Goal: Transaction & Acquisition: Book appointment/travel/reservation

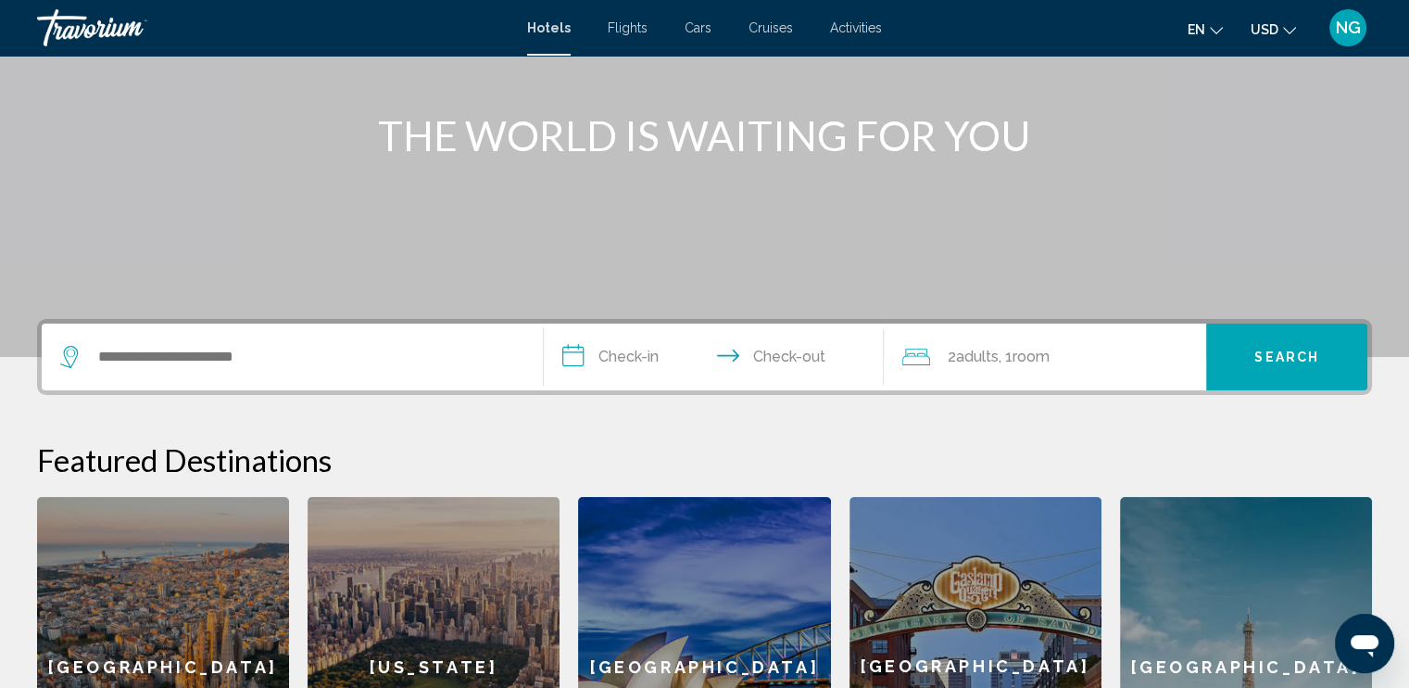
scroll to position [185, 0]
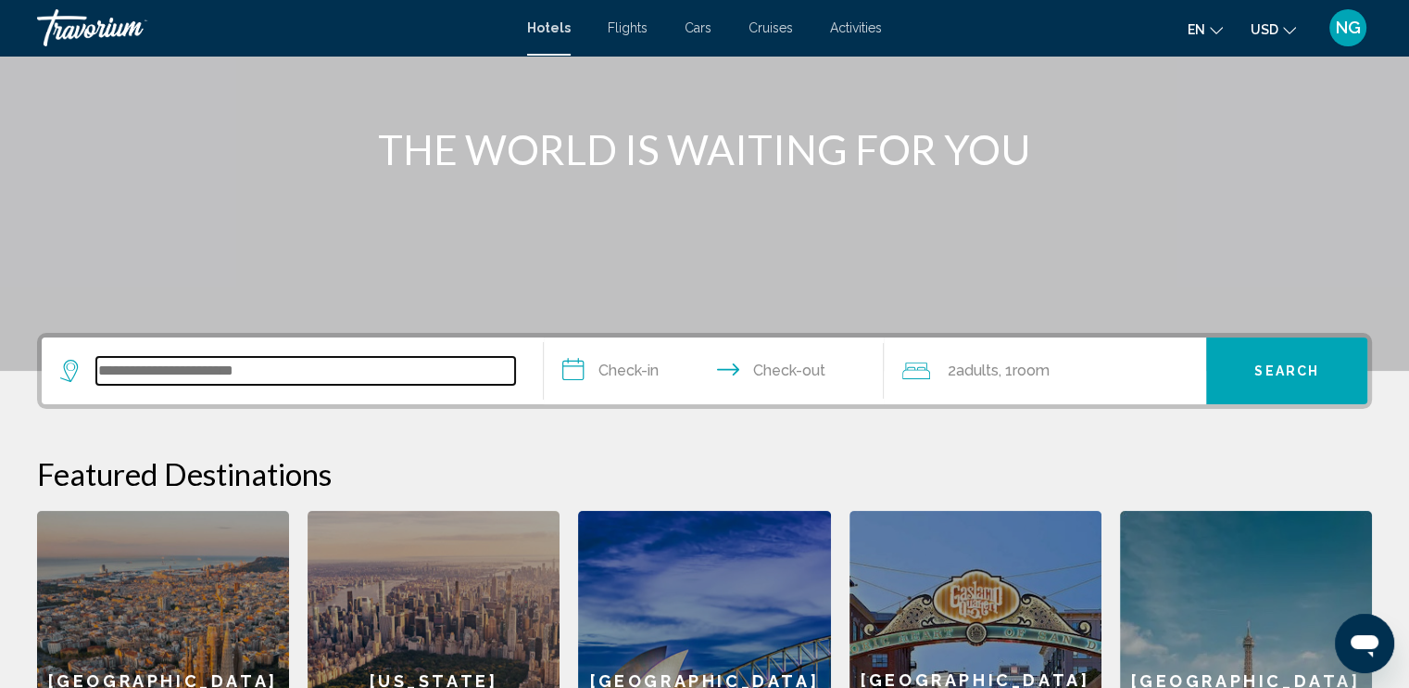
click at [301, 363] on input "Search widget" at bounding box center [305, 371] width 419 height 28
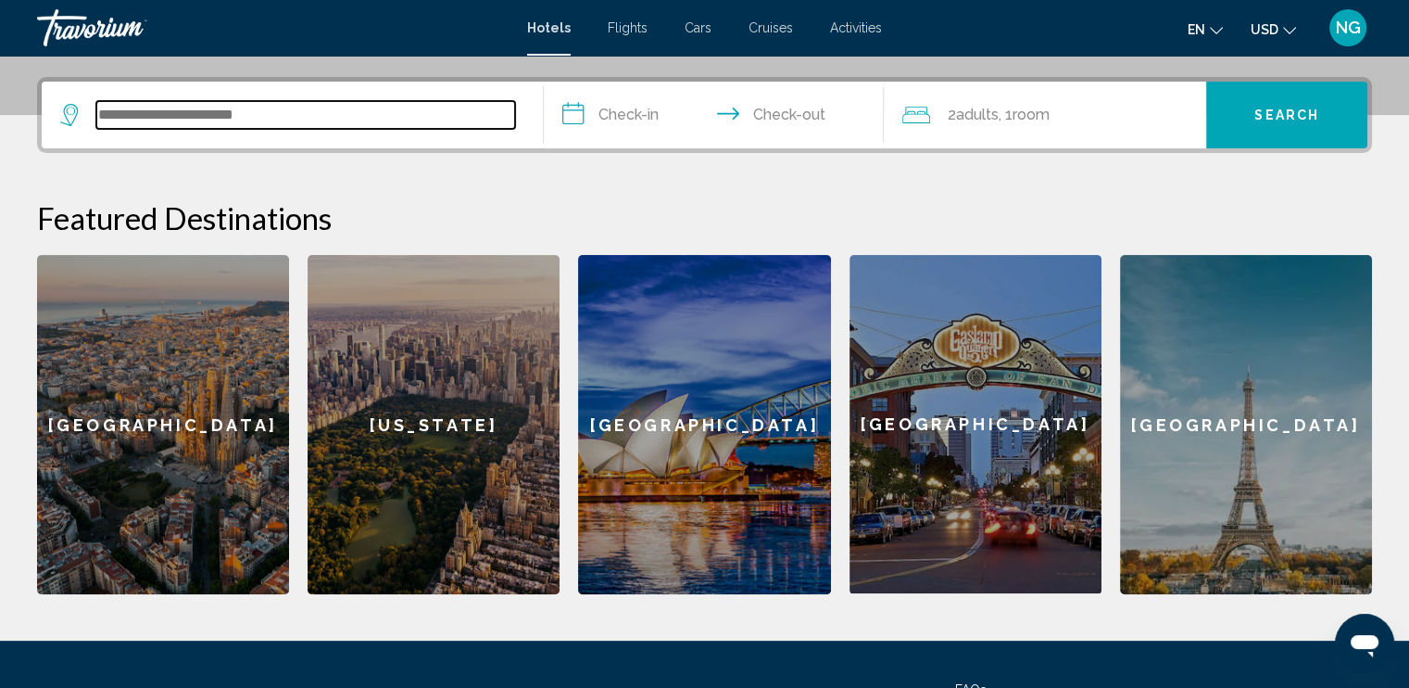
scroll to position [457, 0]
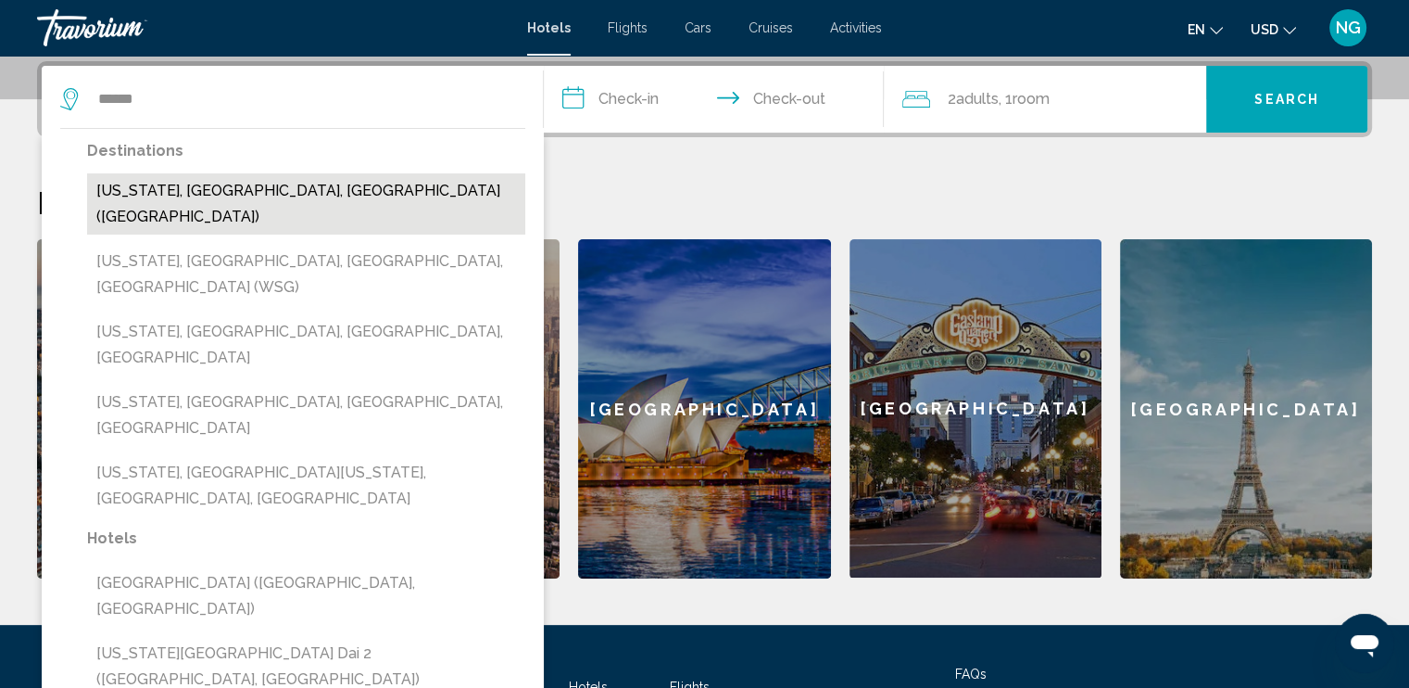
click at [378, 192] on button "[US_STATE], [GEOGRAPHIC_DATA], [GEOGRAPHIC_DATA] ([GEOGRAPHIC_DATA])" at bounding box center [306, 203] width 438 height 61
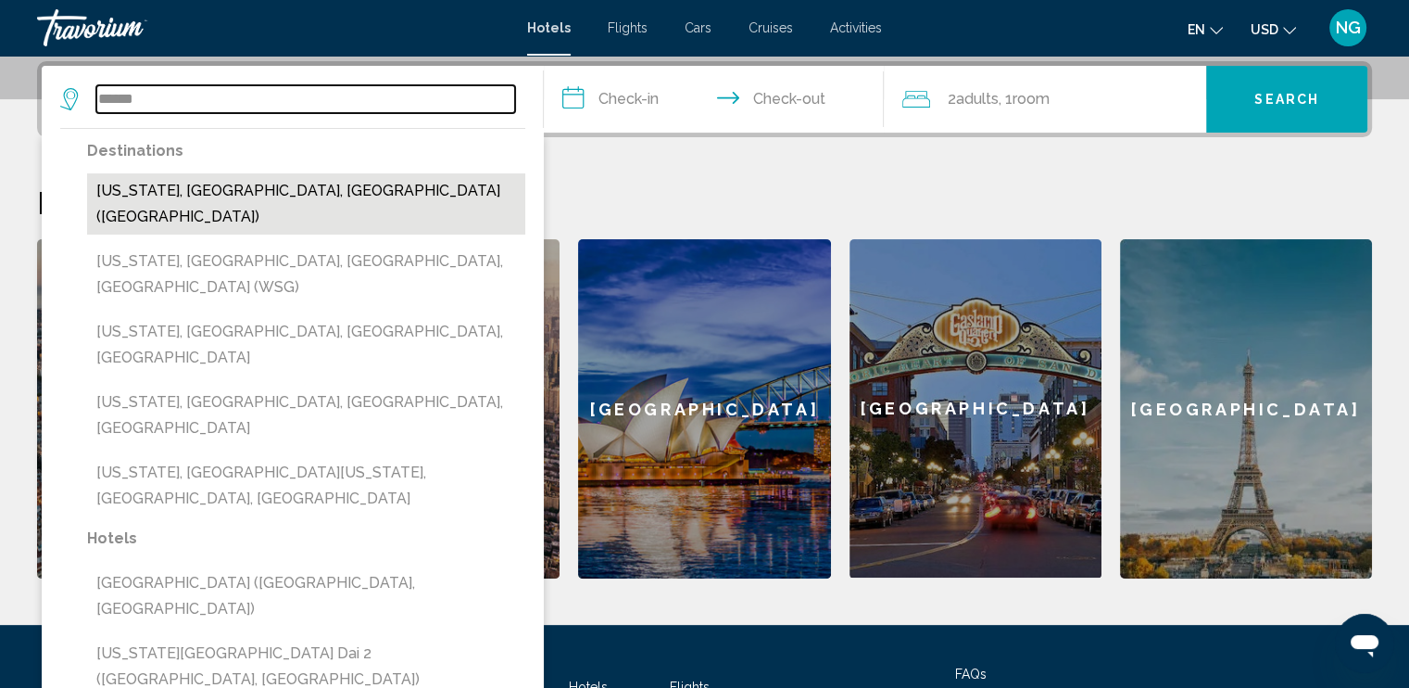
type input "**********"
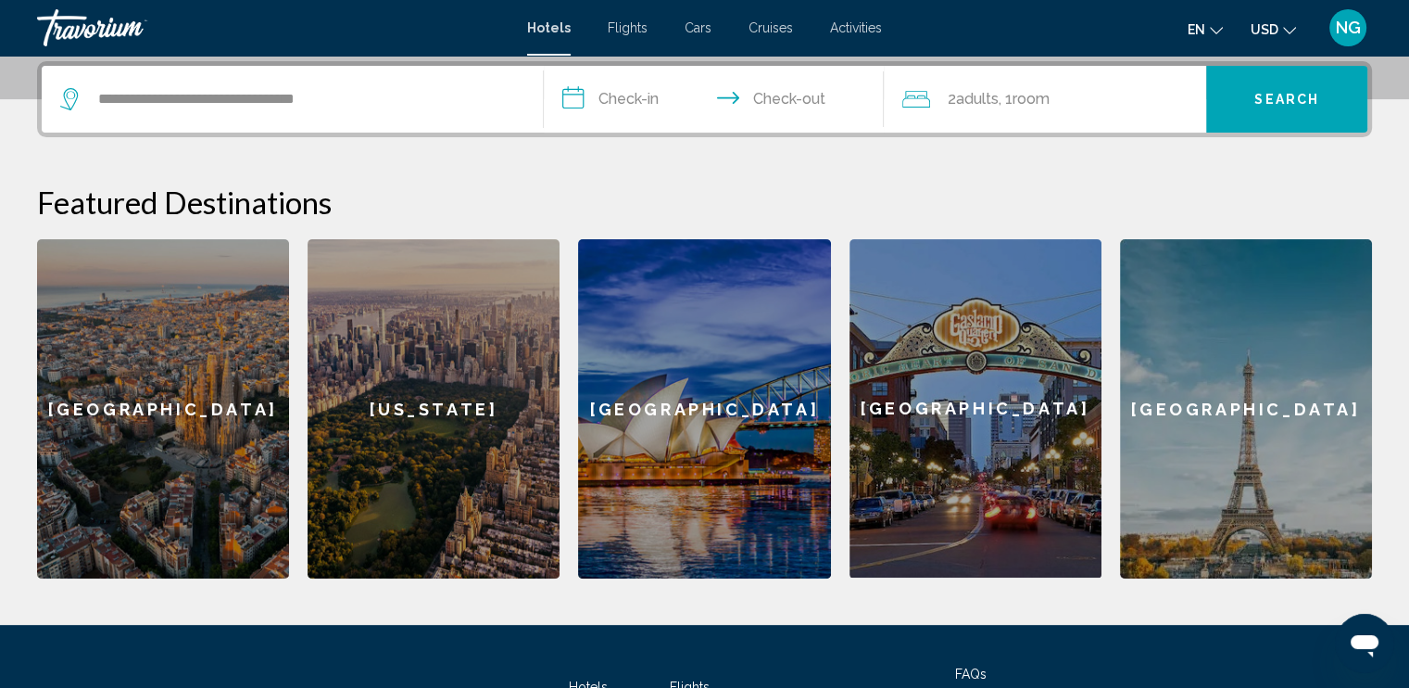
click at [670, 100] on input "**********" at bounding box center [718, 102] width 348 height 72
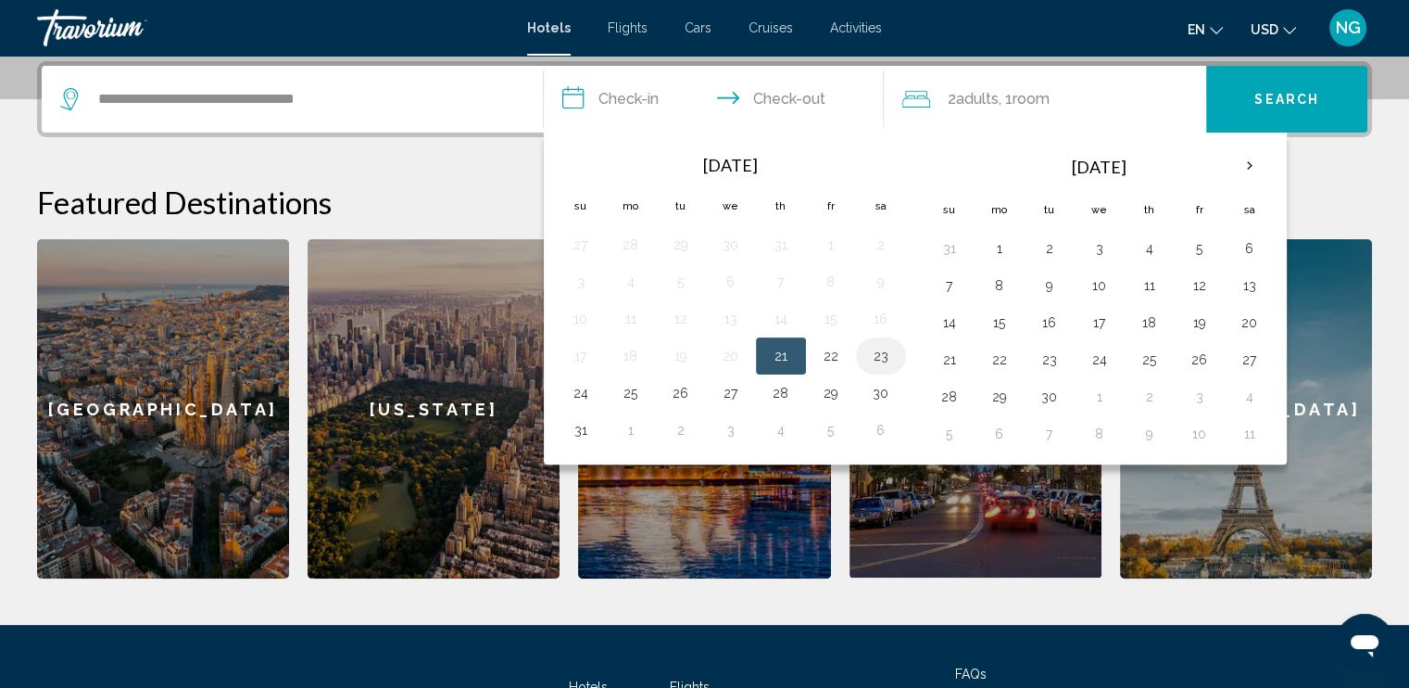
click at [884, 358] on button "23" at bounding box center [881, 356] width 30 height 26
click at [571, 380] on button "24" at bounding box center [581, 393] width 30 height 26
type input "**********"
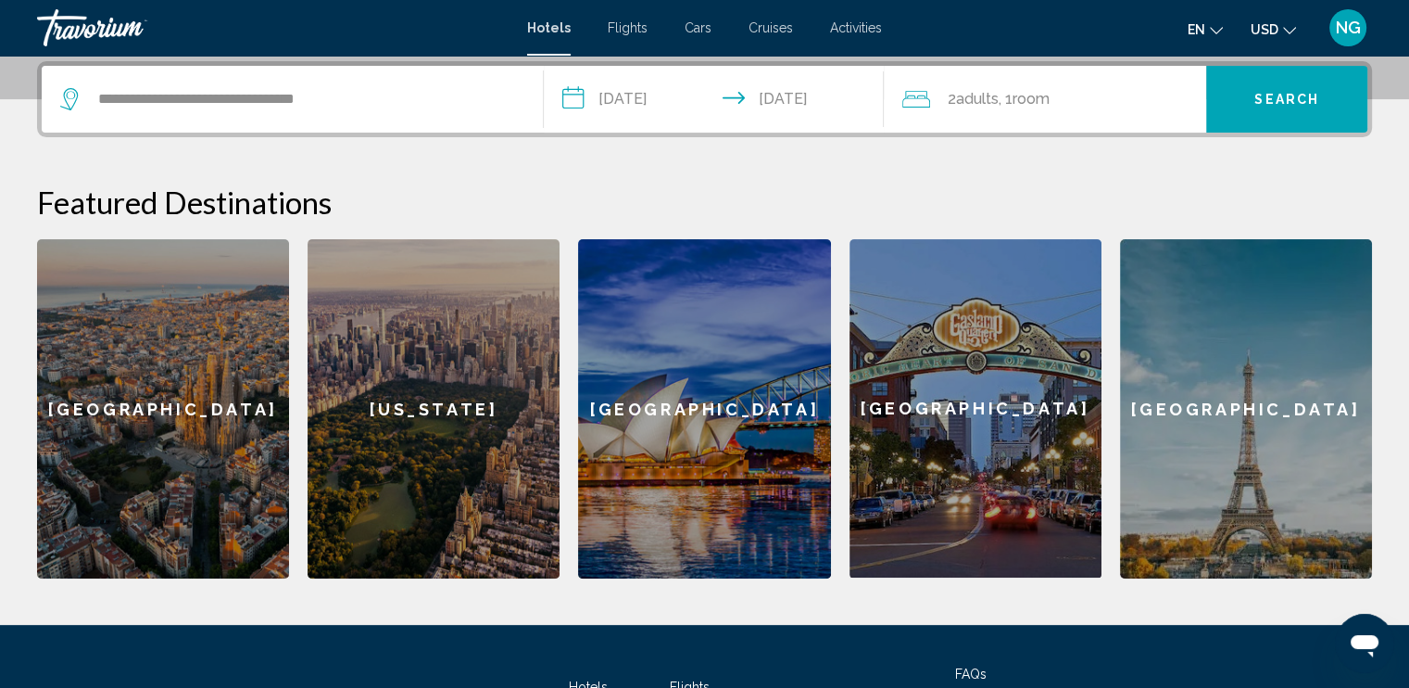
click at [1260, 112] on button "Search" at bounding box center [1287, 99] width 161 height 67
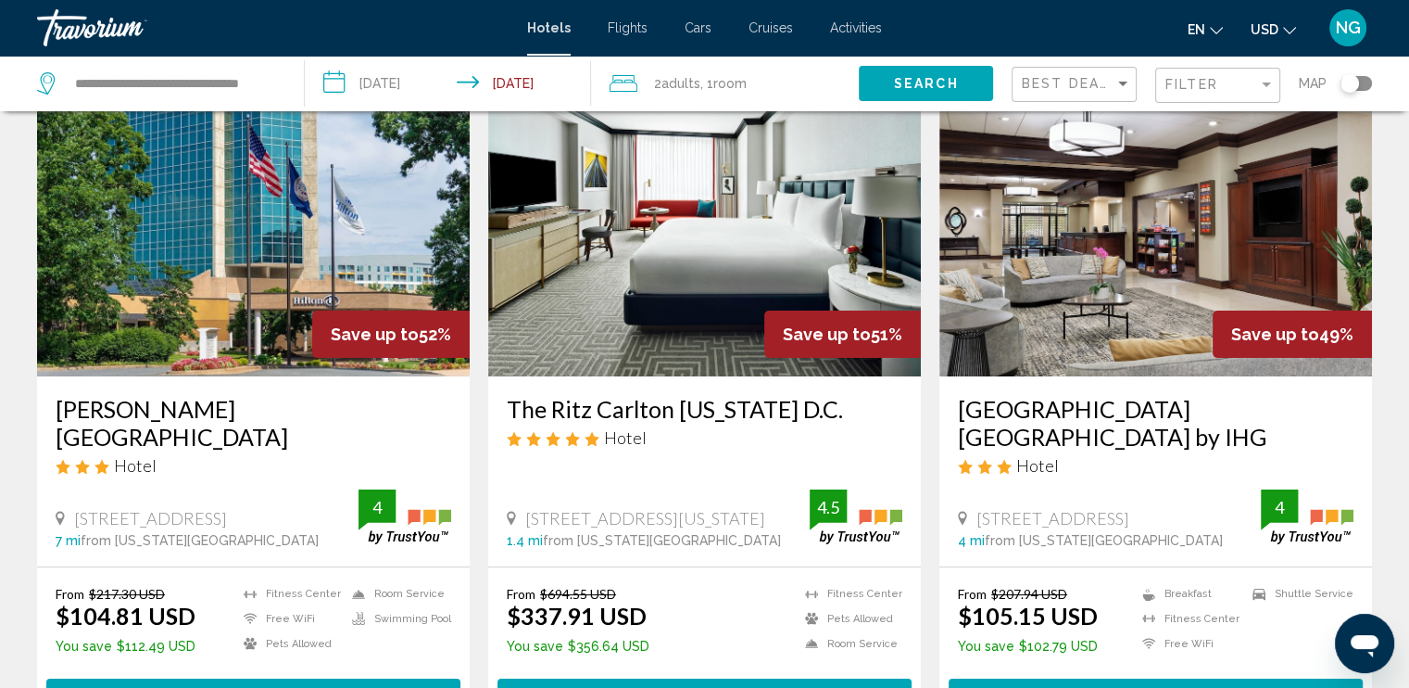
scroll to position [93, 0]
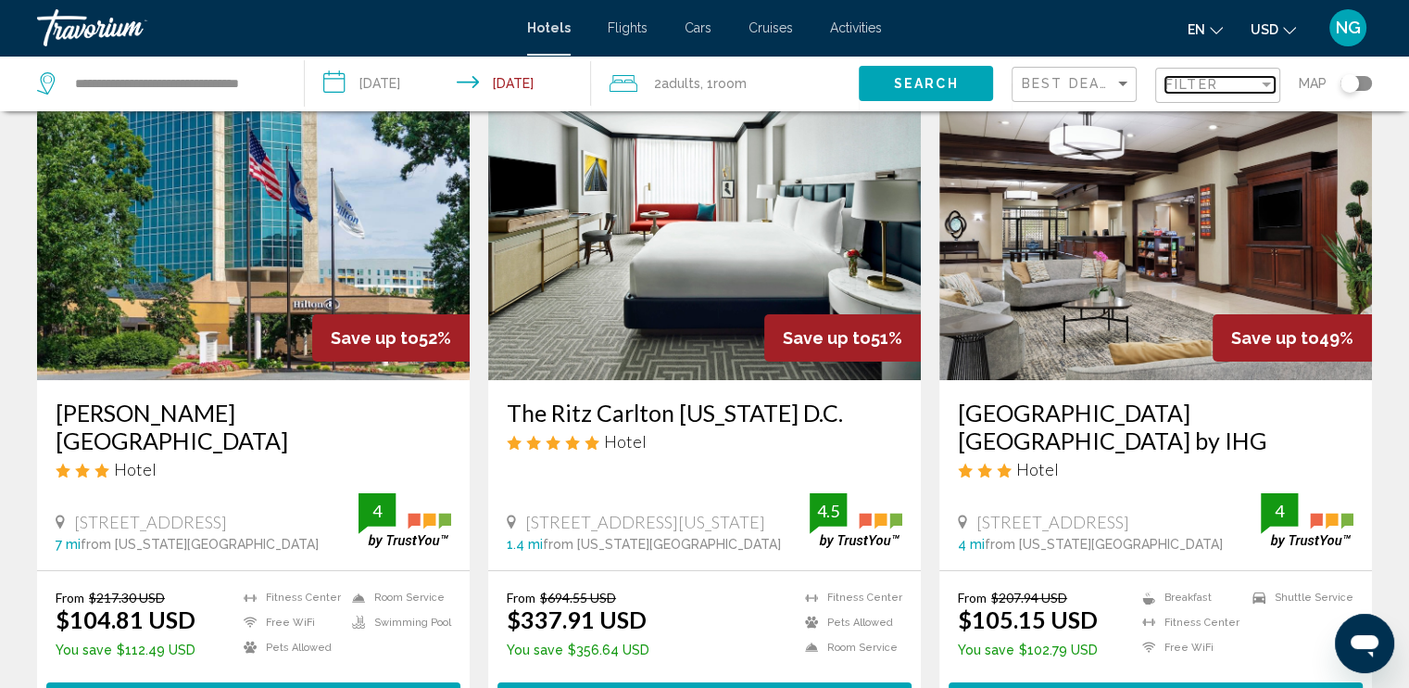
click at [1226, 80] on div "Filter" at bounding box center [1212, 84] width 93 height 15
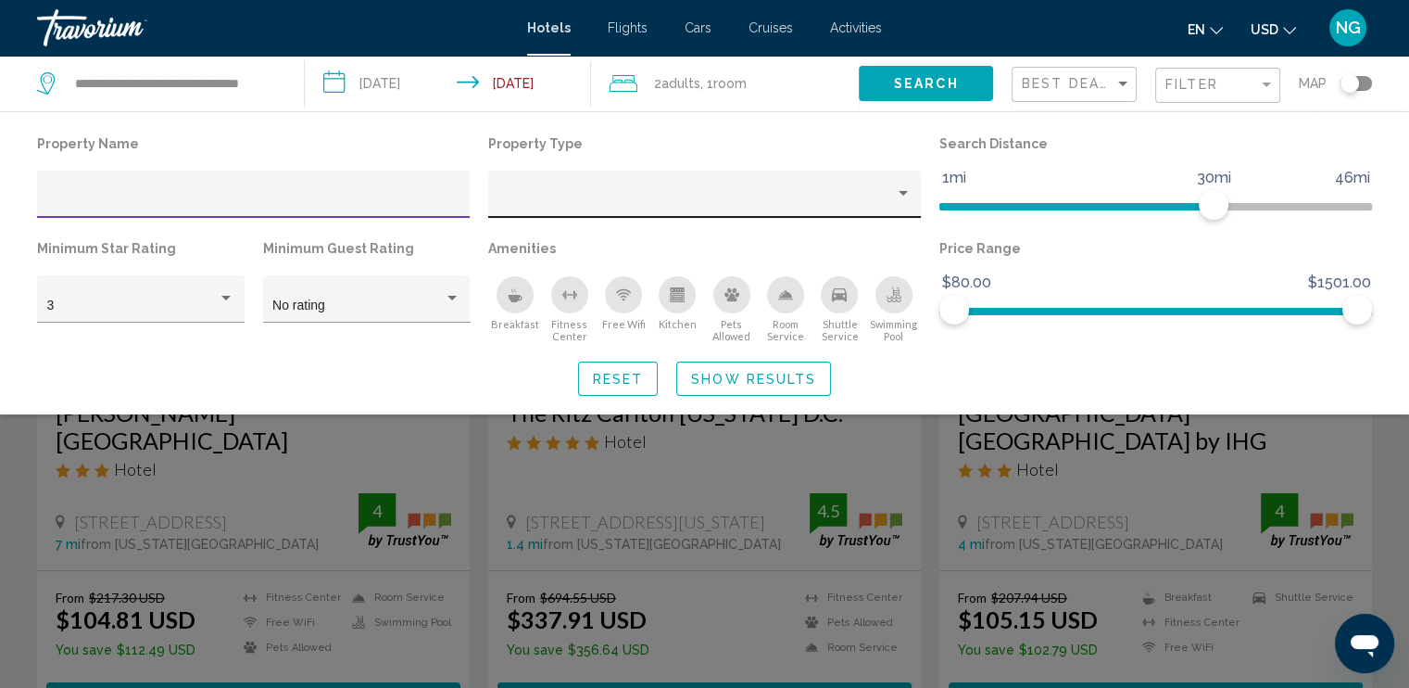
click at [876, 178] on div "Hotel Filters" at bounding box center [704, 194] width 433 height 47
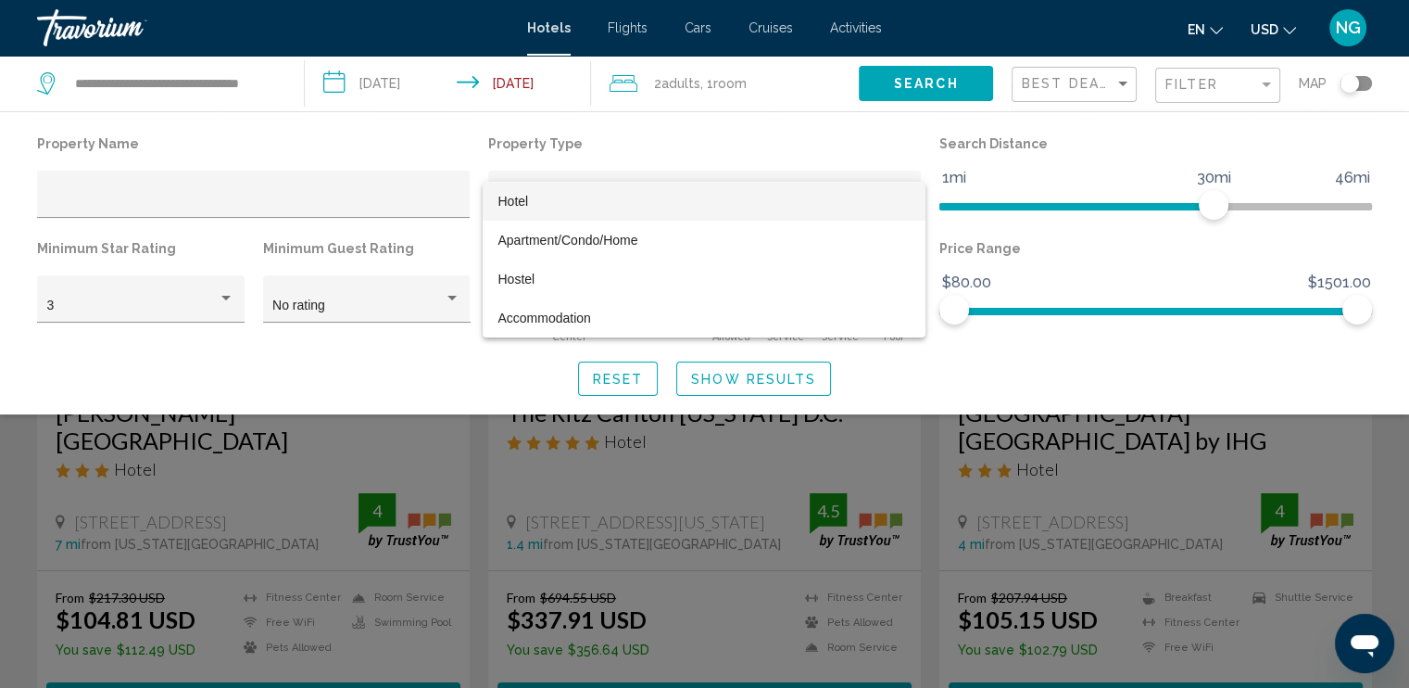
click at [770, 213] on span "Hotel" at bounding box center [704, 201] width 413 height 39
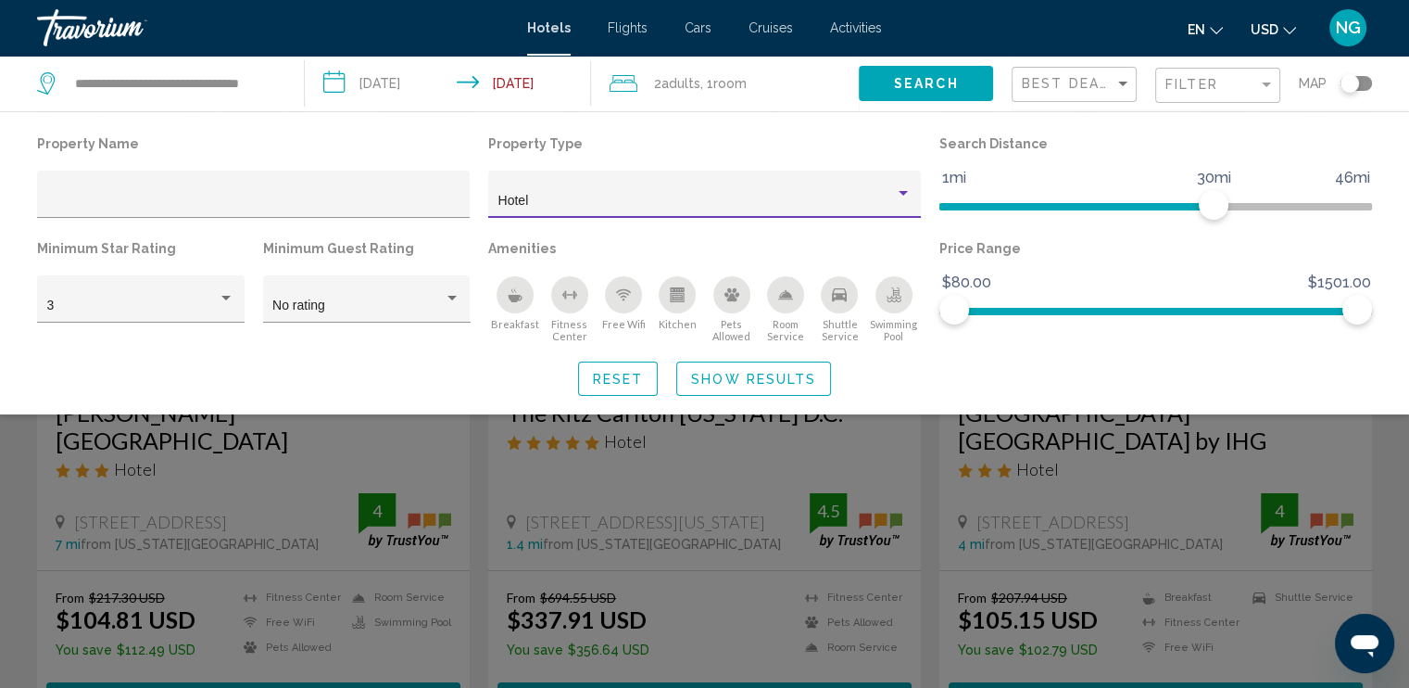
click at [377, 221] on div "Hotel Filters" at bounding box center [253, 203] width 433 height 65
click at [379, 207] on input "Hotel Filters" at bounding box center [253, 201] width 413 height 15
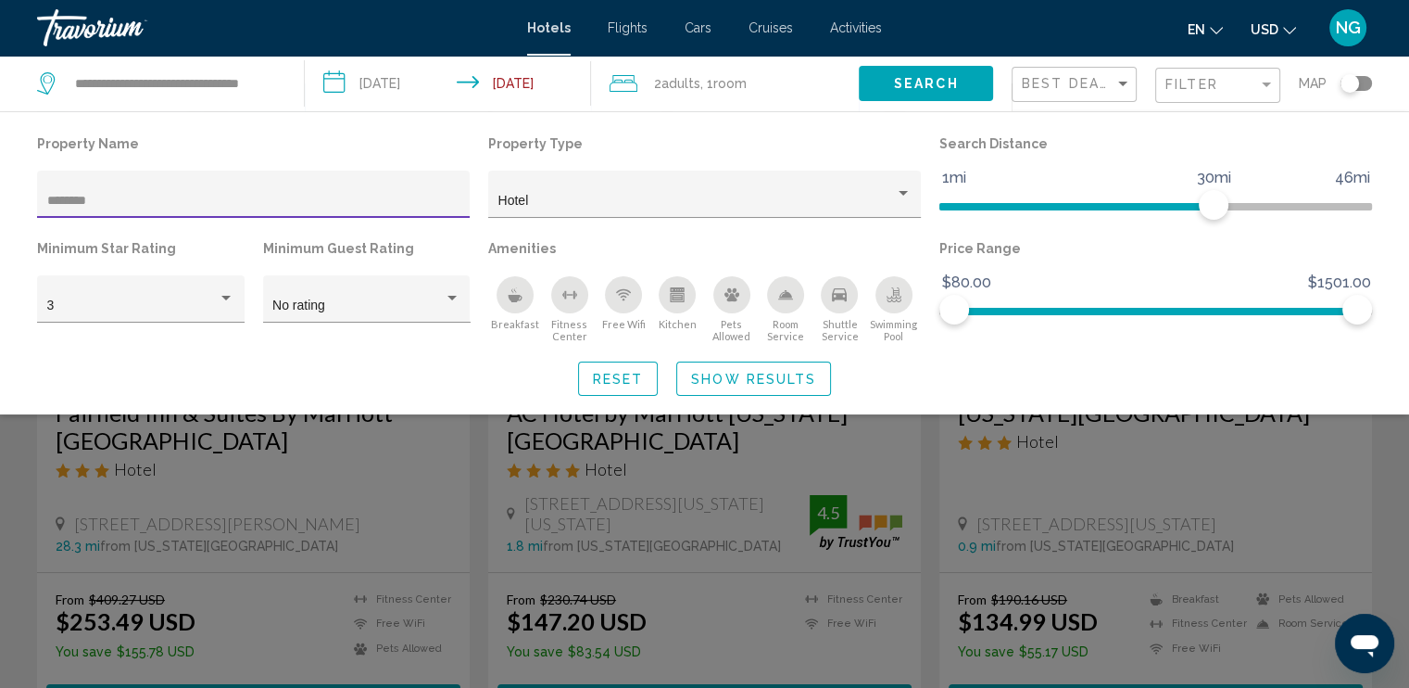
type input "********"
click at [765, 382] on span "Show Results" at bounding box center [753, 379] width 125 height 15
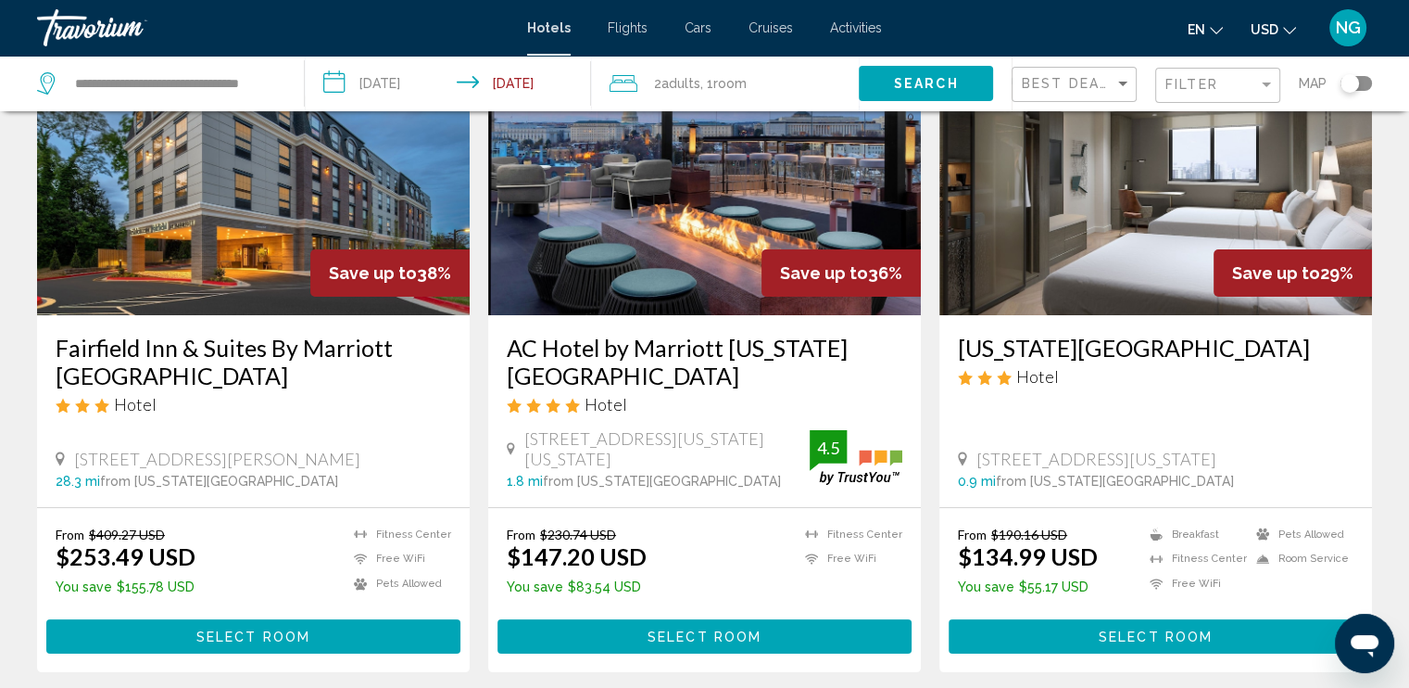
scroll to position [93, 0]
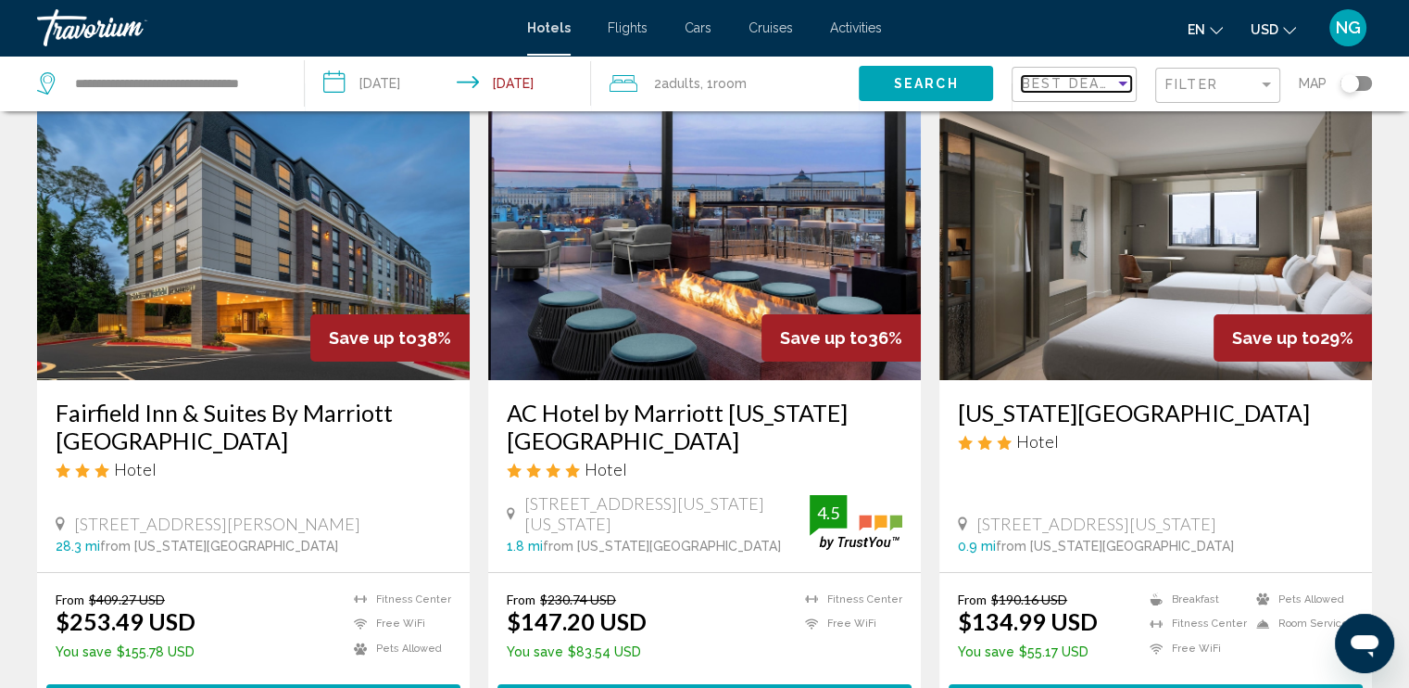
click at [1106, 82] on span "Best Deals" at bounding box center [1070, 83] width 97 height 15
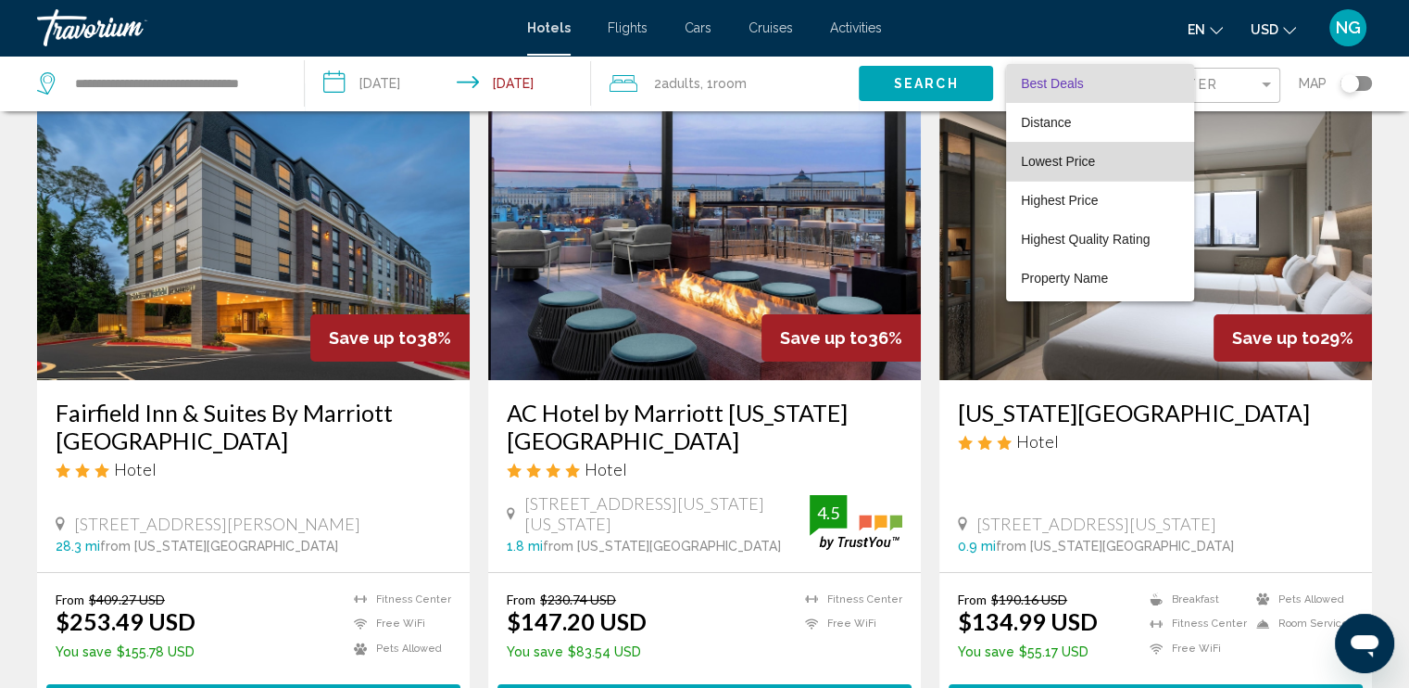
click at [1090, 159] on span "Lowest Price" at bounding box center [1058, 161] width 74 height 15
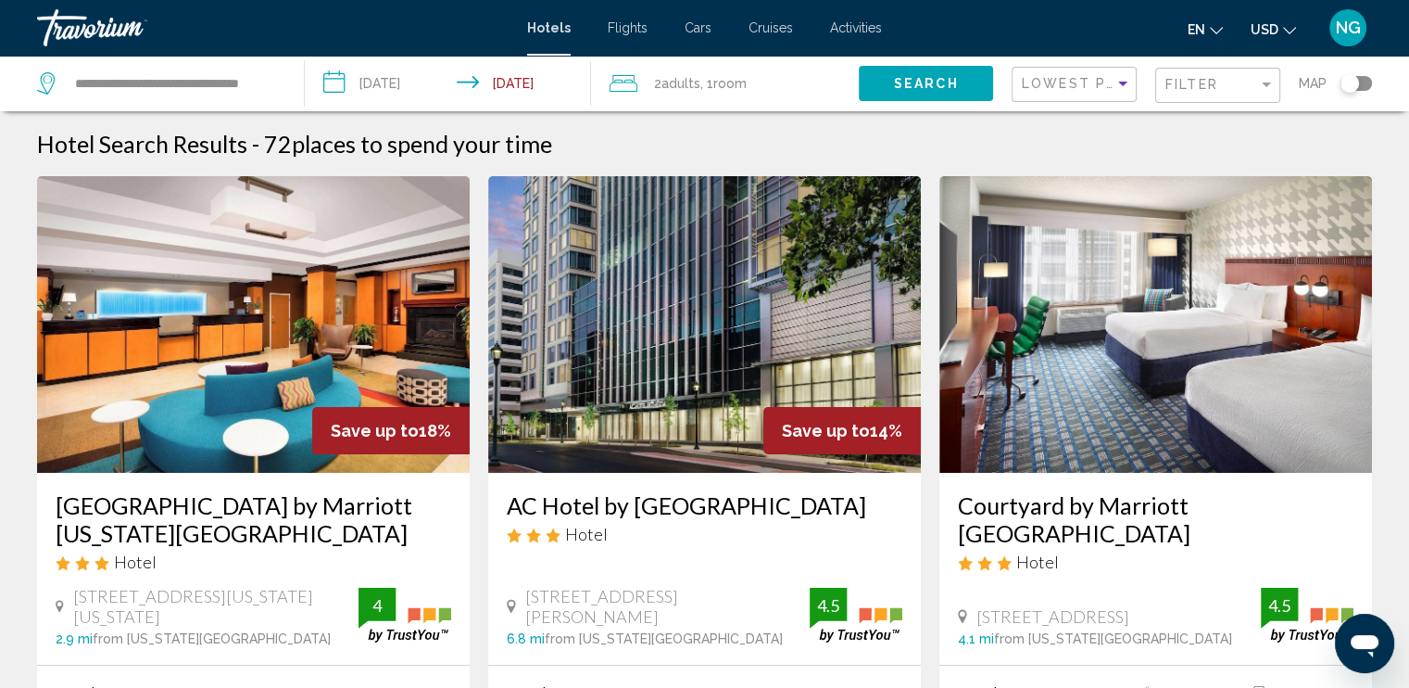
click at [1354, 85] on div "Toggle map" at bounding box center [1350, 83] width 19 height 19
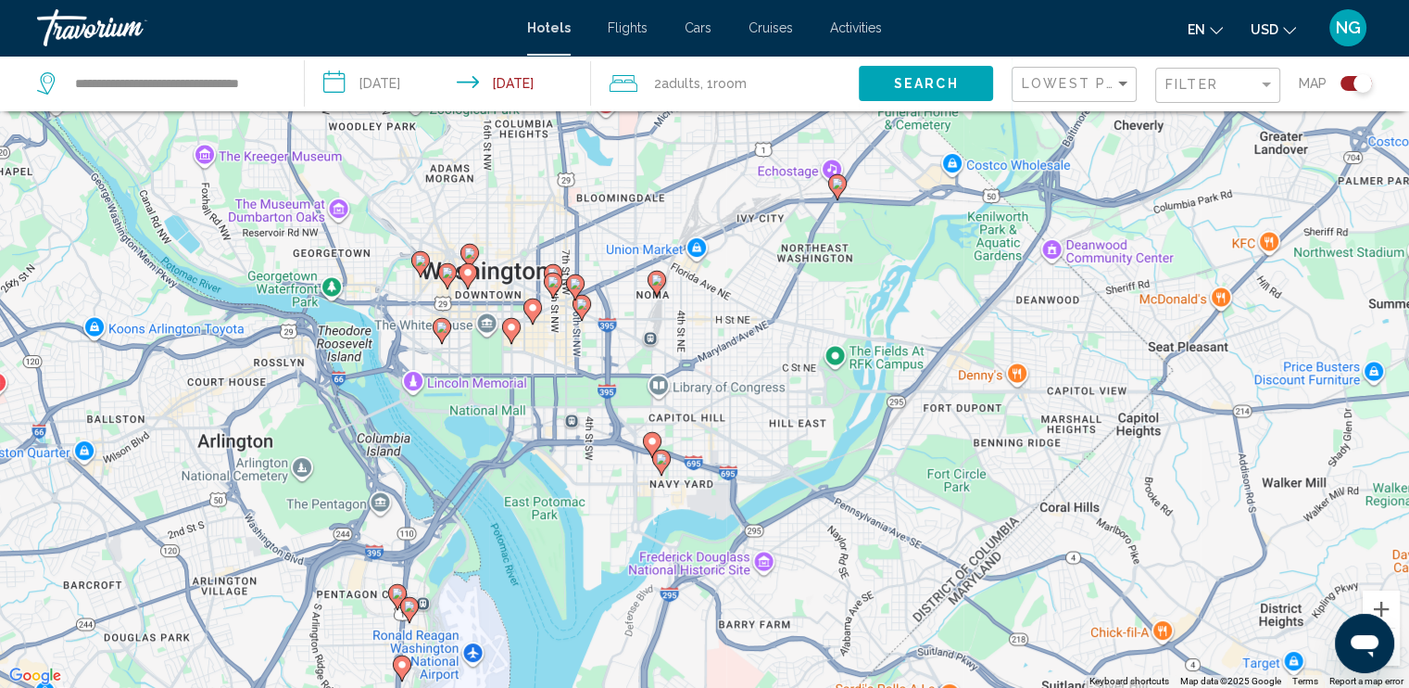
drag, startPoint x: 774, startPoint y: 318, endPoint x: 773, endPoint y: 411, distance: 92.7
click at [773, 411] on div "To activate drag with keyboard, press Alt + Enter. Once in keyboard drag state,…" at bounding box center [704, 344] width 1409 height 688
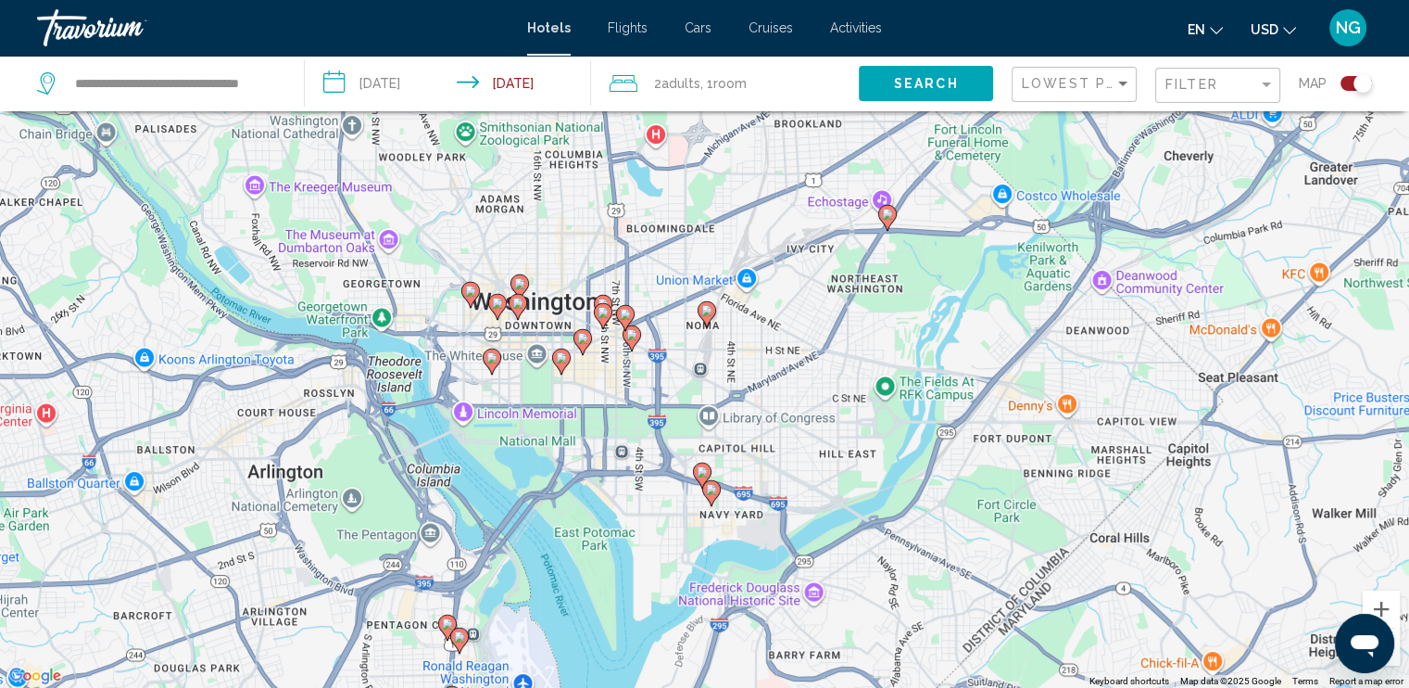
drag, startPoint x: 751, startPoint y: 312, endPoint x: 840, endPoint y: 355, distance: 99.5
click at [839, 354] on div "To activate drag with keyboard, press Alt + Enter. Once in keyboard drag state,…" at bounding box center [704, 344] width 1409 height 688
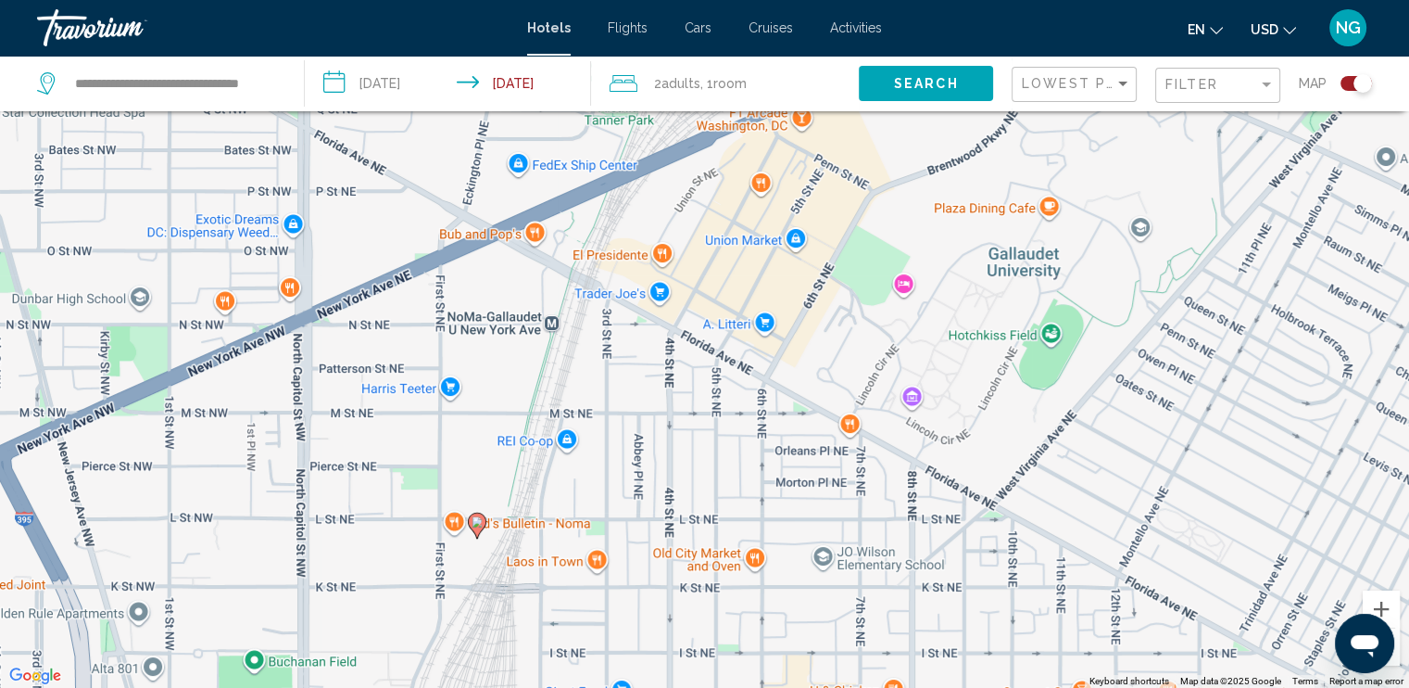
drag, startPoint x: 794, startPoint y: 322, endPoint x: 841, endPoint y: 417, distance: 105.7
click at [841, 417] on div "To activate drag with keyboard, press Alt + Enter. Once in keyboard drag state,…" at bounding box center [704, 344] width 1409 height 688
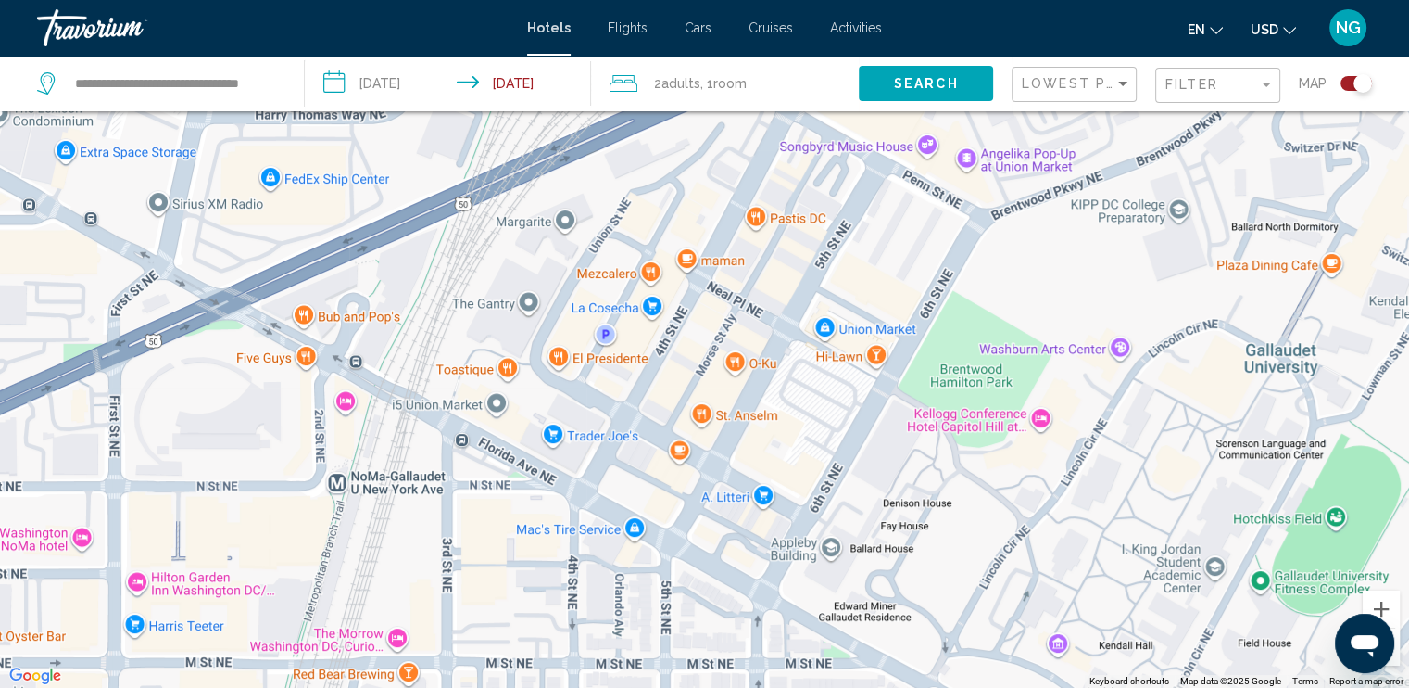
drag, startPoint x: 880, startPoint y: 278, endPoint x: 922, endPoint y: 405, distance: 133.6
click at [922, 407] on div "To activate drag with keyboard, press Alt + Enter. Once in keyboard drag state,…" at bounding box center [704, 344] width 1409 height 688
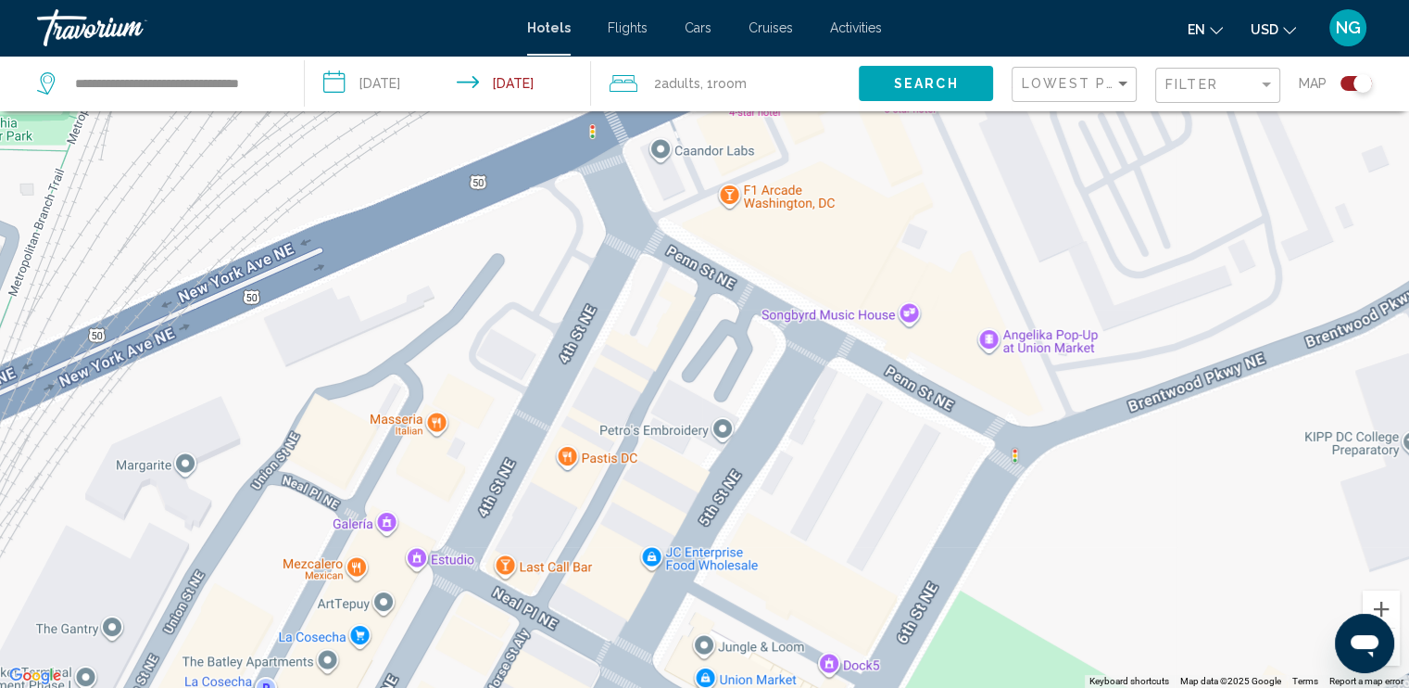
drag, startPoint x: 916, startPoint y: 347, endPoint x: 784, endPoint y: 590, distance: 277.4
click at [784, 590] on div "Main content" at bounding box center [704, 344] width 1409 height 688
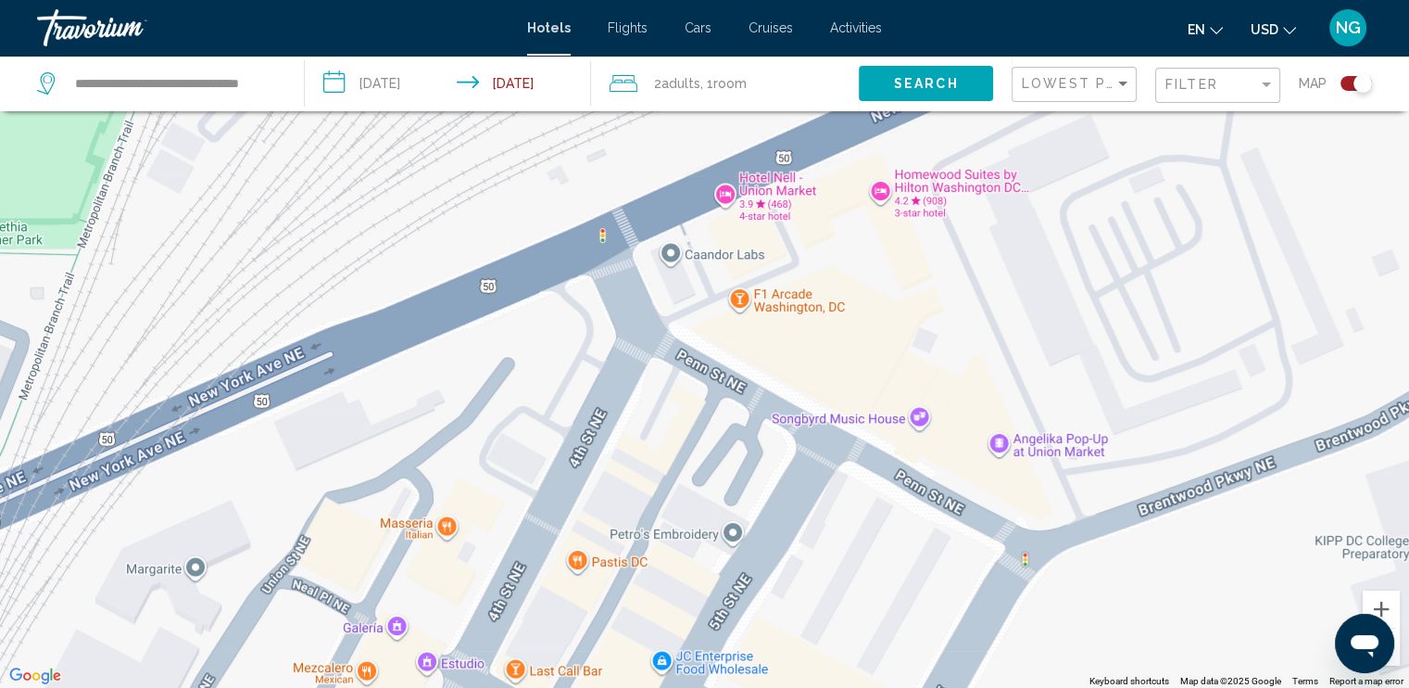
drag, startPoint x: 812, startPoint y: 436, endPoint x: 803, endPoint y: 443, distance: 11.3
click at [808, 448] on div "Main content" at bounding box center [704, 344] width 1409 height 688
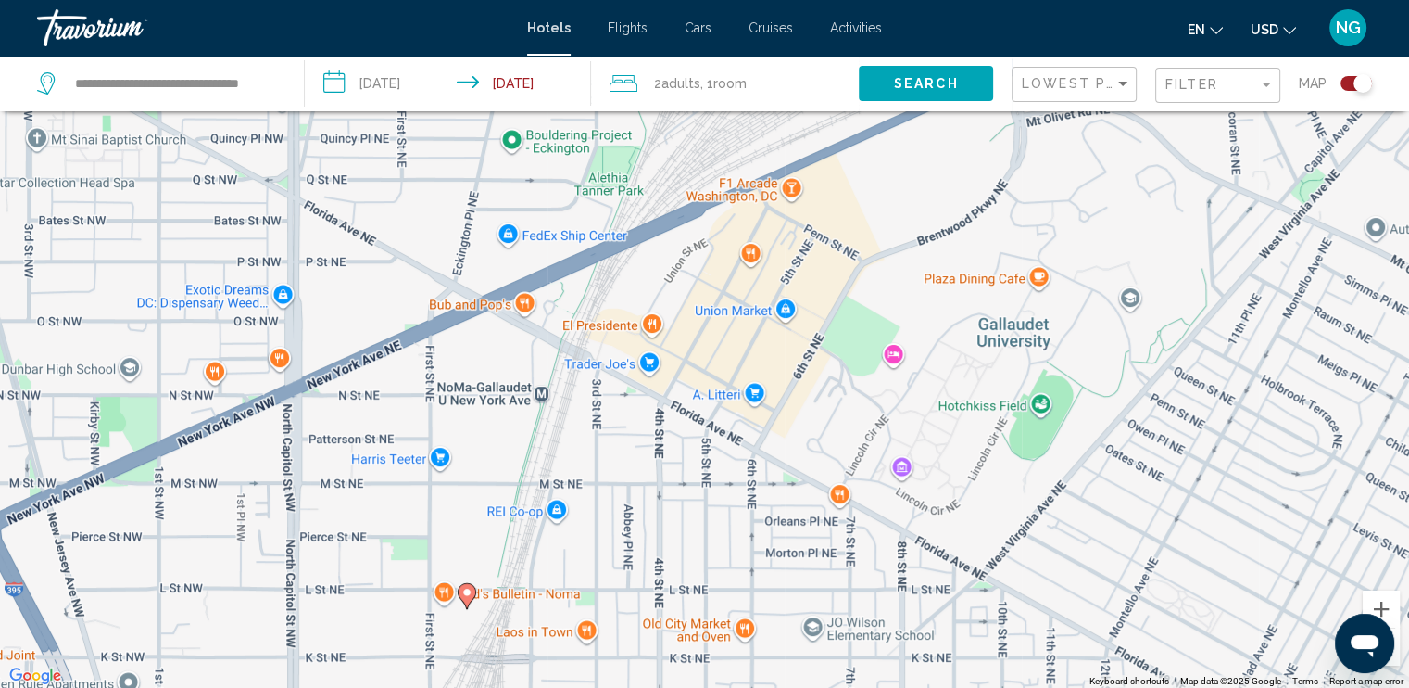
drag, startPoint x: 793, startPoint y: 472, endPoint x: 820, endPoint y: 268, distance: 205.6
click at [815, 275] on div "To activate drag with keyboard, press Alt + Enter. Once in keyboard drag state,…" at bounding box center [704, 344] width 1409 height 688
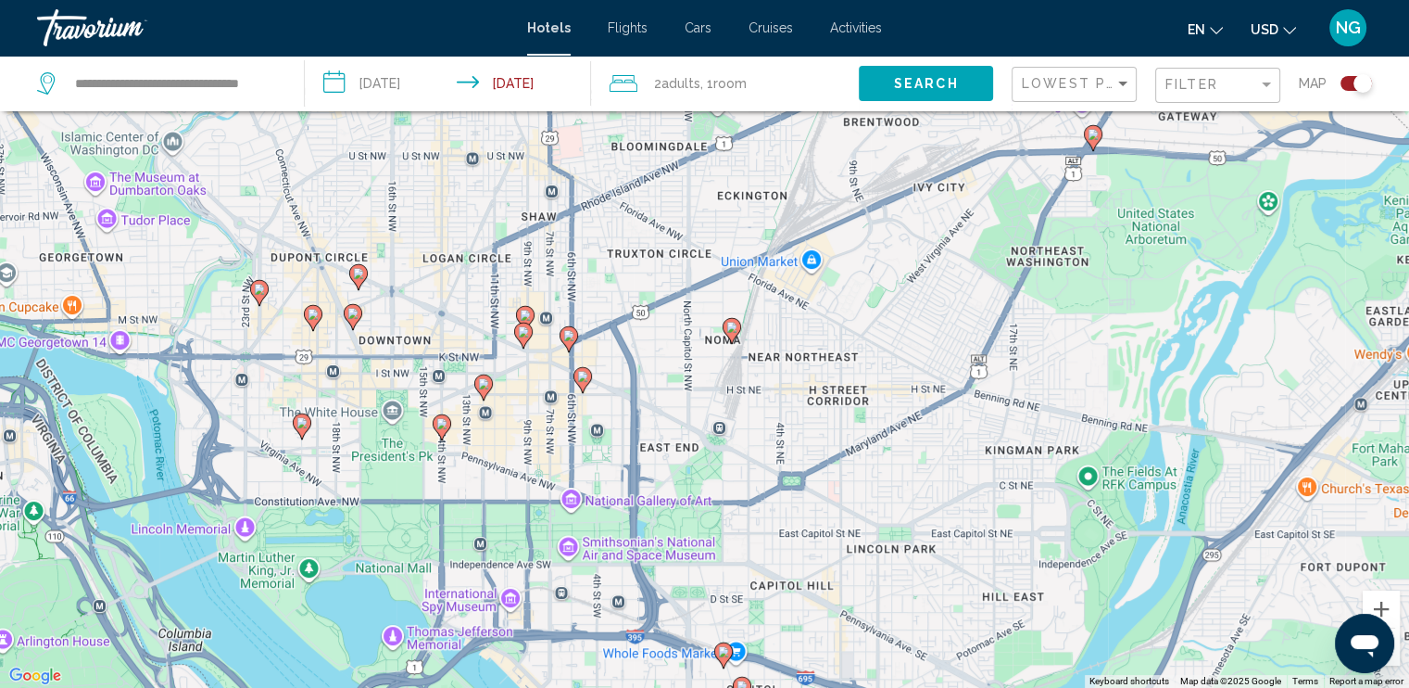
click at [733, 324] on image "Main content" at bounding box center [732, 327] width 11 height 11
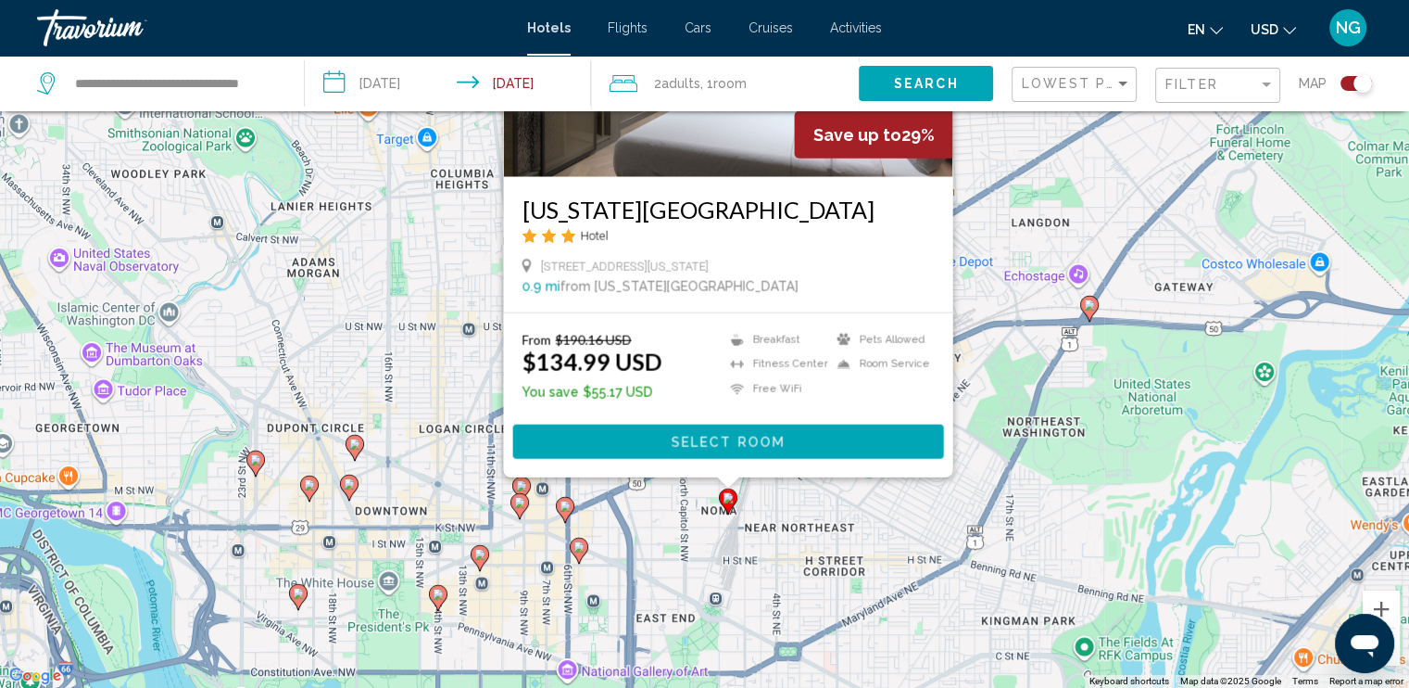
drag, startPoint x: 1038, startPoint y: 509, endPoint x: 1019, endPoint y: 311, distance: 198.3
click at [1019, 311] on div "To activate drag with keyboard, press Alt + Enter. Once in keyboard drag state,…" at bounding box center [704, 344] width 1409 height 688
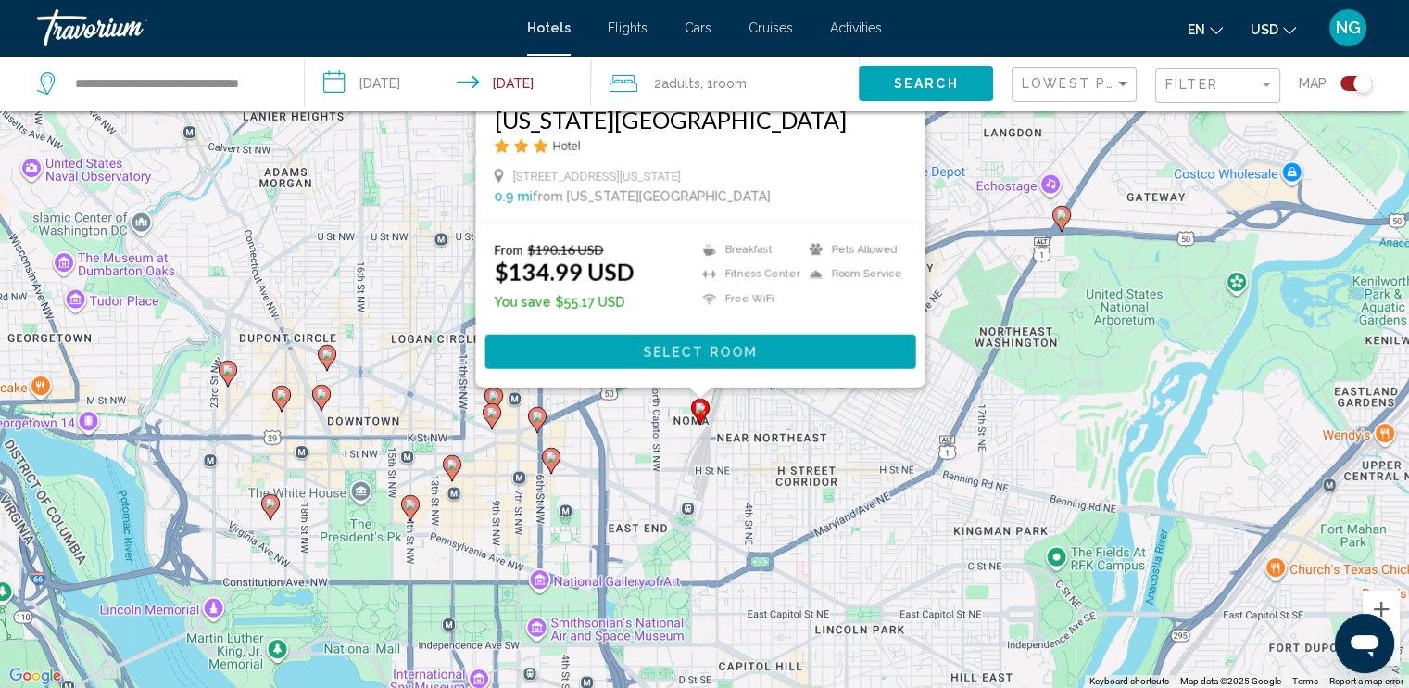
drag, startPoint x: 975, startPoint y: 370, endPoint x: 992, endPoint y: 398, distance: 33.7
click at [991, 398] on div "To activate drag with keyboard, press Alt + Enter. Once in keyboard drag state,…" at bounding box center [704, 344] width 1409 height 688
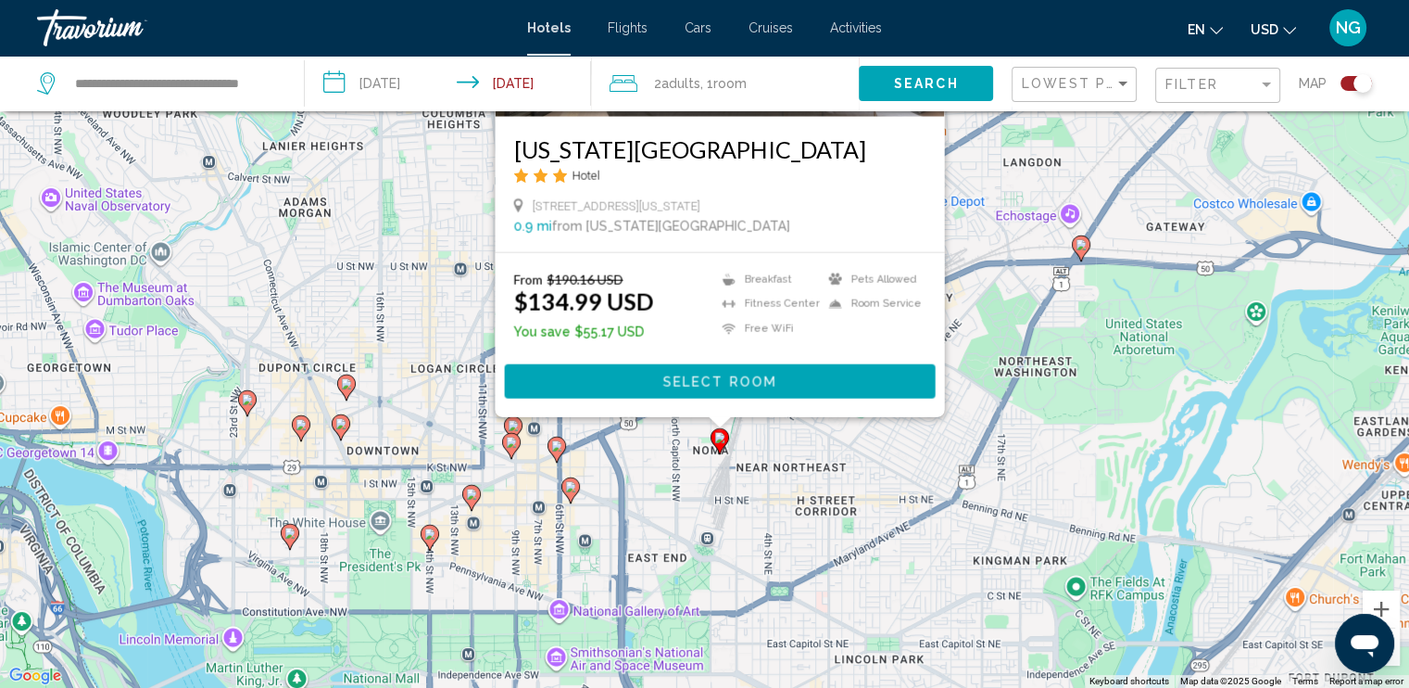
click at [991, 386] on div "To activate drag with keyboard, press Alt + Enter. Once in keyboard drag state,…" at bounding box center [704, 344] width 1409 height 688
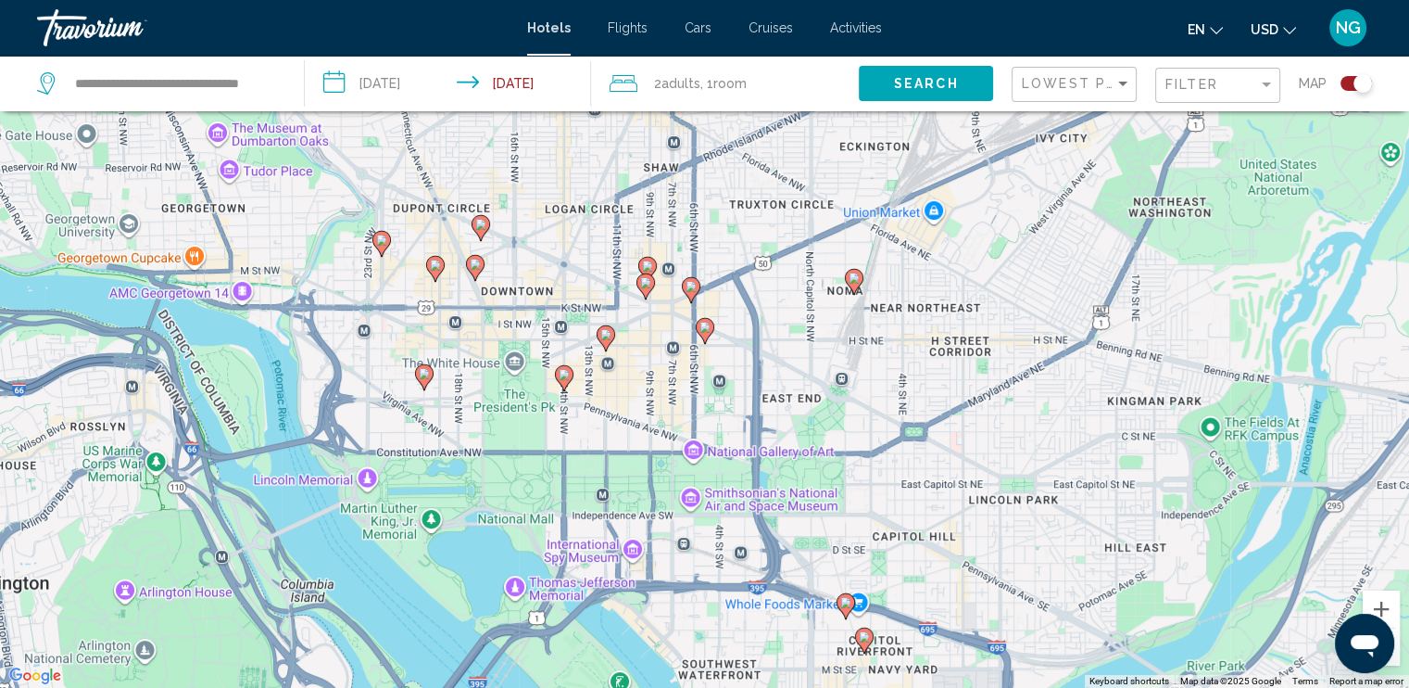
drag, startPoint x: 861, startPoint y: 410, endPoint x: 998, endPoint y: 251, distance: 209.6
click at [998, 251] on div "To activate drag with keyboard, press Alt + Enter. Once in keyboard drag state,…" at bounding box center [704, 344] width 1409 height 688
click at [701, 333] on image "Main content" at bounding box center [705, 327] width 11 height 11
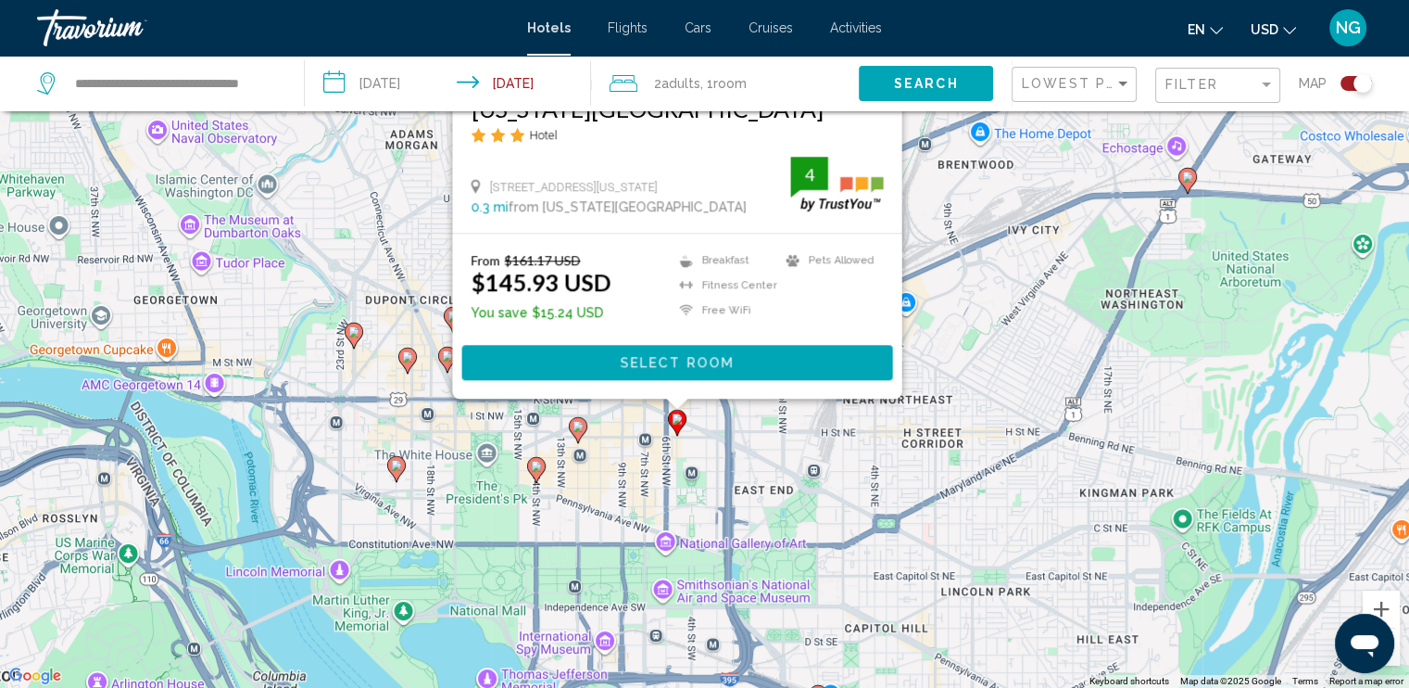
drag, startPoint x: 1043, startPoint y: 566, endPoint x: 1016, endPoint y: 301, distance: 266.4
click at [1015, 299] on div "To activate drag with keyboard, press Alt + Enter. Once in keyboard drag state,…" at bounding box center [704, 344] width 1409 height 688
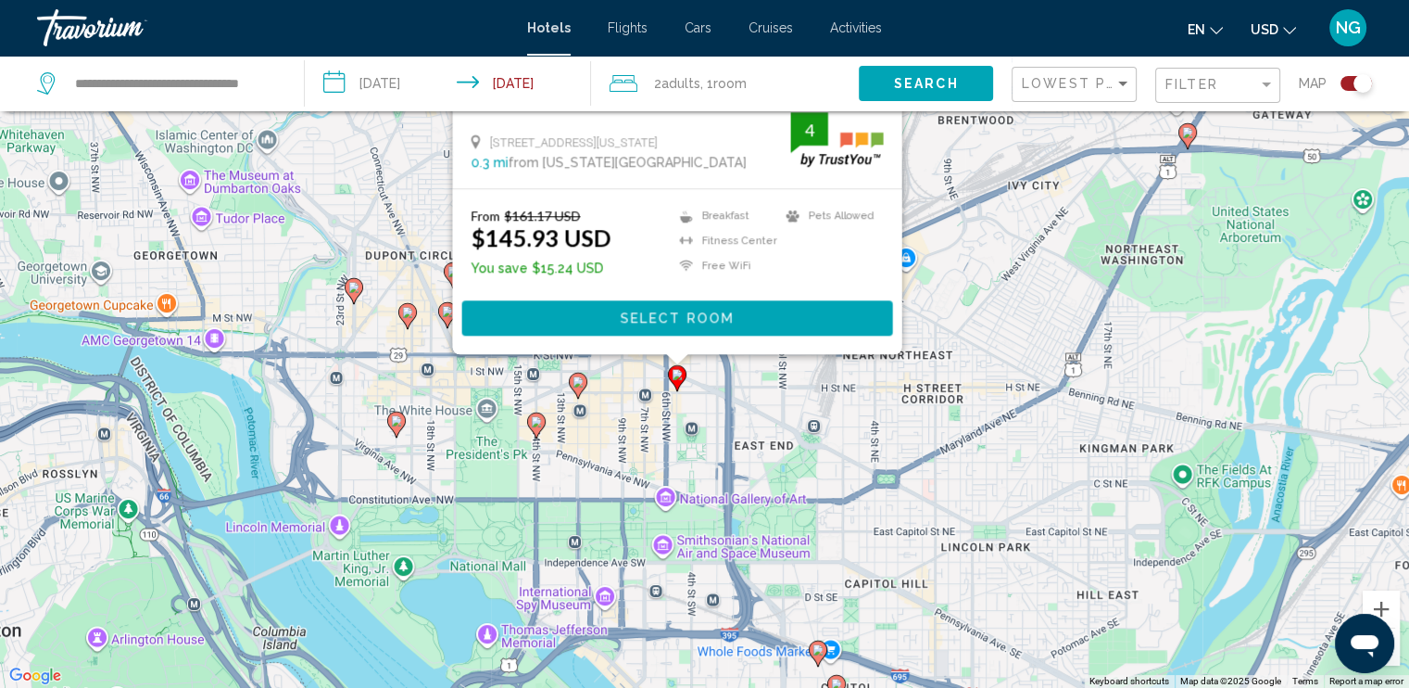
click at [994, 348] on div "To activate drag with keyboard, press Alt + Enter. Once in keyboard drag state,…" at bounding box center [704, 344] width 1409 height 688
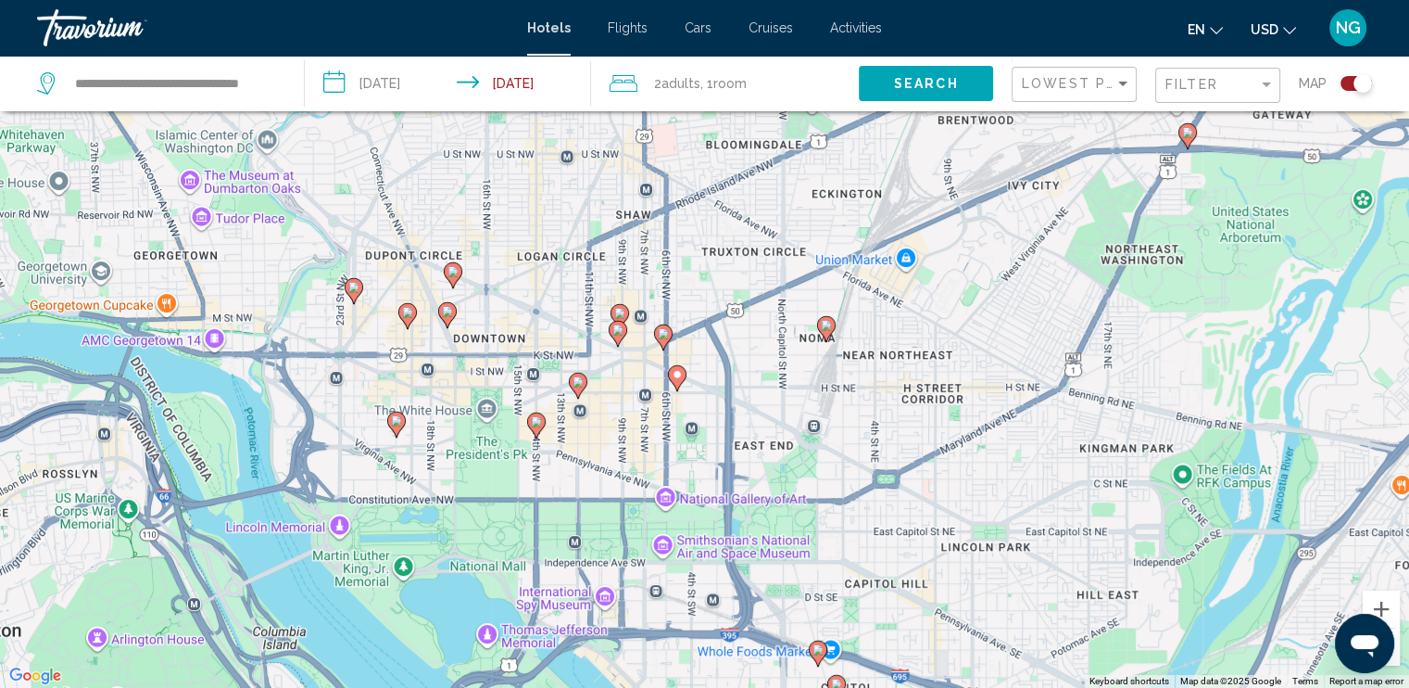
click at [664, 331] on image "Main content" at bounding box center [663, 333] width 11 height 11
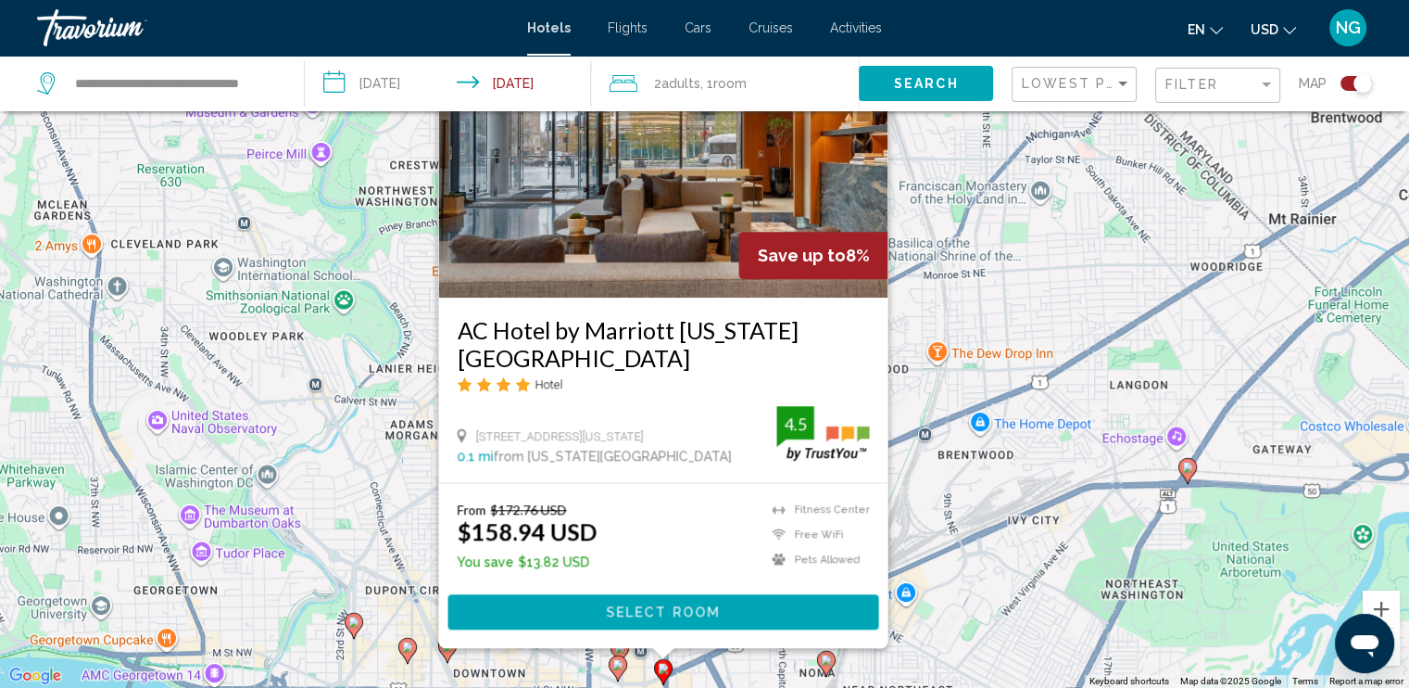
click at [1032, 499] on div "To activate drag with keyboard, press Alt + Enter. Once in keyboard drag state,…" at bounding box center [704, 344] width 1409 height 688
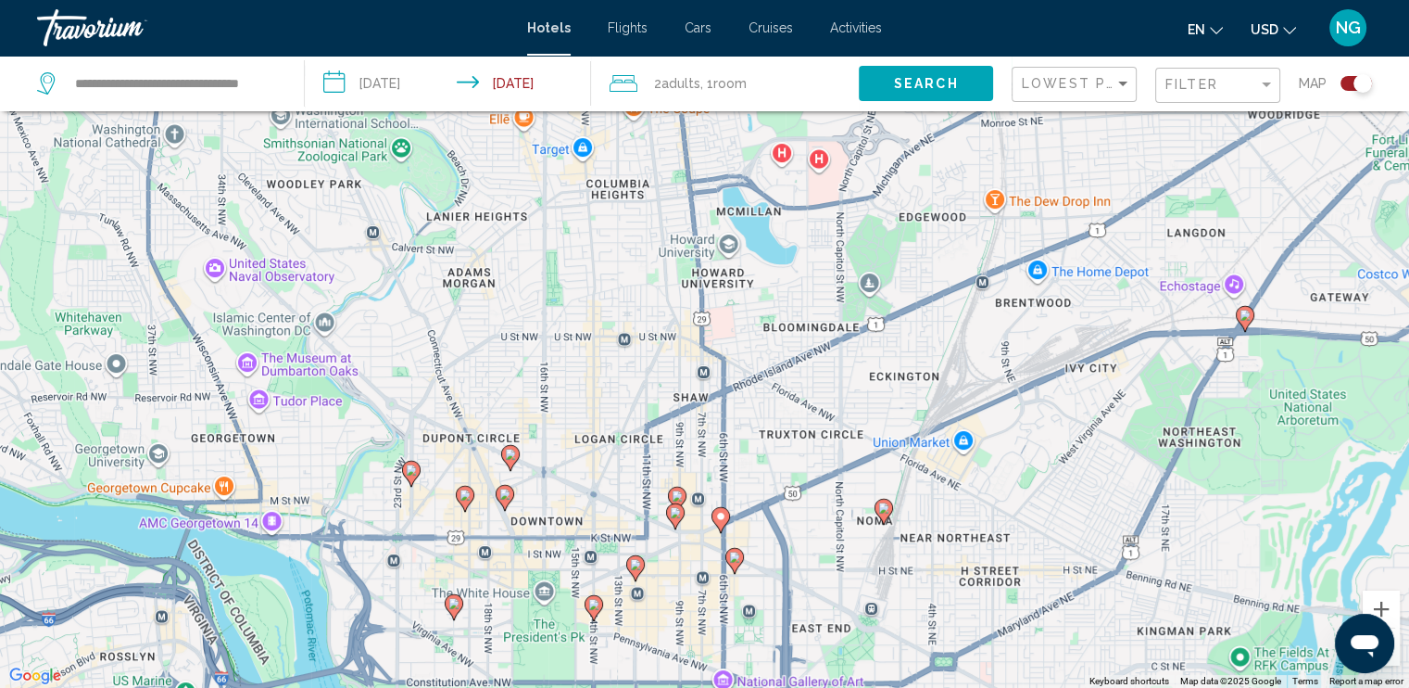
drag, startPoint x: 934, startPoint y: 403, endPoint x: 898, endPoint y: 288, distance: 120.5
click at [903, 289] on div "To activate drag with keyboard, press Alt + Enter. Once in keyboard drag state,…" at bounding box center [704, 344] width 1409 height 688
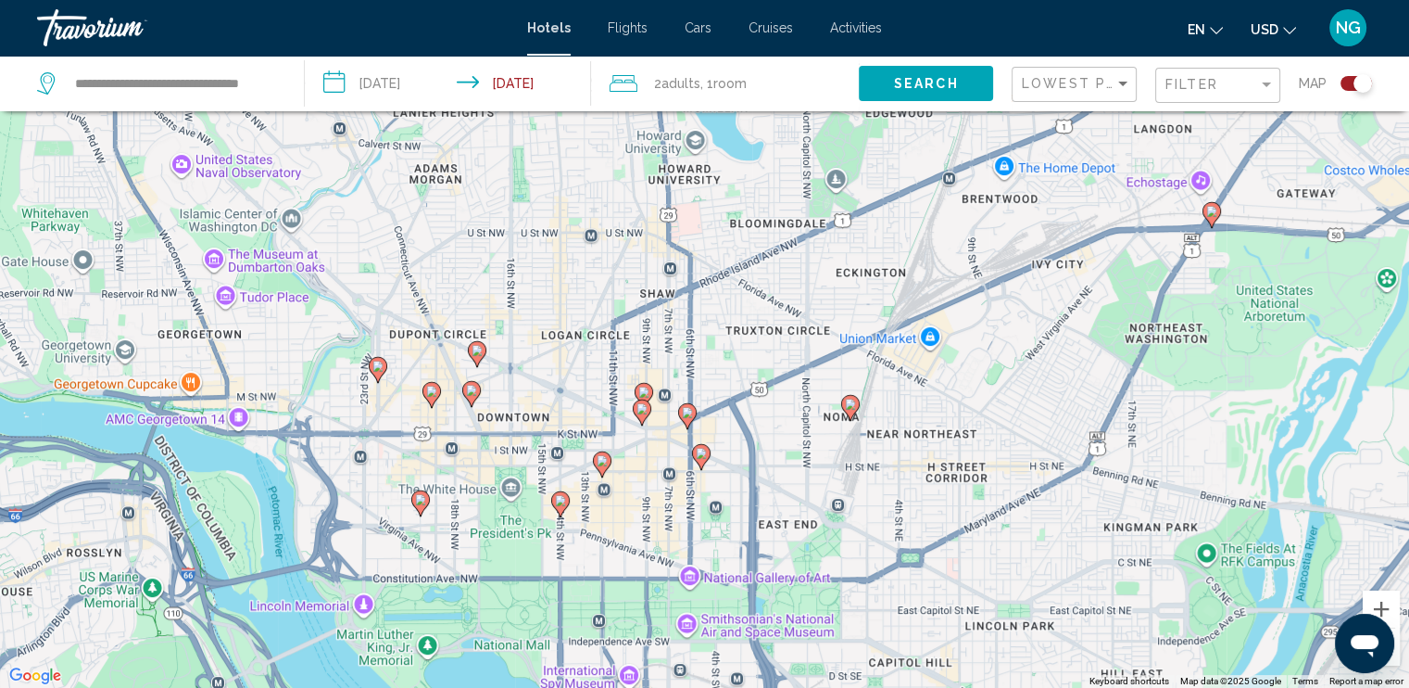
click at [664, 397] on div "To activate drag with keyboard, press Alt + Enter. Once in keyboard drag state,…" at bounding box center [704, 344] width 1409 height 688
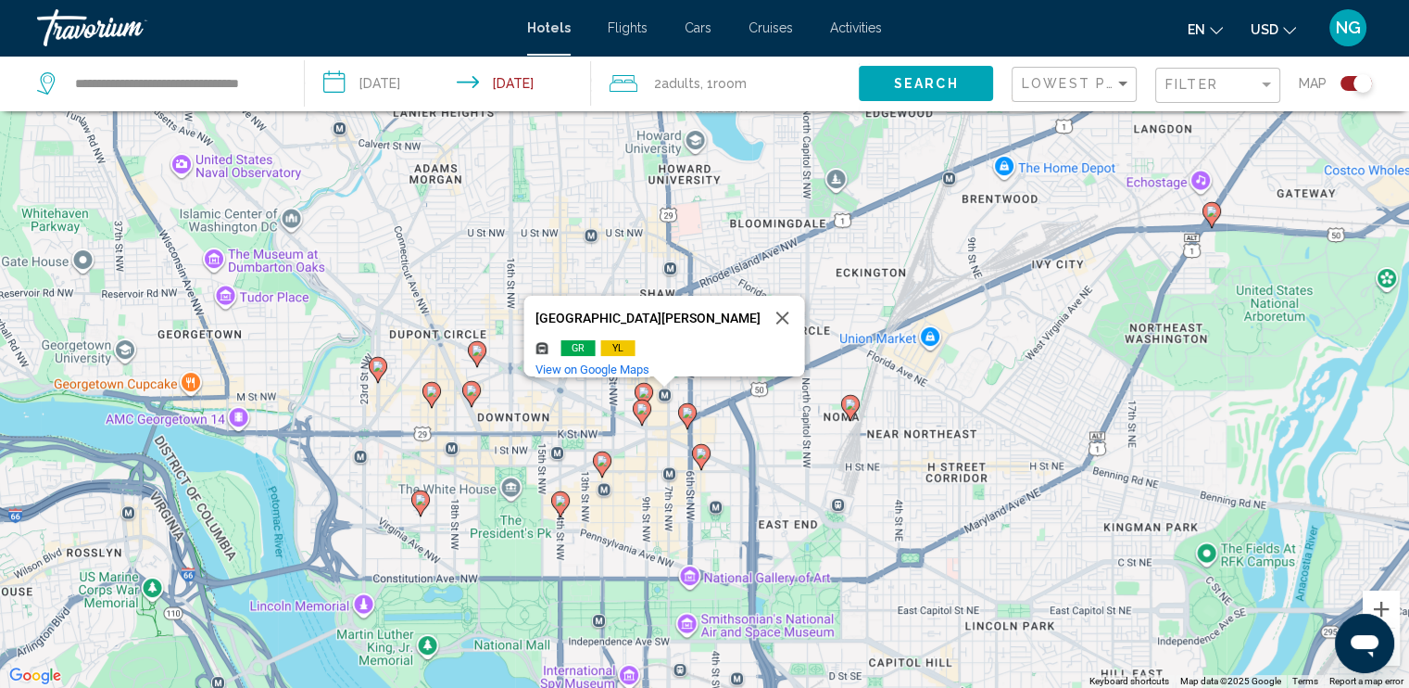
click at [644, 390] on image "Main content" at bounding box center [643, 391] width 11 height 11
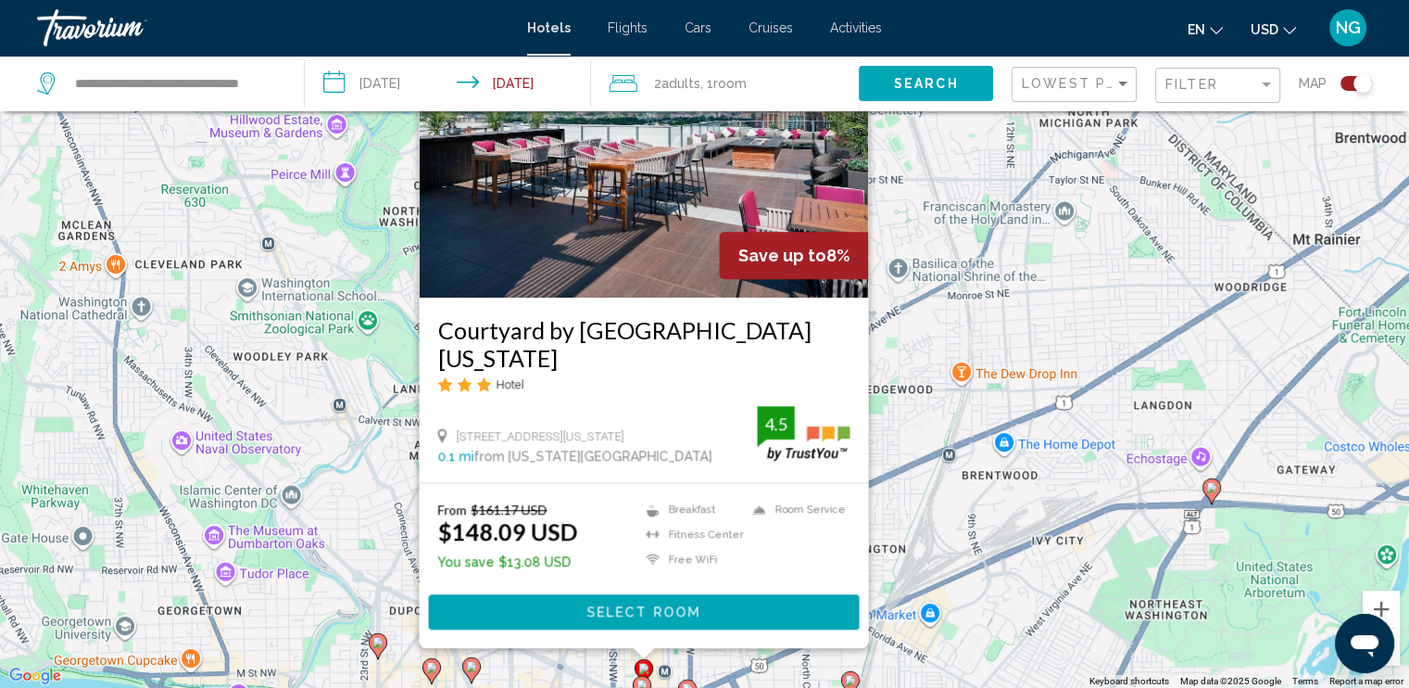
click at [1025, 600] on div "To activate drag with keyboard, press Alt + Enter. Once in keyboard drag state,…" at bounding box center [704, 344] width 1409 height 688
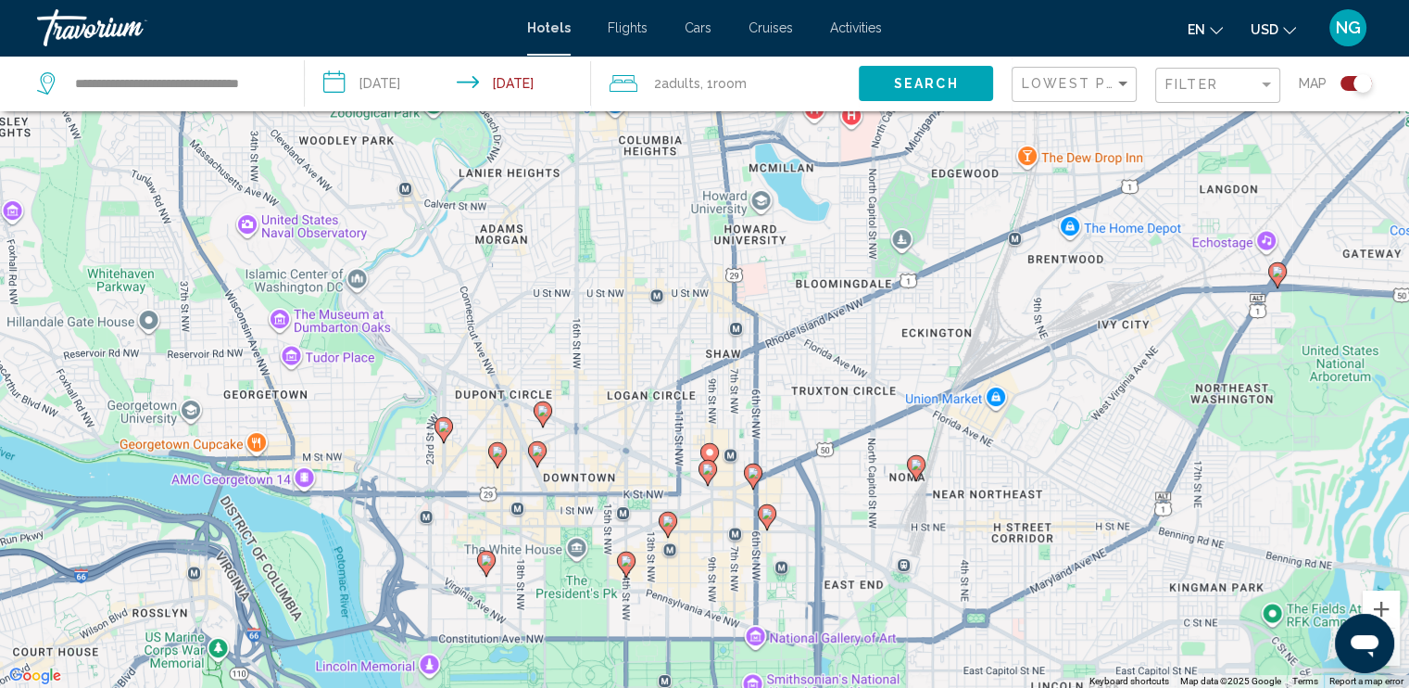
drag, startPoint x: 886, startPoint y: 617, endPoint x: 946, endPoint y: 362, distance: 261.9
click at [948, 364] on div "To activate drag with keyboard, press Alt + Enter. Once in keyboard drag state,…" at bounding box center [704, 344] width 1409 height 688
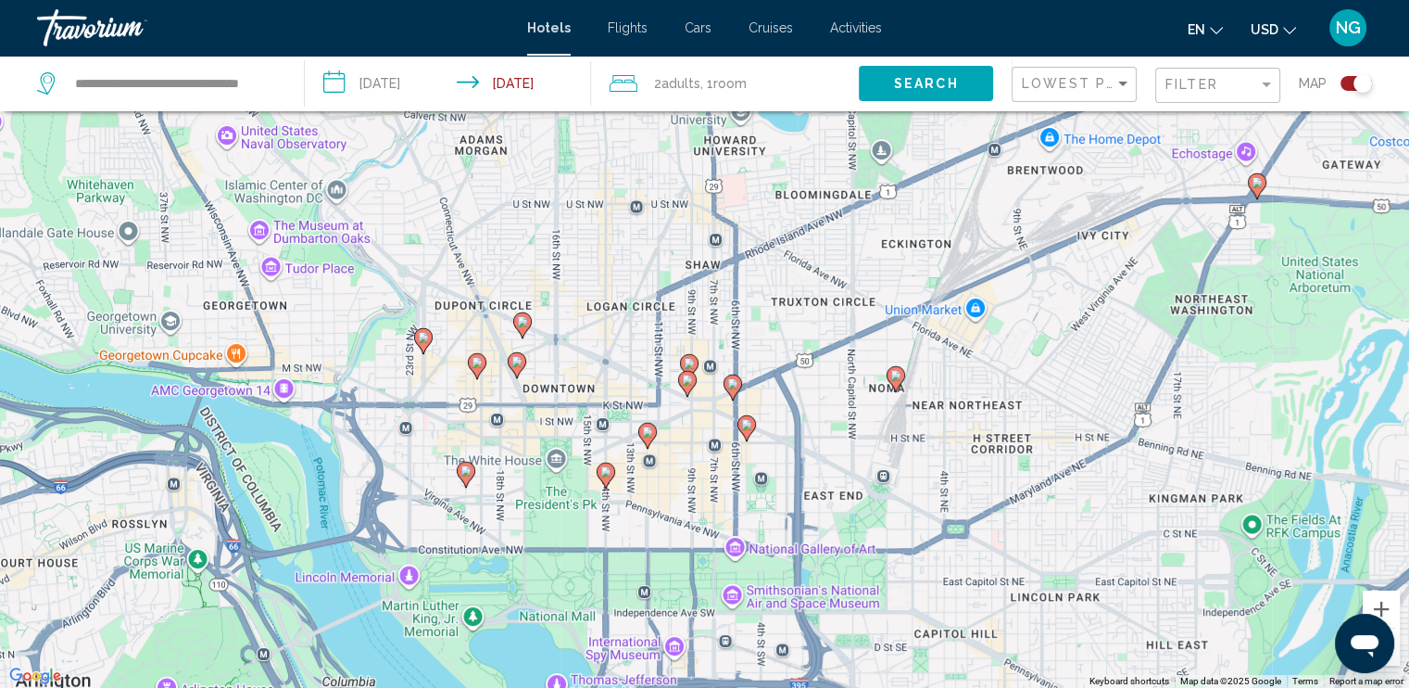
click at [687, 391] on icon "Main content" at bounding box center [686, 384] width 17 height 24
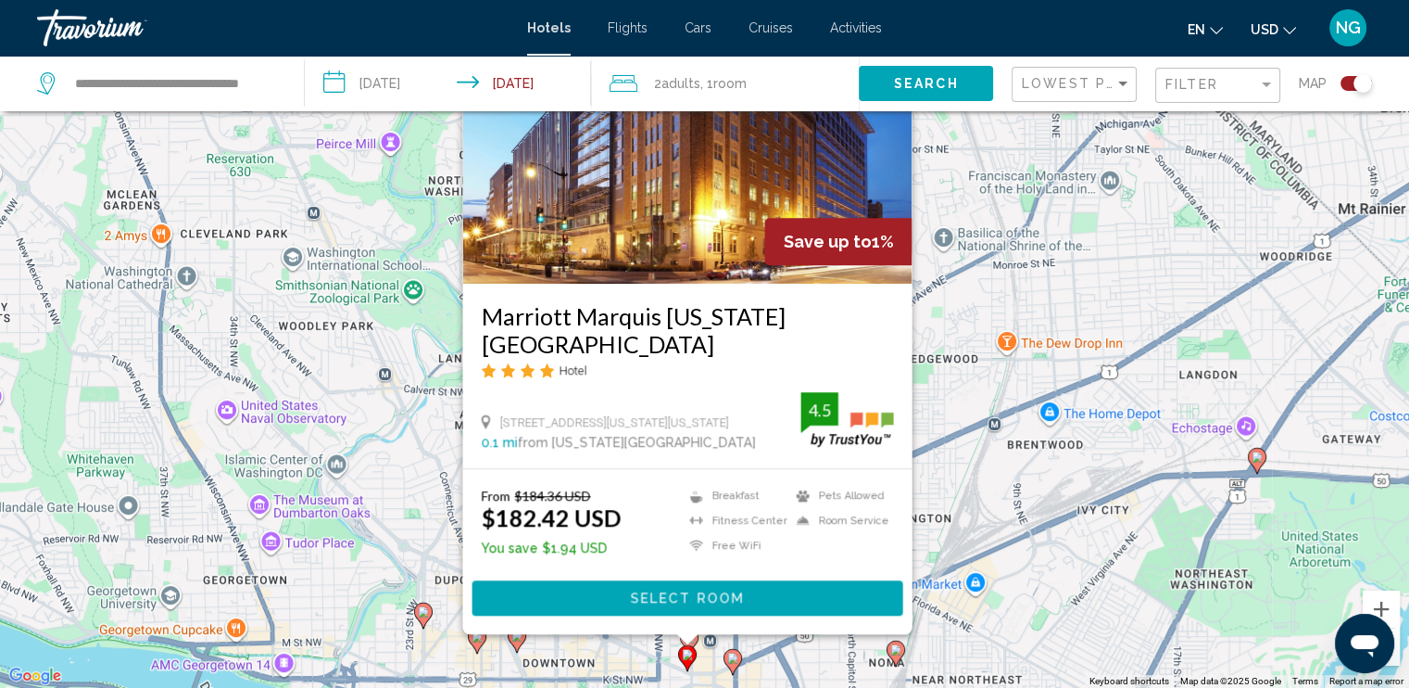
click at [971, 522] on div "To activate drag with keyboard, press Alt + Enter. Once in keyboard drag state,…" at bounding box center [704, 344] width 1409 height 688
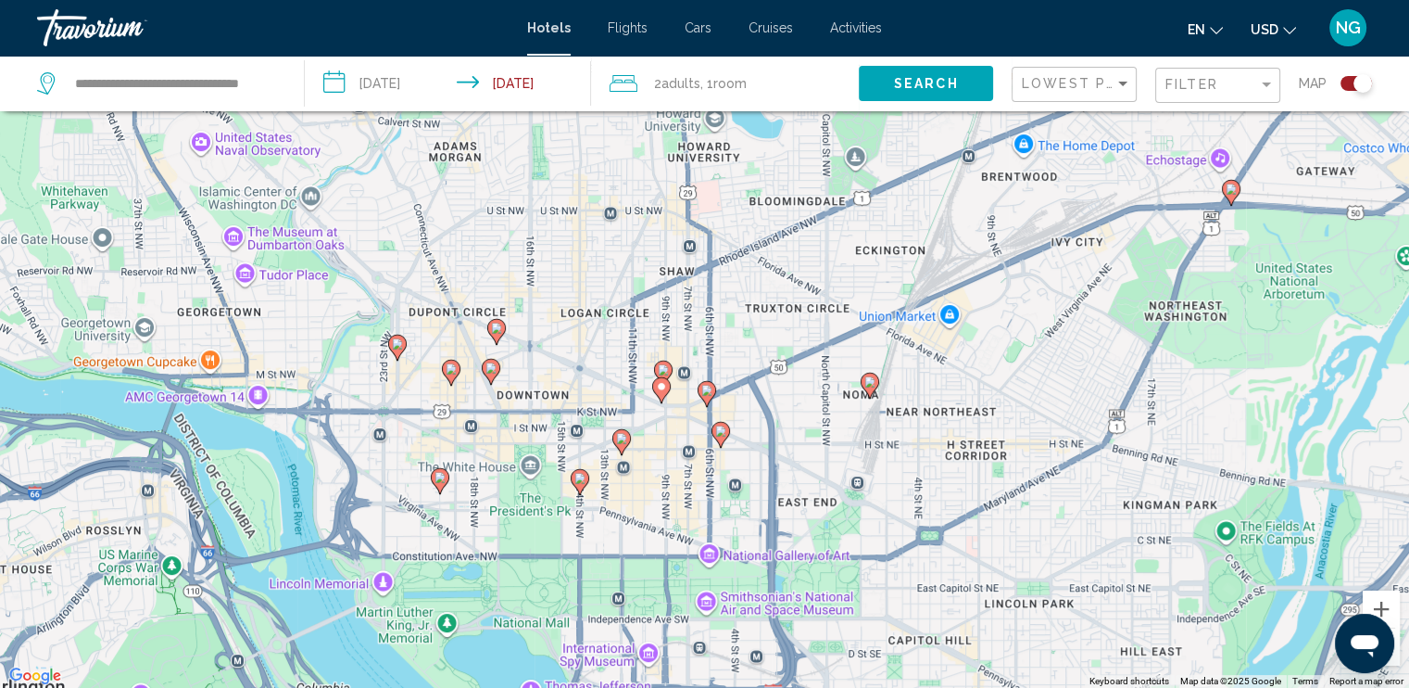
drag, startPoint x: 859, startPoint y: 503, endPoint x: 841, endPoint y: 282, distance: 222.2
click at [841, 282] on div "To activate drag with keyboard, press Alt + Enter. Once in keyboard drag state,…" at bounding box center [704, 344] width 1409 height 688
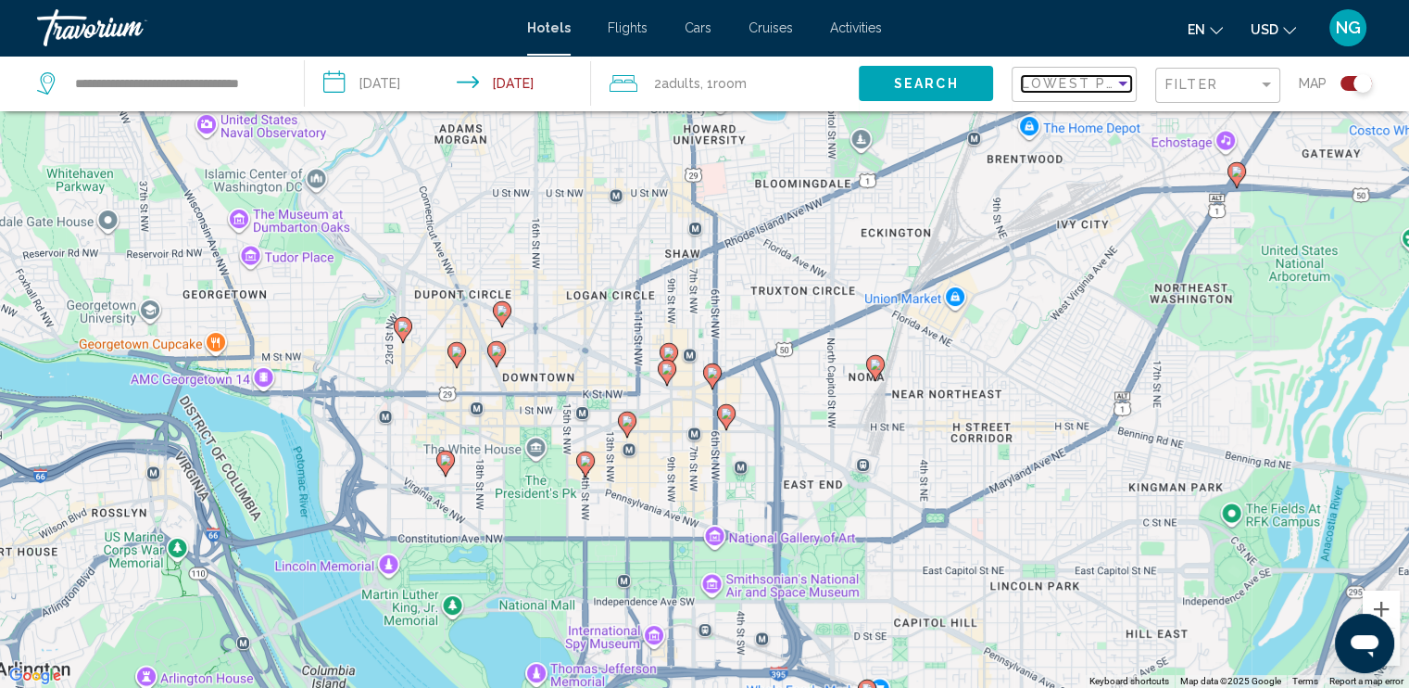
click at [1088, 86] on span "Lowest Price" at bounding box center [1082, 83] width 120 height 15
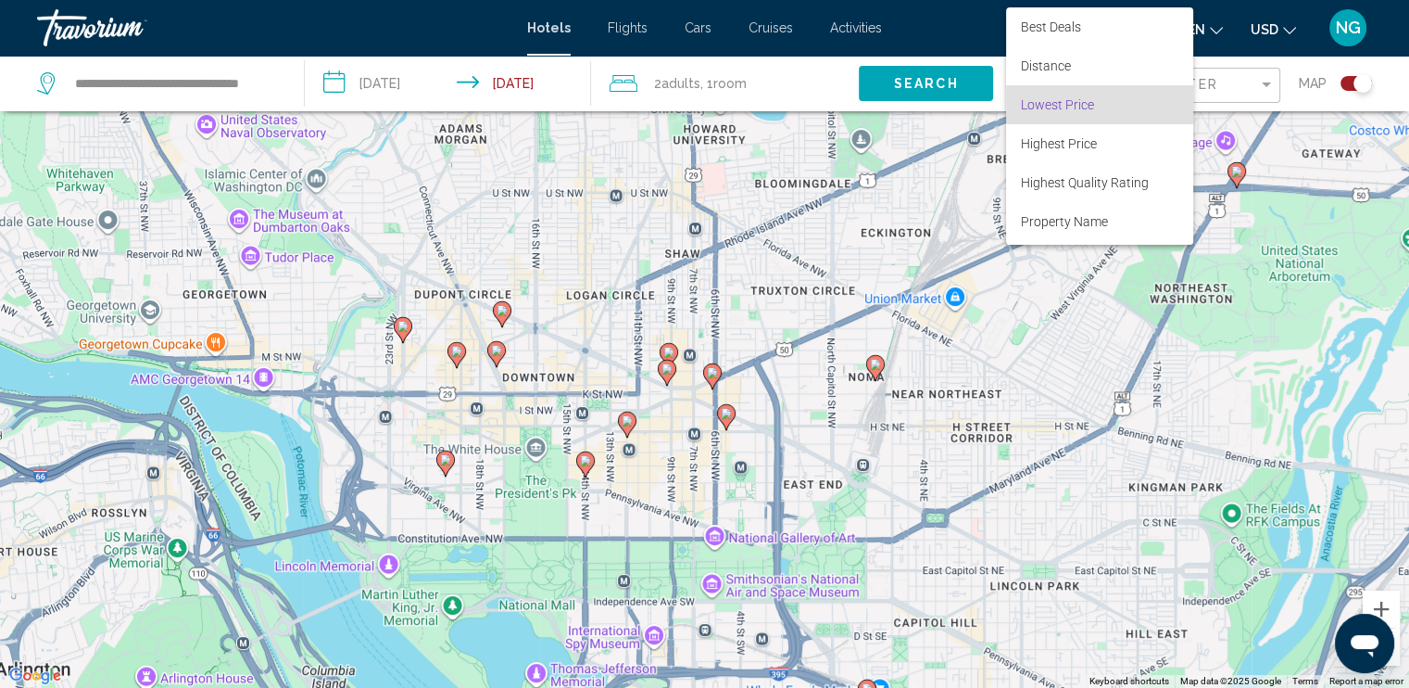
scroll to position [21, 0]
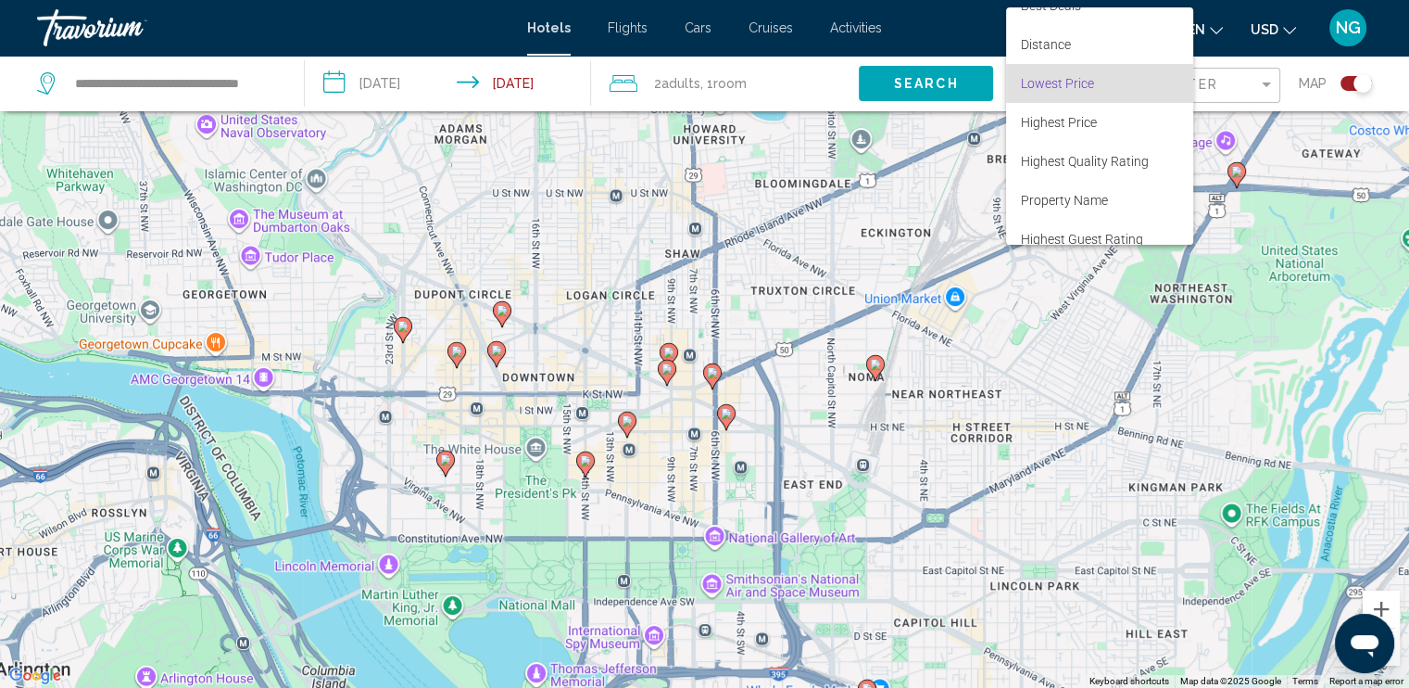
click at [960, 32] on div at bounding box center [704, 344] width 1409 height 688
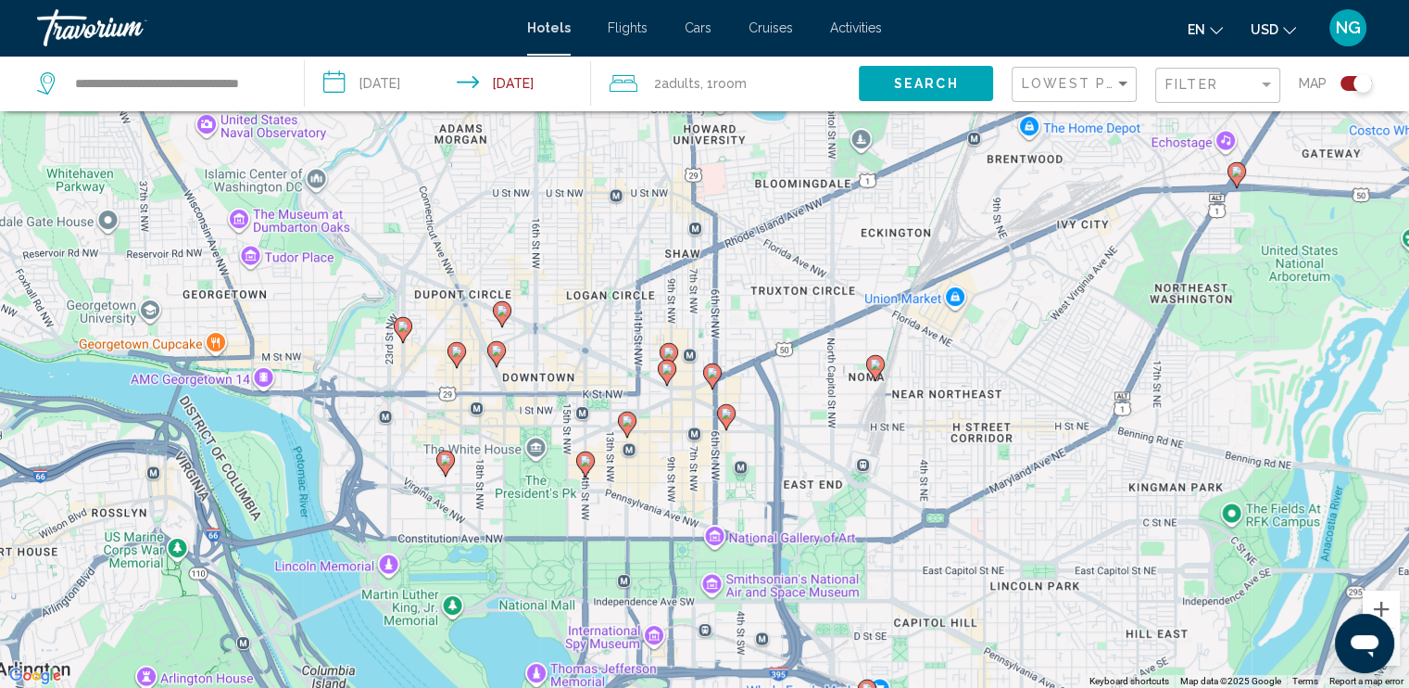
click at [664, 373] on image "Main content" at bounding box center [667, 368] width 11 height 11
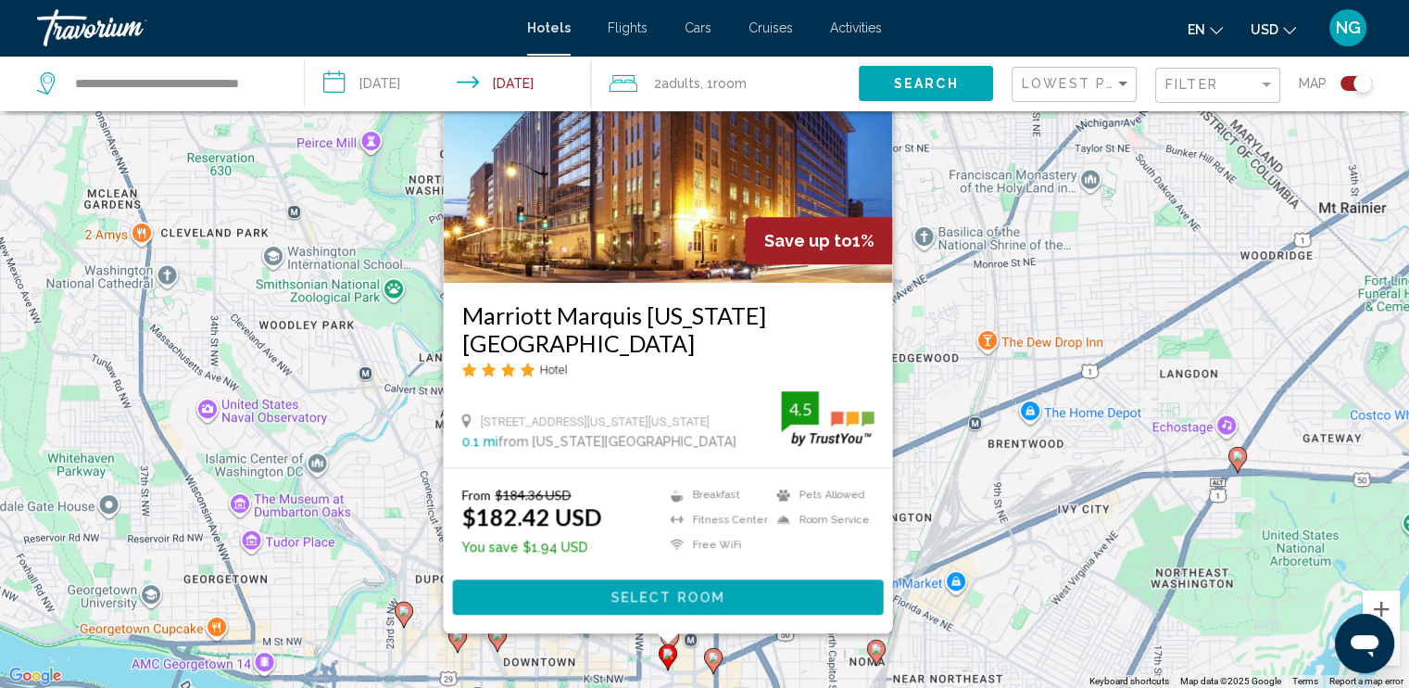
click at [967, 545] on div "To activate drag with keyboard, press Alt + Enter. Once in keyboard drag state,…" at bounding box center [704, 344] width 1409 height 688
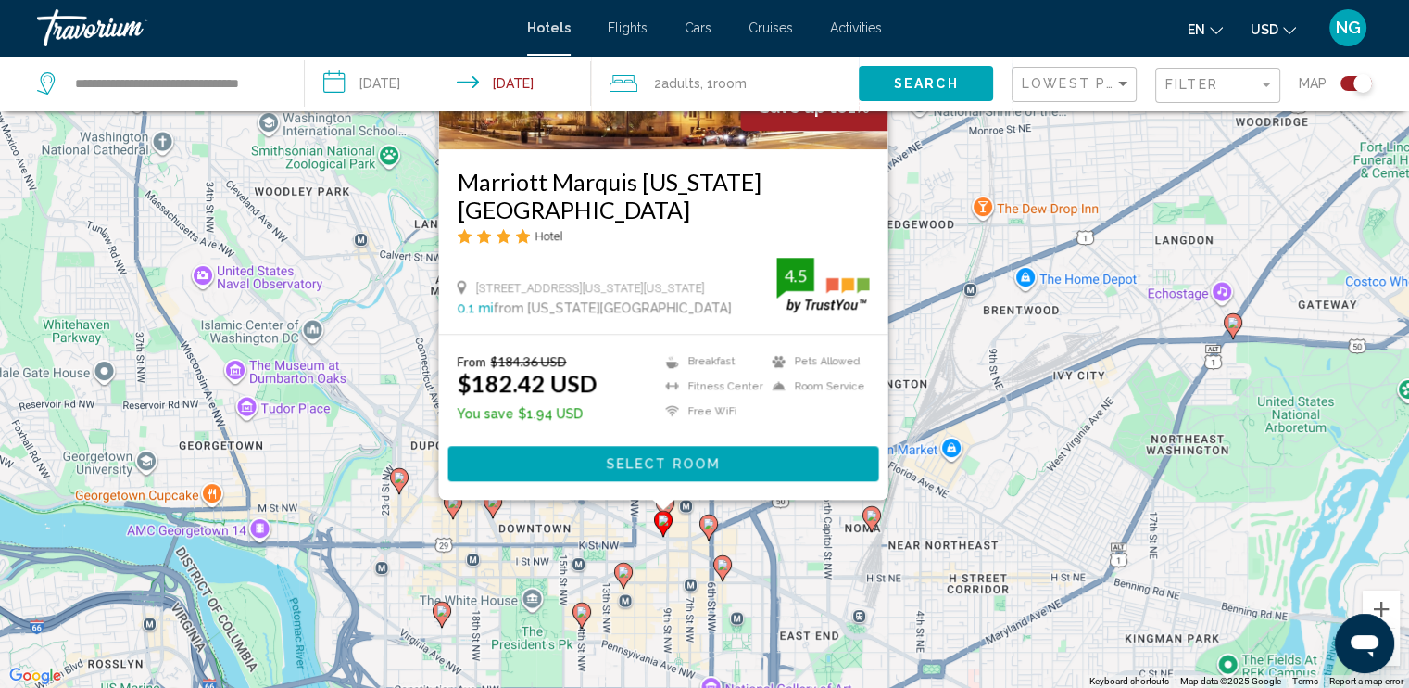
drag, startPoint x: 967, startPoint y: 546, endPoint x: 954, endPoint y: 298, distance: 247.8
click at [953, 298] on div "To activate drag with keyboard, press Alt + Enter. Once in keyboard drag state,…" at bounding box center [704, 344] width 1409 height 688
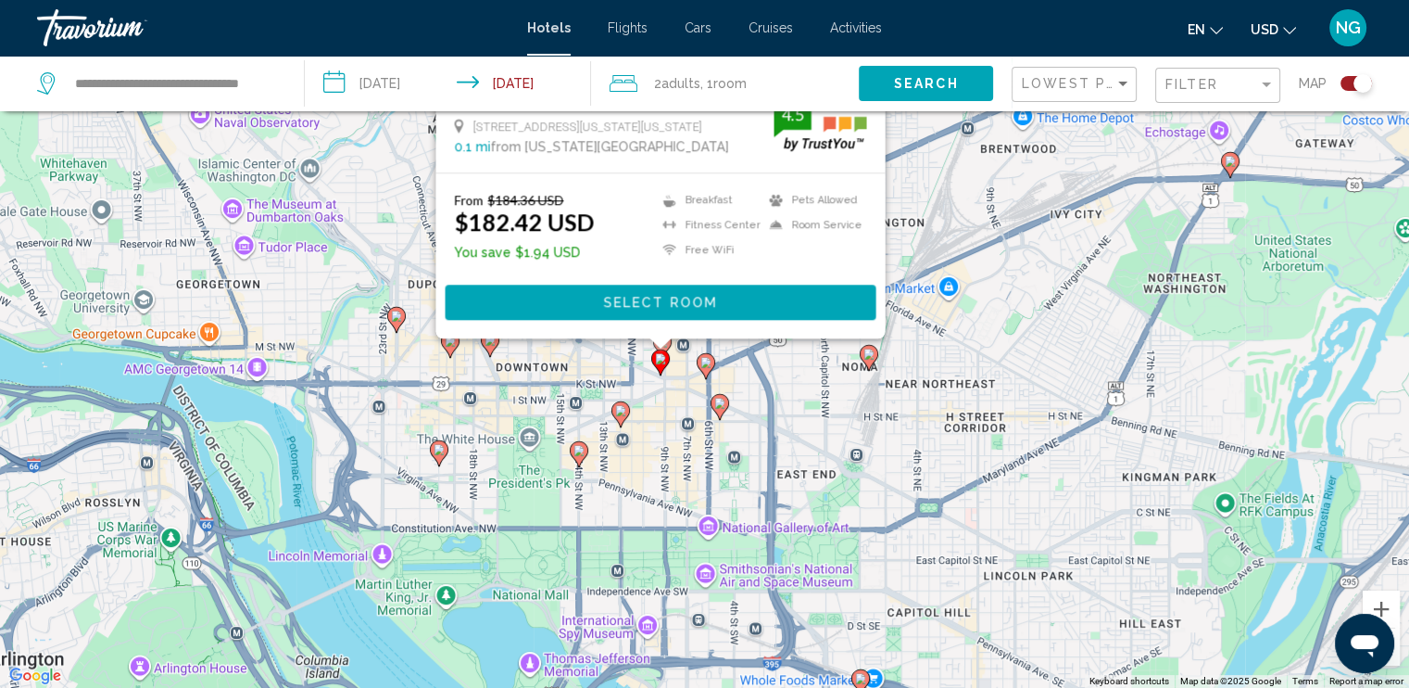
click at [619, 410] on image "Main content" at bounding box center [620, 410] width 11 height 11
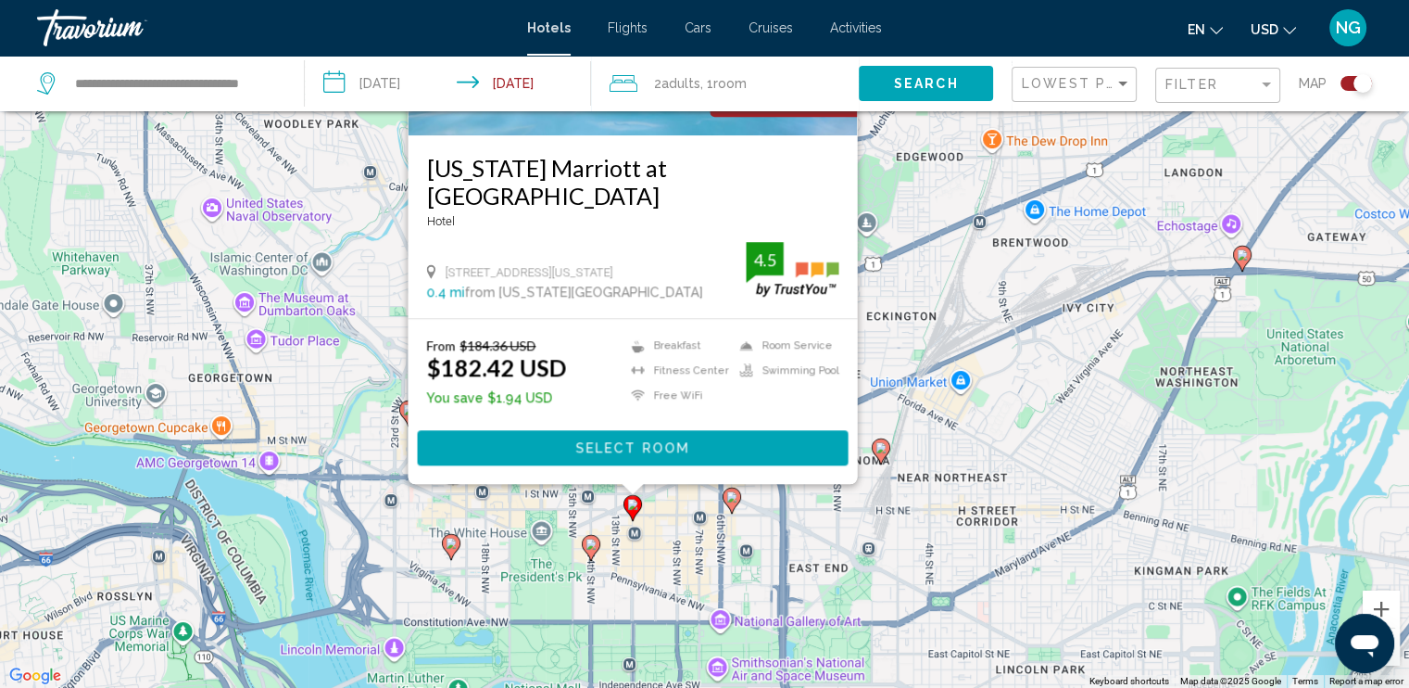
drag, startPoint x: 970, startPoint y: 570, endPoint x: 975, endPoint y: 284, distance: 285.5
click at [987, 284] on div "To activate drag with keyboard, press Alt + Enter. Once in keyboard drag state,…" at bounding box center [704, 344] width 1409 height 688
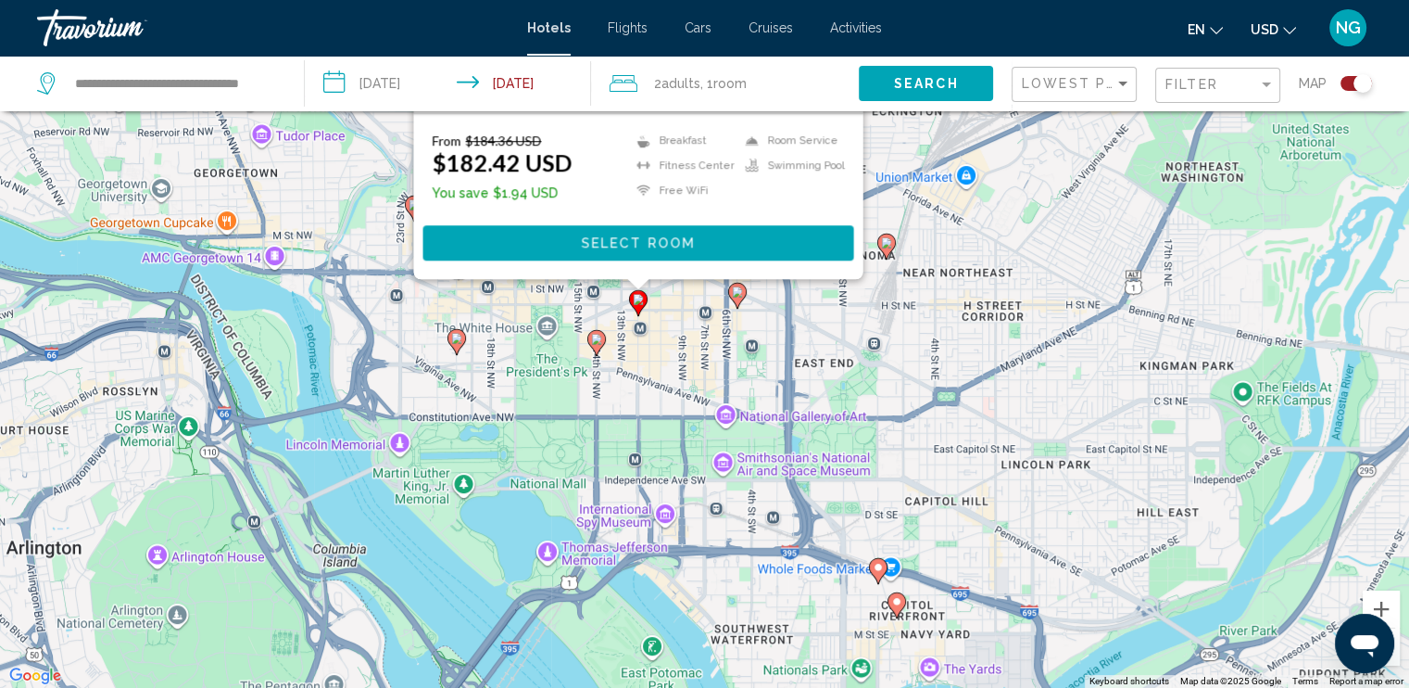
click at [601, 347] on icon "Main content" at bounding box center [597, 343] width 19 height 26
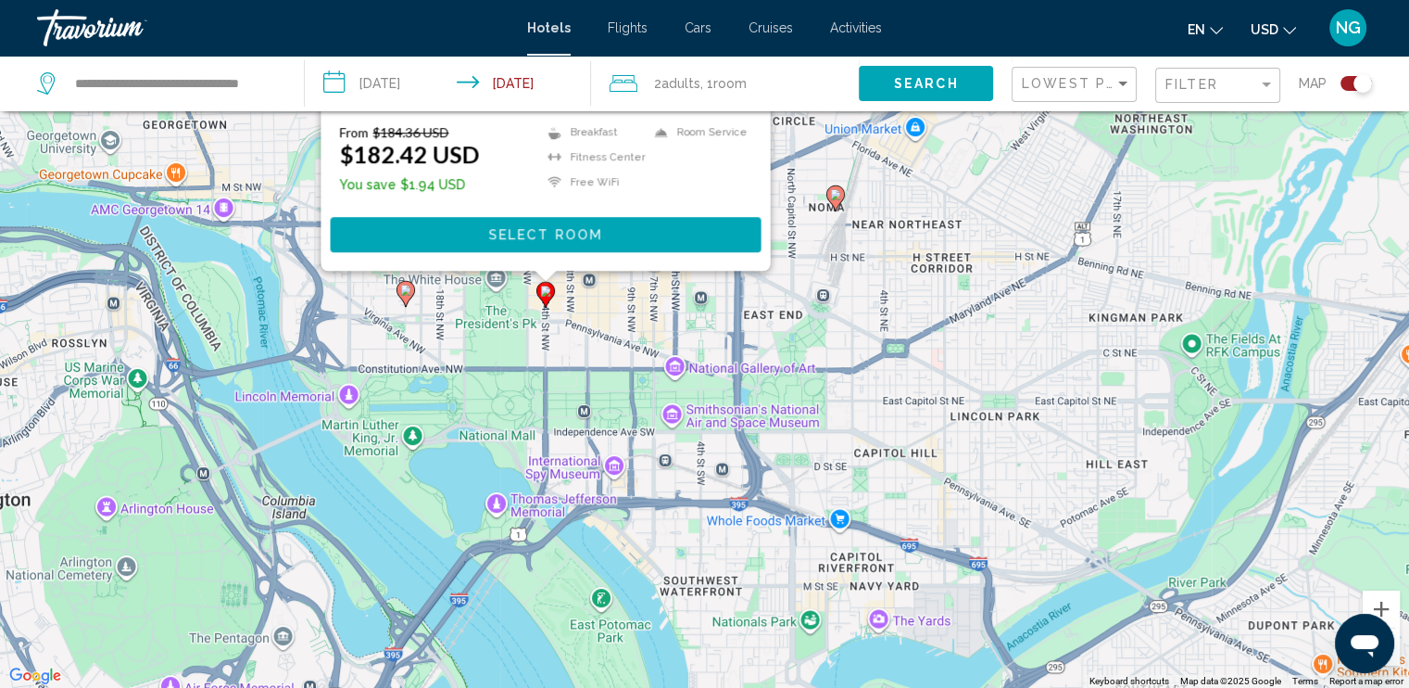
drag, startPoint x: 1016, startPoint y: 570, endPoint x: 965, endPoint y: 206, distance: 367.7
click at [965, 206] on div "To activate drag with keyboard, press Alt + Enter. Once in keyboard drag state,…" at bounding box center [704, 344] width 1409 height 688
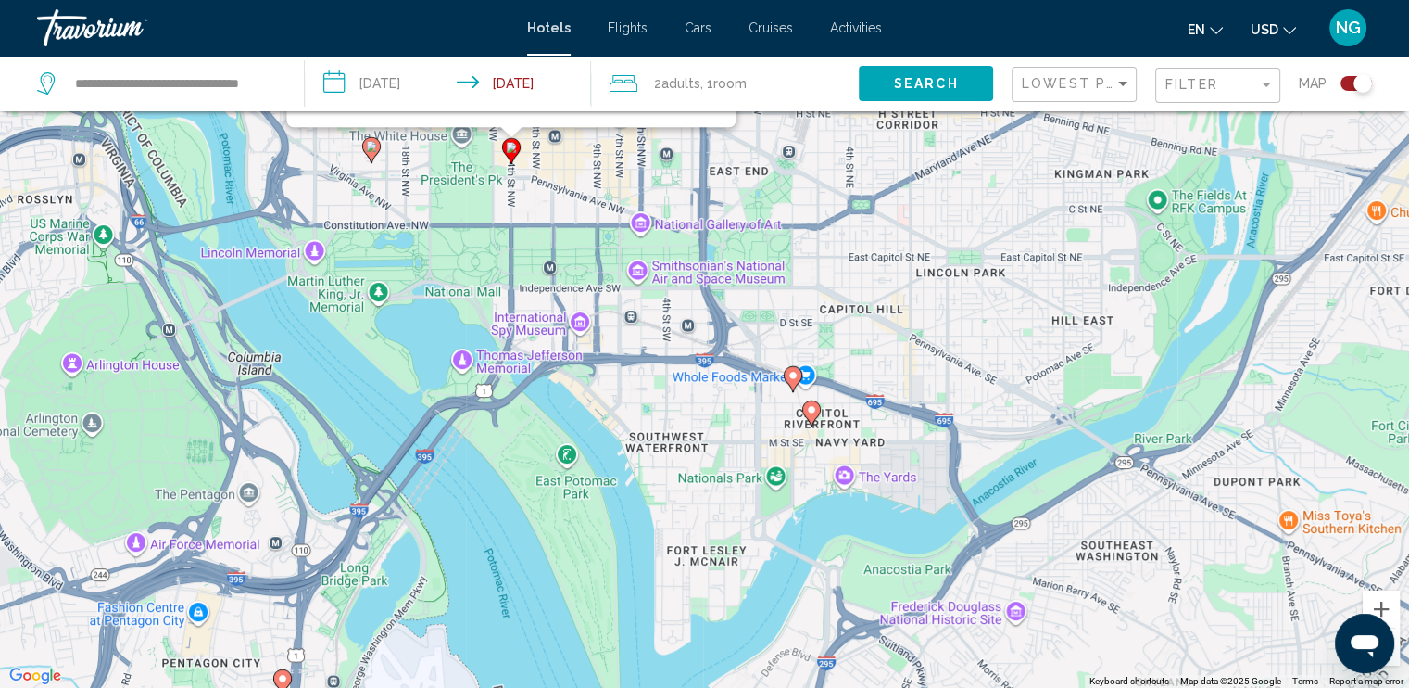
drag, startPoint x: 1038, startPoint y: 462, endPoint x: 1000, endPoint y: 349, distance: 119.3
click at [1002, 338] on div "To activate drag with keyboard, press Alt + Enter. Once in keyboard drag state,…" at bounding box center [704, 344] width 1409 height 688
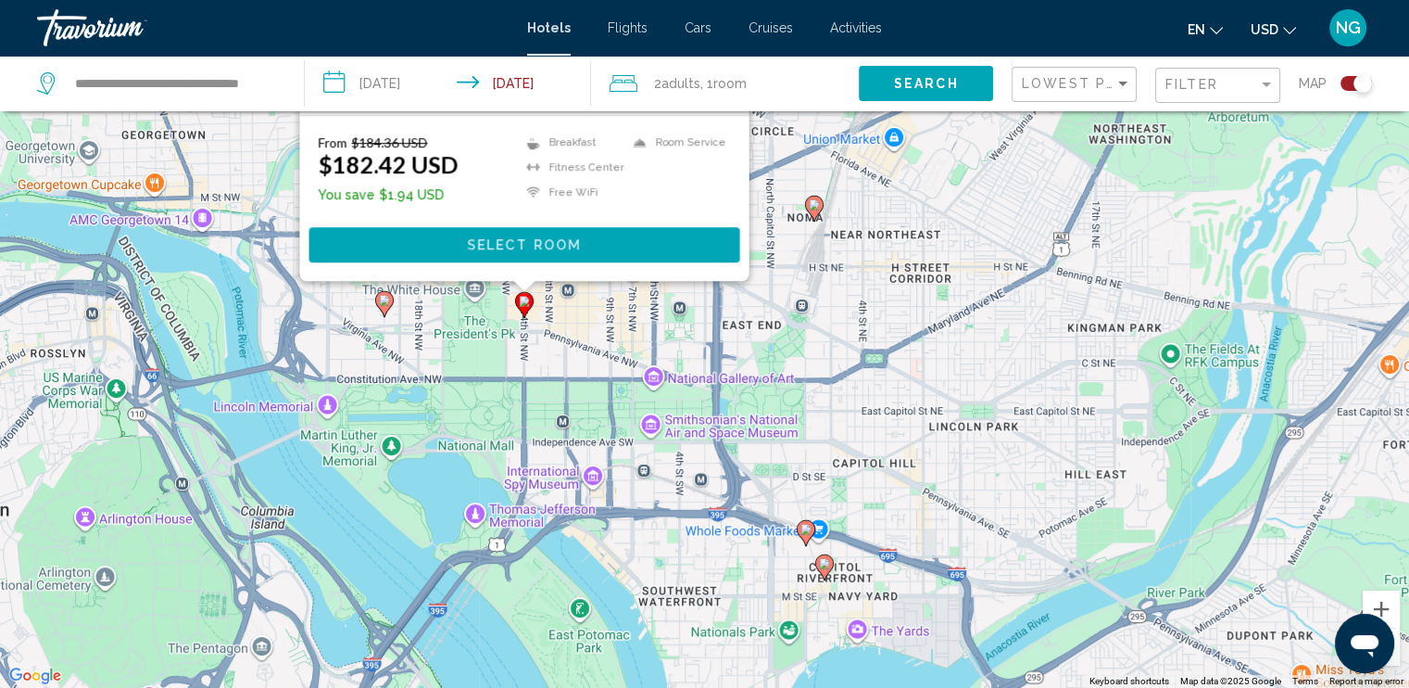
drag, startPoint x: 953, startPoint y: 344, endPoint x: 966, endPoint y: 494, distance: 150.7
click at [966, 494] on div "To activate drag with keyboard, press Alt + Enter. Once in keyboard drag state,…" at bounding box center [704, 344] width 1409 height 688
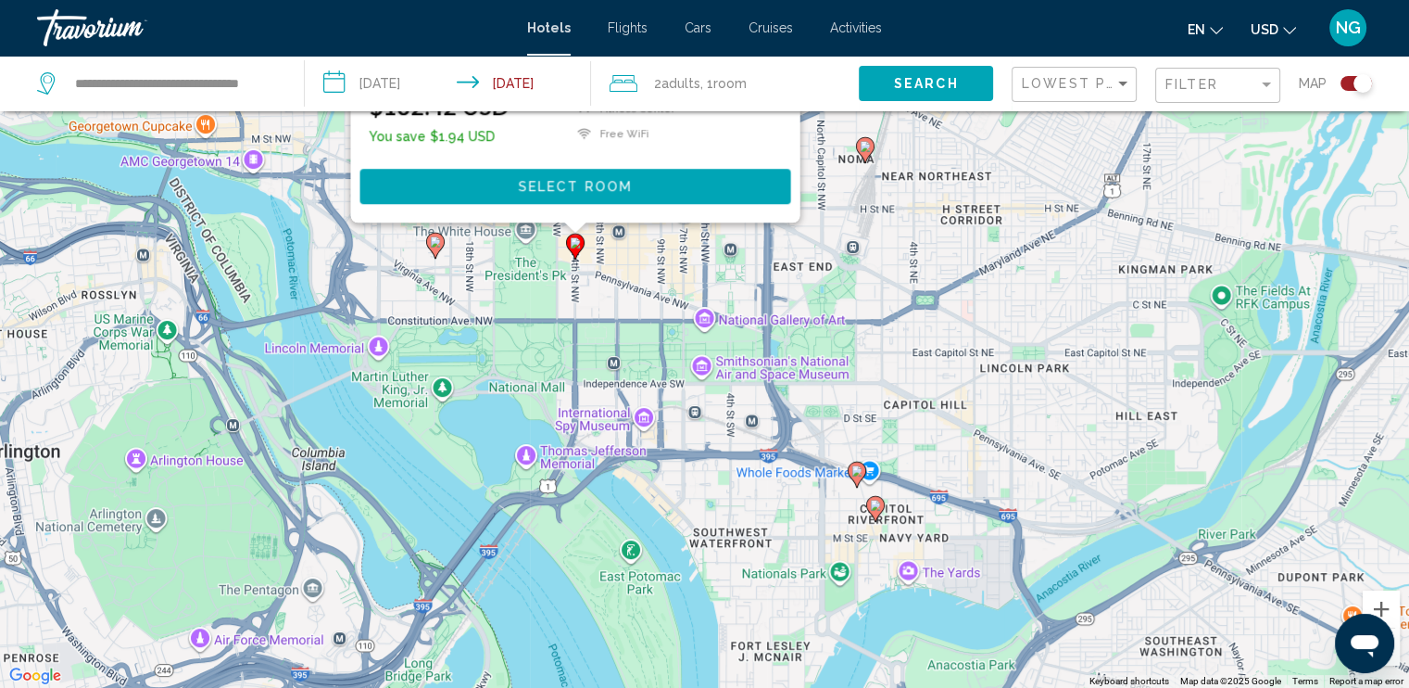
drag, startPoint x: 931, startPoint y: 344, endPoint x: 984, endPoint y: 281, distance: 82.2
click at [984, 281] on div "To activate drag with keyboard, press Alt + Enter. Once in keyboard drag state,…" at bounding box center [704, 344] width 1409 height 688
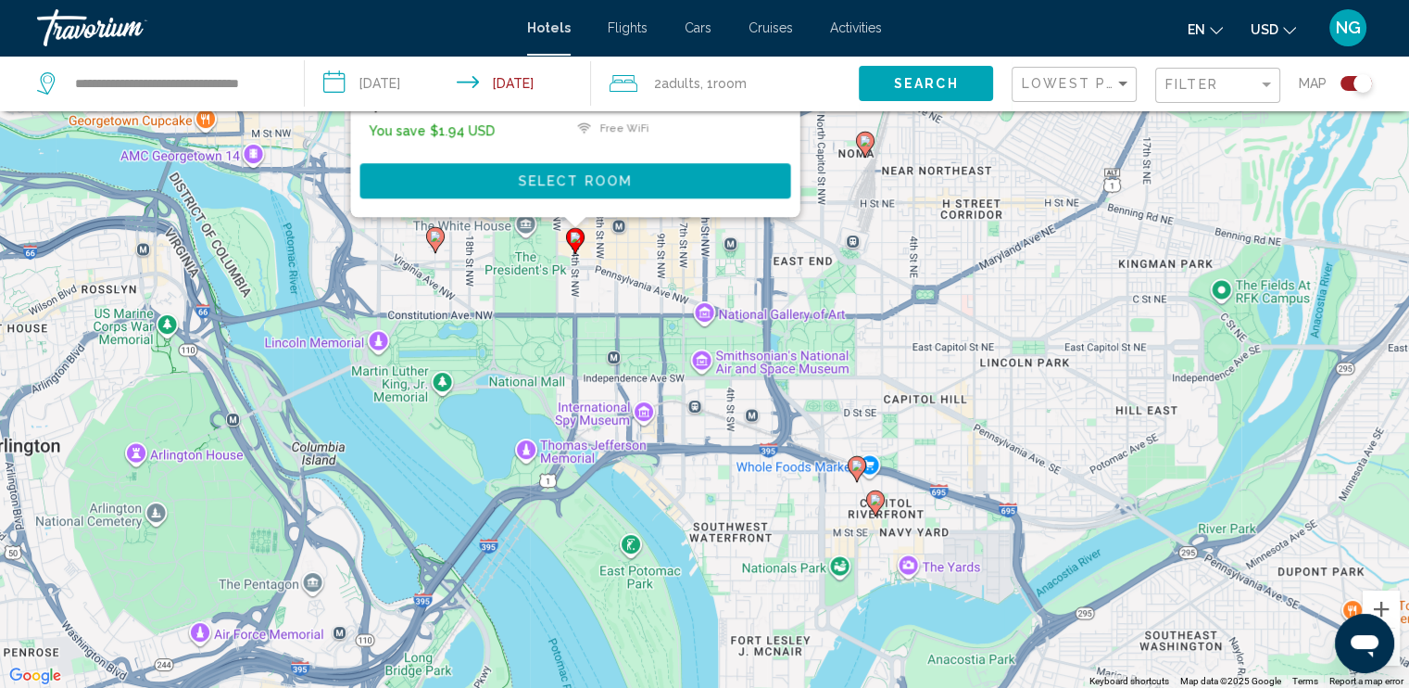
click at [850, 471] on icon "Main content" at bounding box center [857, 469] width 19 height 26
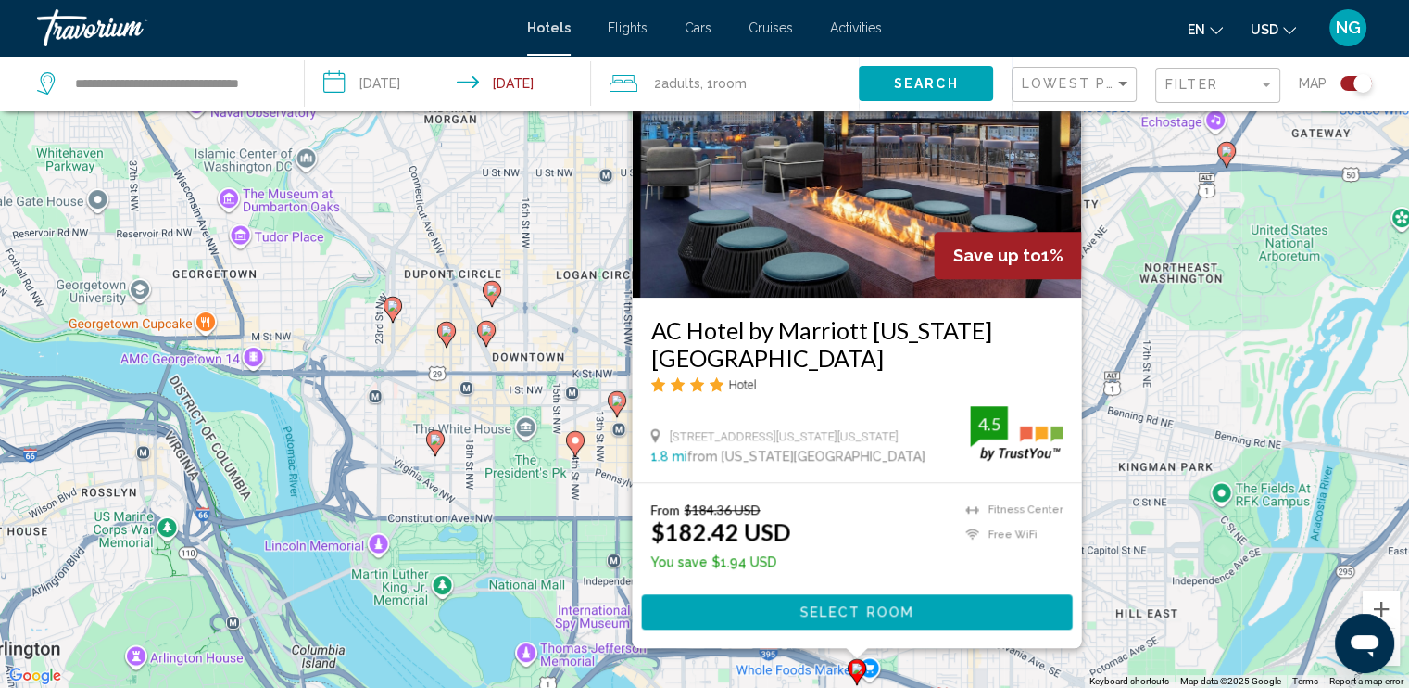
click at [436, 440] on image "Main content" at bounding box center [435, 439] width 11 height 11
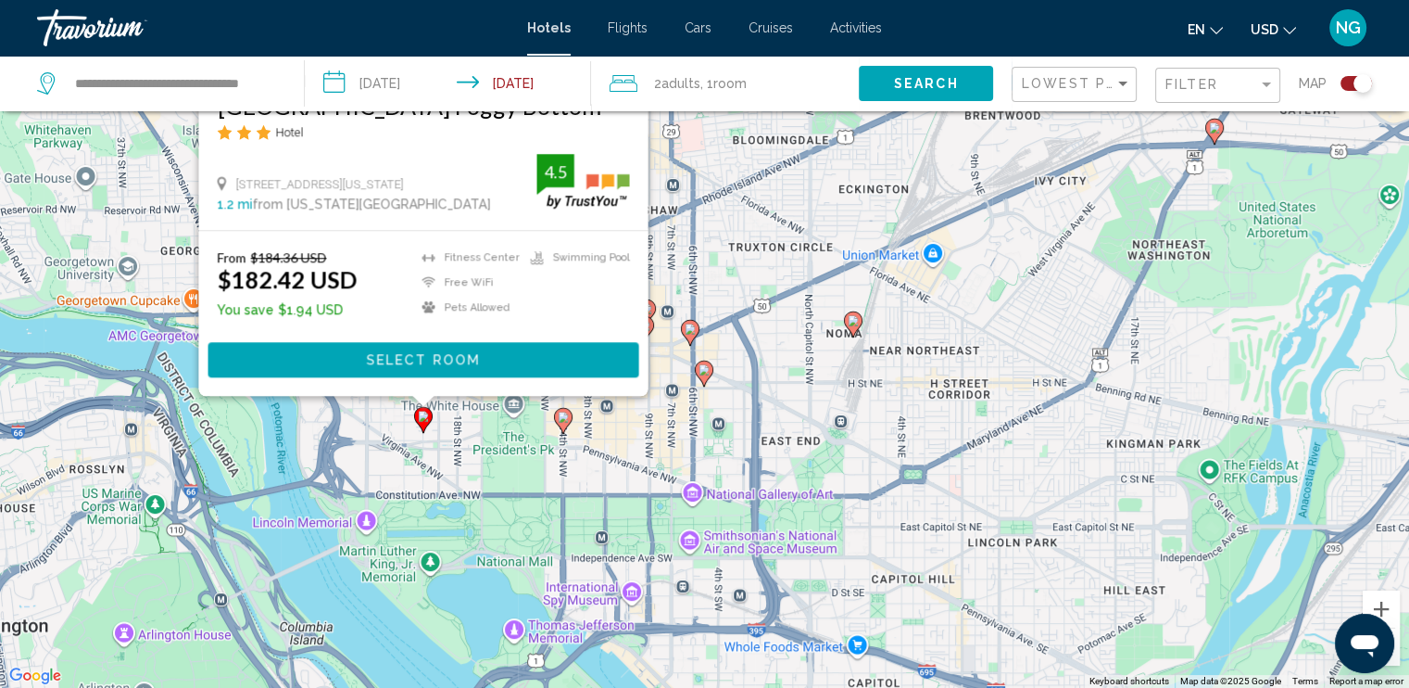
drag, startPoint x: 910, startPoint y: 581, endPoint x: 856, endPoint y: 354, distance: 233.3
click at [890, 335] on div "To activate drag with keyboard, press Alt + Enter. Once in keyboard drag state,…" at bounding box center [704, 344] width 1409 height 688
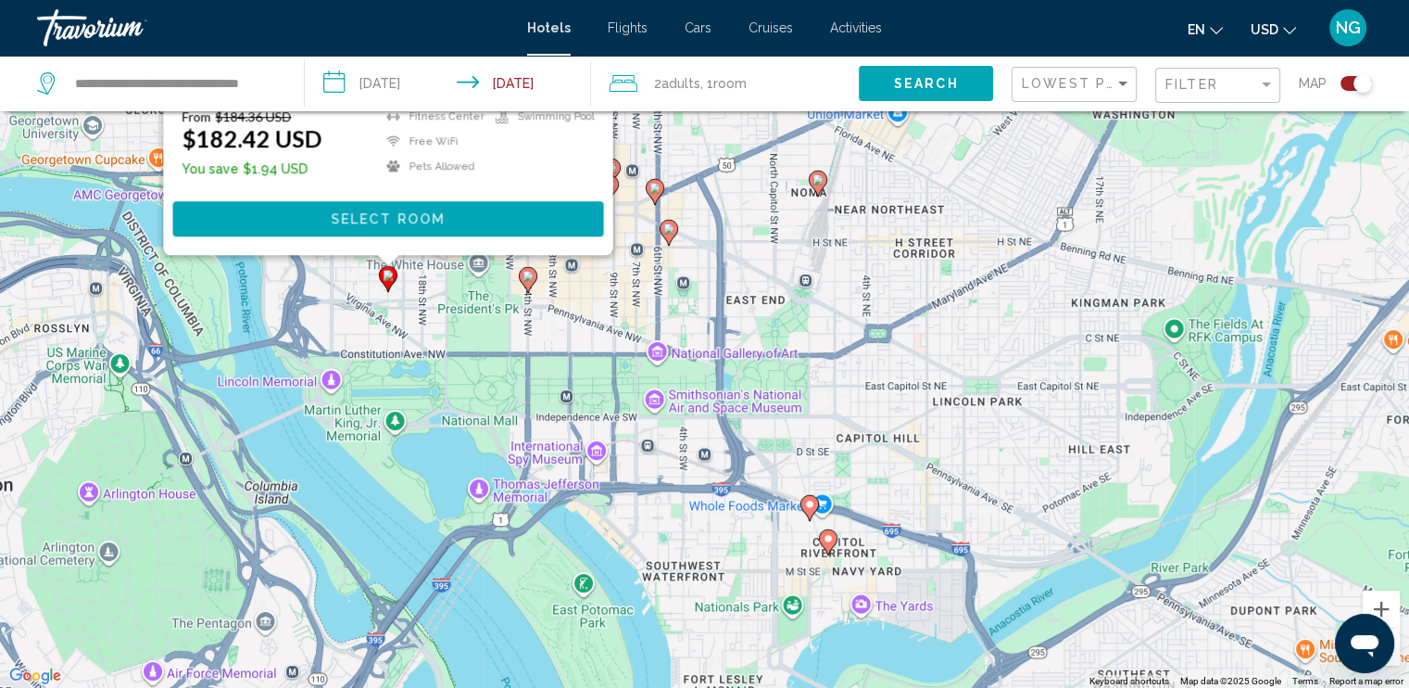
drag, startPoint x: 871, startPoint y: 469, endPoint x: 865, endPoint y: 412, distance: 56.9
click at [865, 412] on div "To activate drag with keyboard, press Alt + Enter. Once in keyboard drag state,…" at bounding box center [704, 344] width 1409 height 688
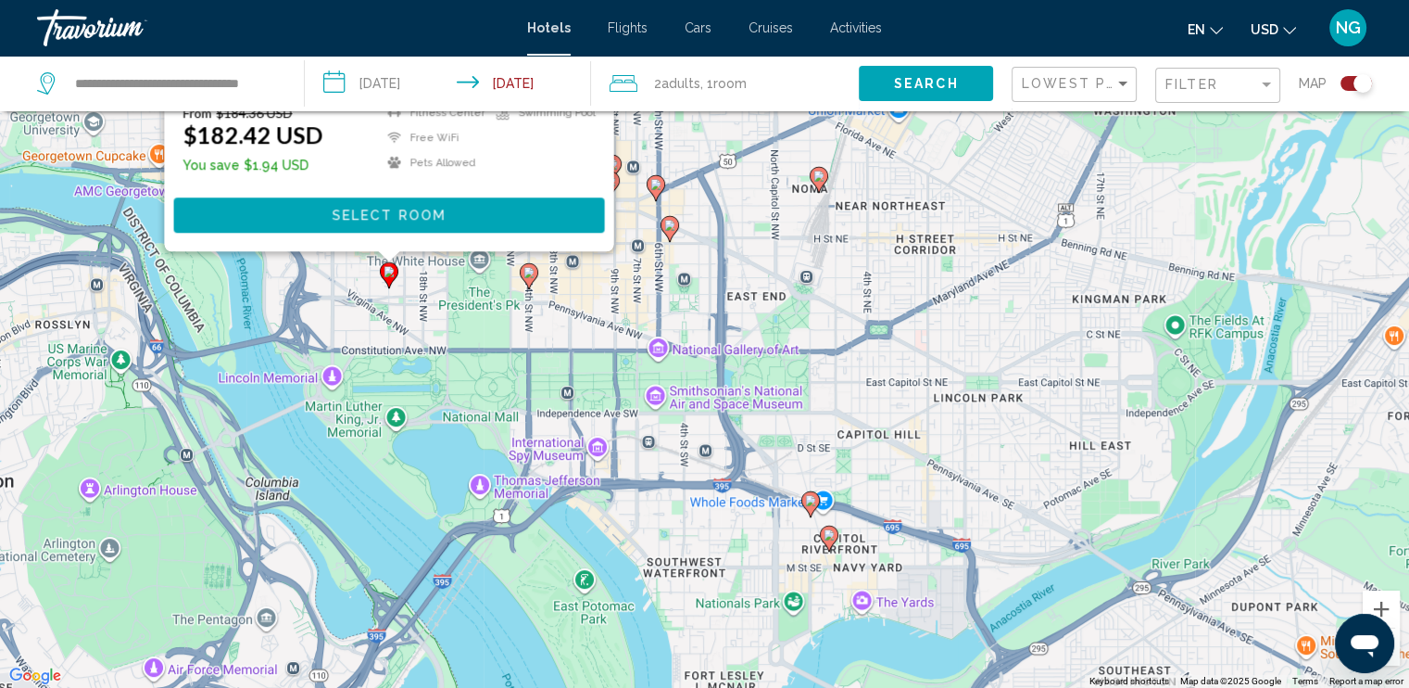
click at [485, 270] on div "To activate drag with keyboard, press Alt + Enter. Once in keyboard drag state,…" at bounding box center [704, 344] width 1409 height 688
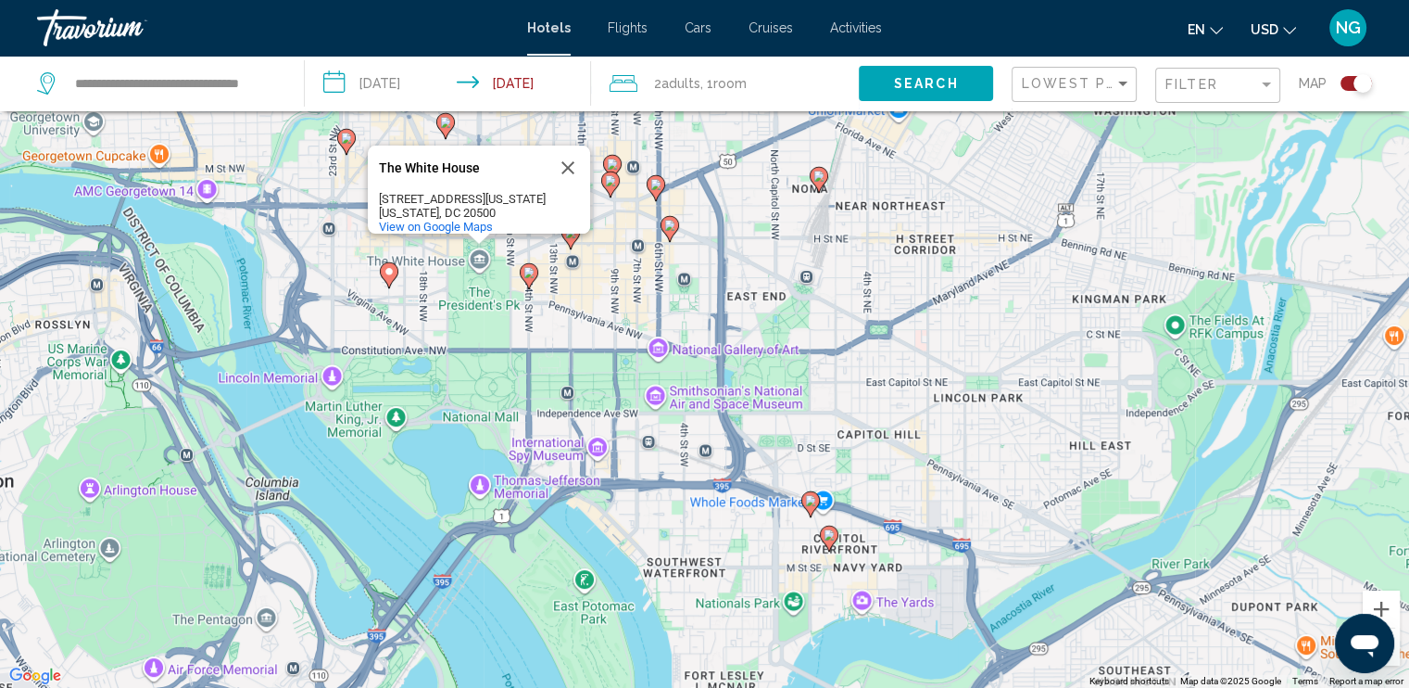
click at [829, 533] on image "Main content" at bounding box center [829, 534] width 11 height 11
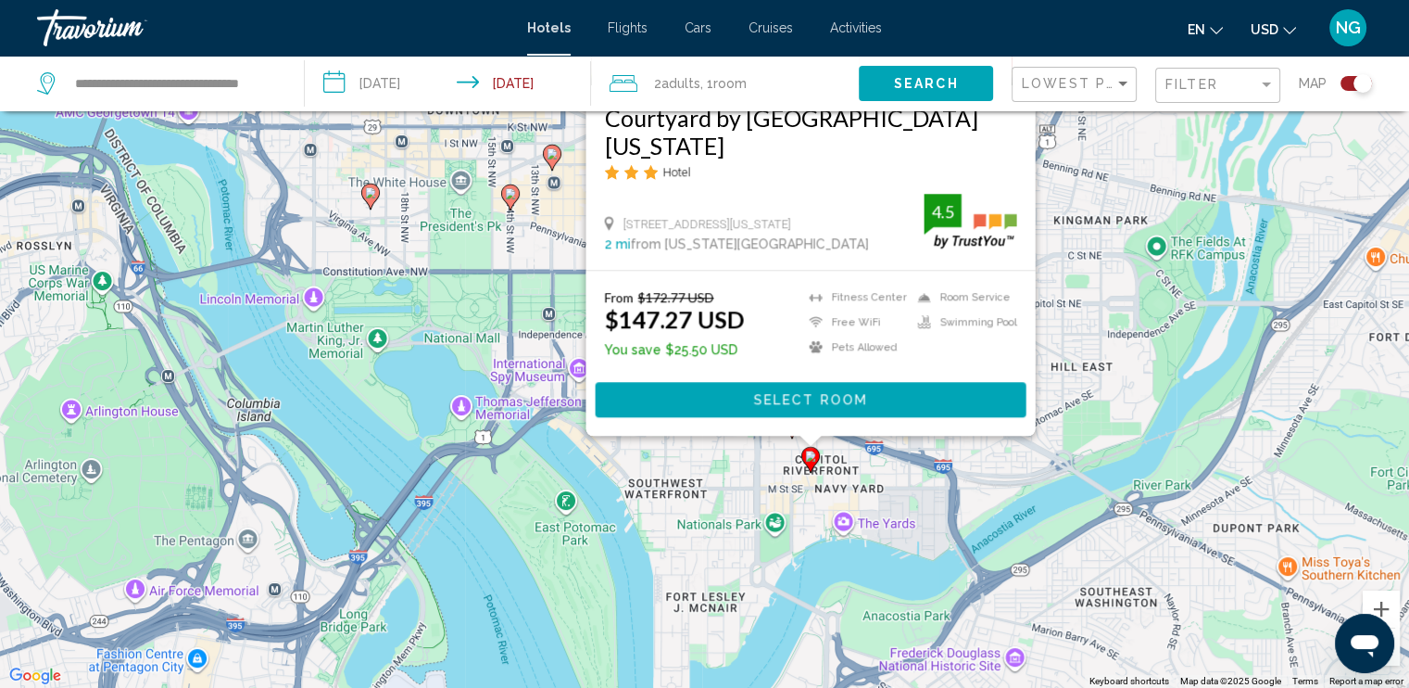
drag, startPoint x: 1102, startPoint y: 586, endPoint x: 1084, endPoint y: 371, distance: 215.7
click at [1084, 371] on div "To activate drag with keyboard, press Alt + Enter. Once in keyboard drag state,…" at bounding box center [704, 344] width 1409 height 688
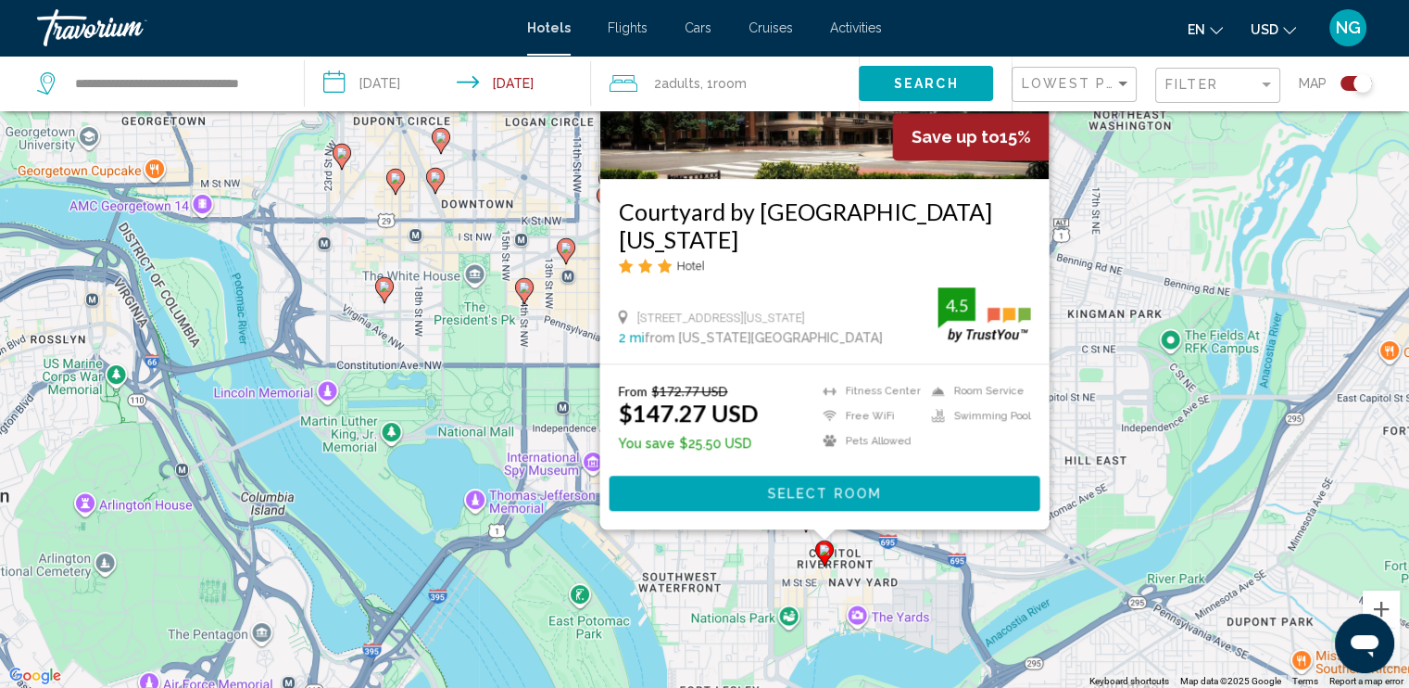
drag, startPoint x: 1002, startPoint y: 483, endPoint x: 1016, endPoint y: 580, distance: 98.3
click at [1016, 580] on div "To activate drag with keyboard, press Alt + Enter. Once in keyboard drag state,…" at bounding box center [704, 344] width 1409 height 688
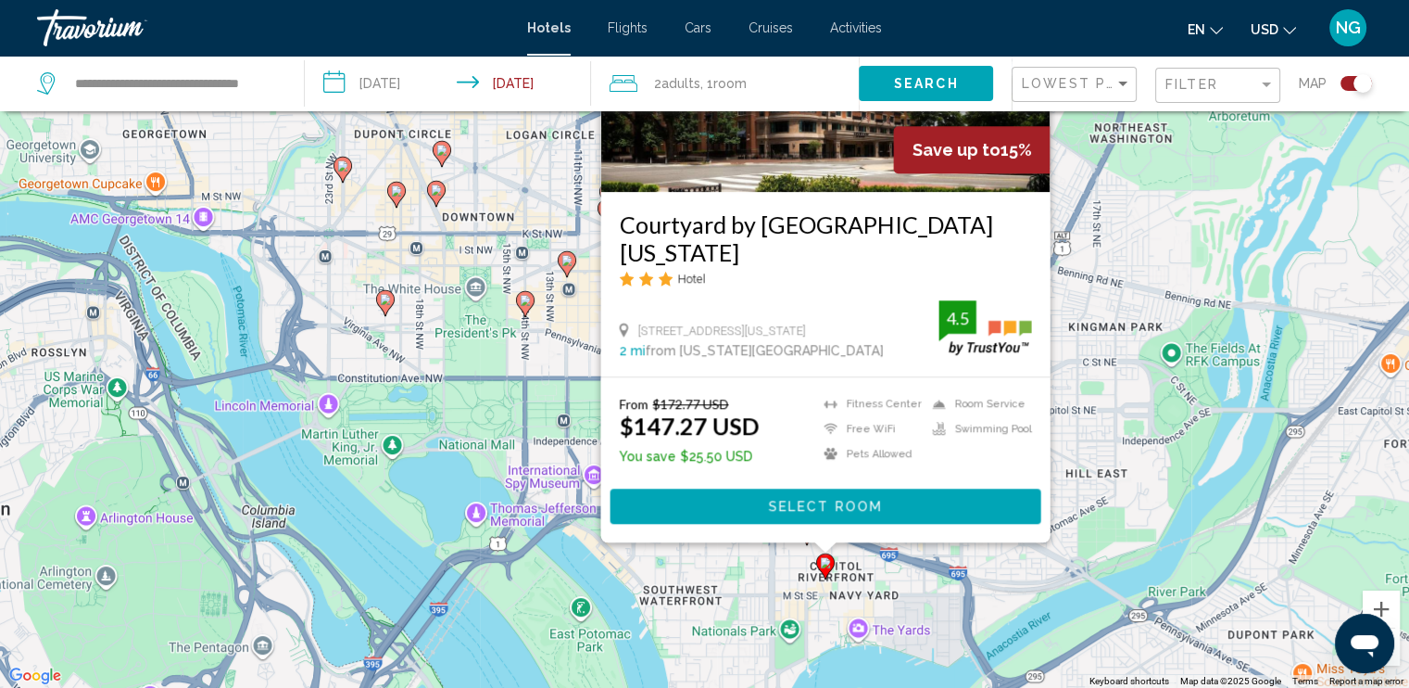
drag, startPoint x: 1089, startPoint y: 329, endPoint x: 1086, endPoint y: 339, distance: 10.6
click at [1089, 330] on div "To activate drag with keyboard, press Alt + Enter. Once in keyboard drag state,…" at bounding box center [704, 344] width 1409 height 688
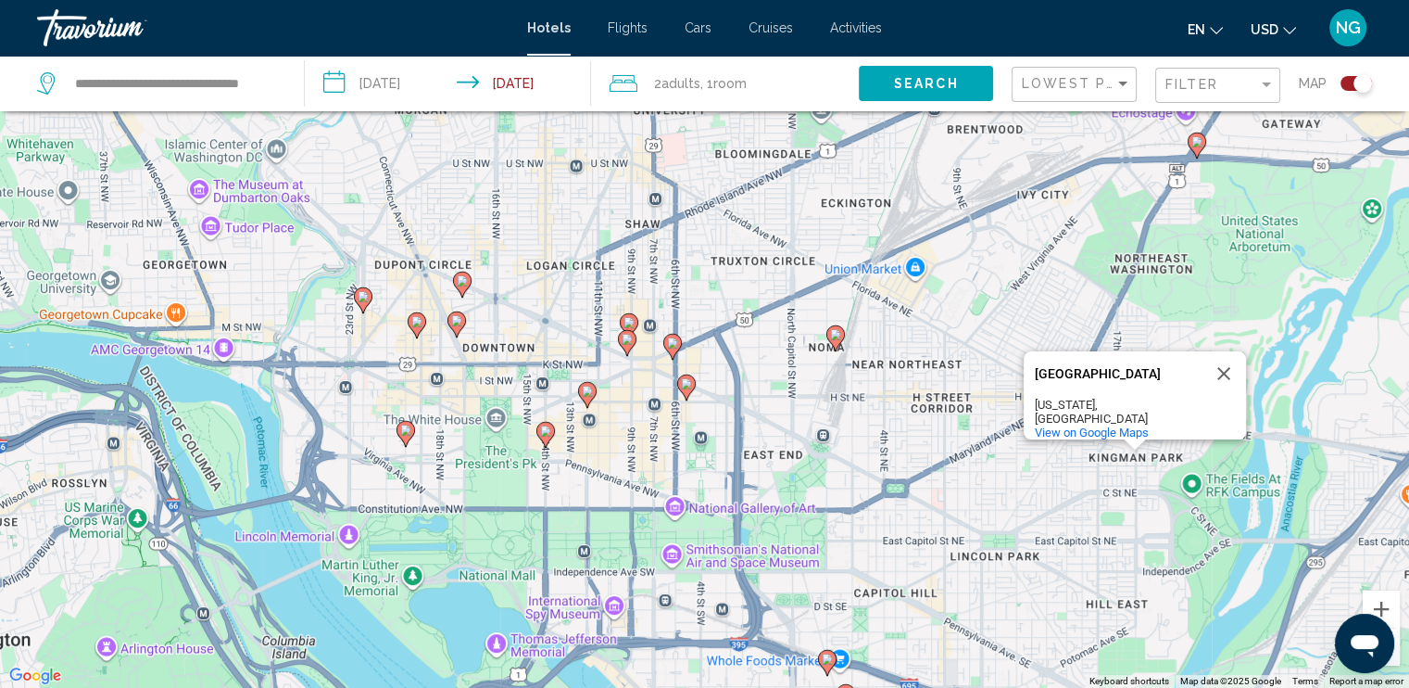
drag, startPoint x: 1086, startPoint y: 310, endPoint x: 1112, endPoint y: 490, distance: 181.6
click at [1112, 490] on div "To activate drag with keyboard, press Alt + Enter. Once in keyboard drag state,…" at bounding box center [704, 344] width 1409 height 688
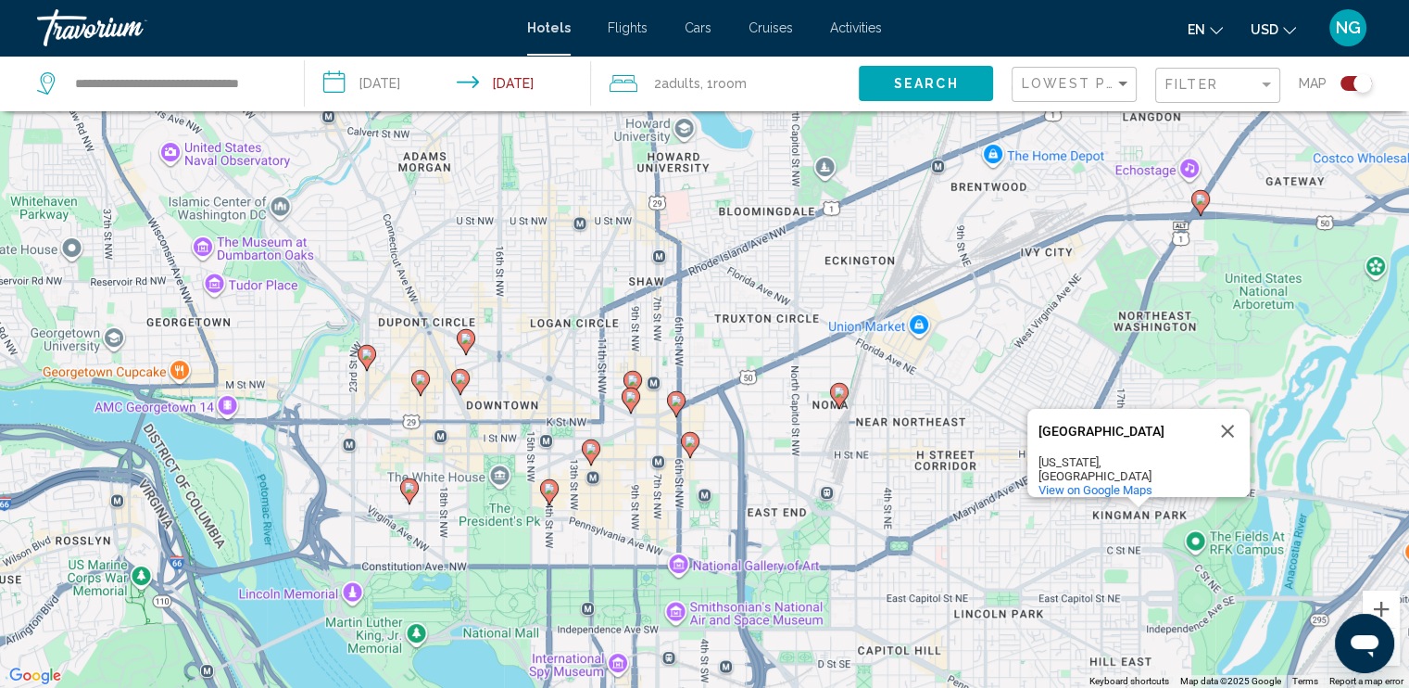
click at [840, 399] on icon "Main content" at bounding box center [838, 396] width 17 height 24
click at [1220, 434] on button "Close" at bounding box center [1228, 432] width 44 height 44
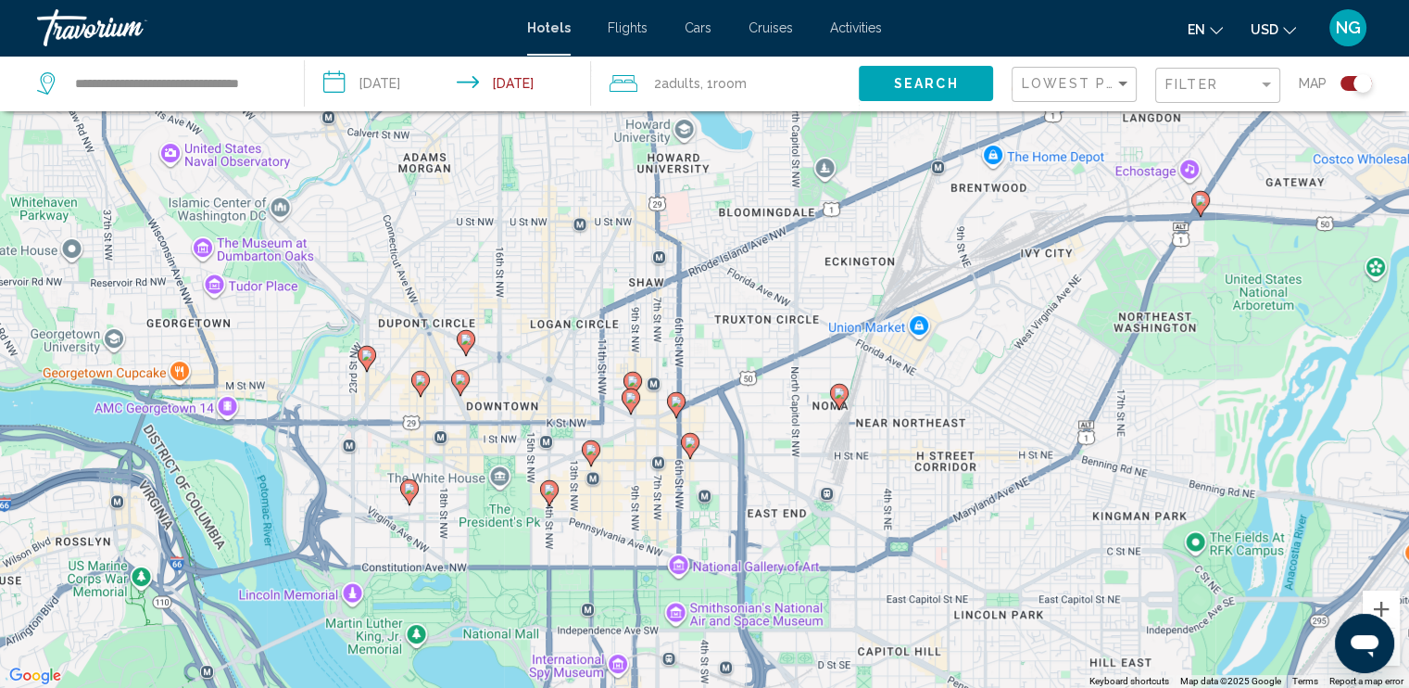
click at [844, 398] on image "Main content" at bounding box center [839, 392] width 11 height 11
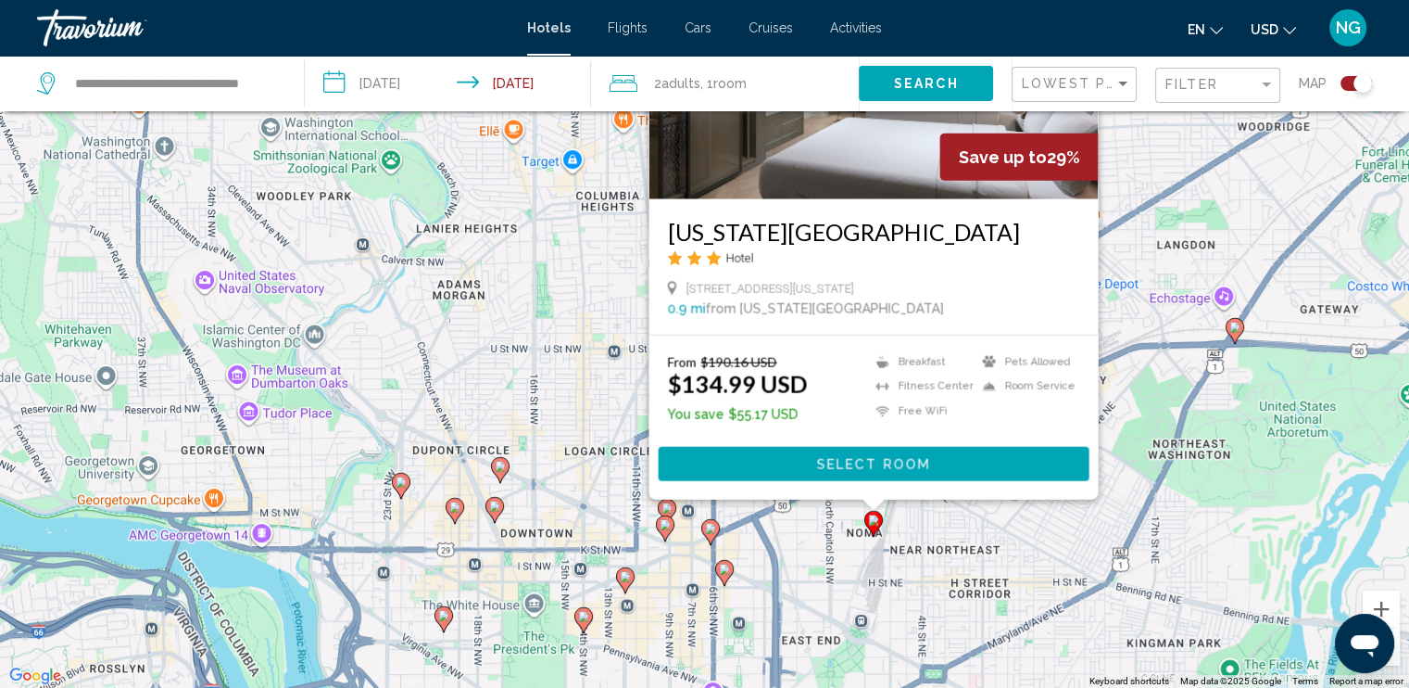
drag, startPoint x: 1132, startPoint y: 568, endPoint x: 1180, endPoint y: 388, distance: 185.9
click at [1180, 388] on div "To activate drag with keyboard, press Alt + Enter. Once in keyboard drag state,…" at bounding box center [704, 344] width 1409 height 688
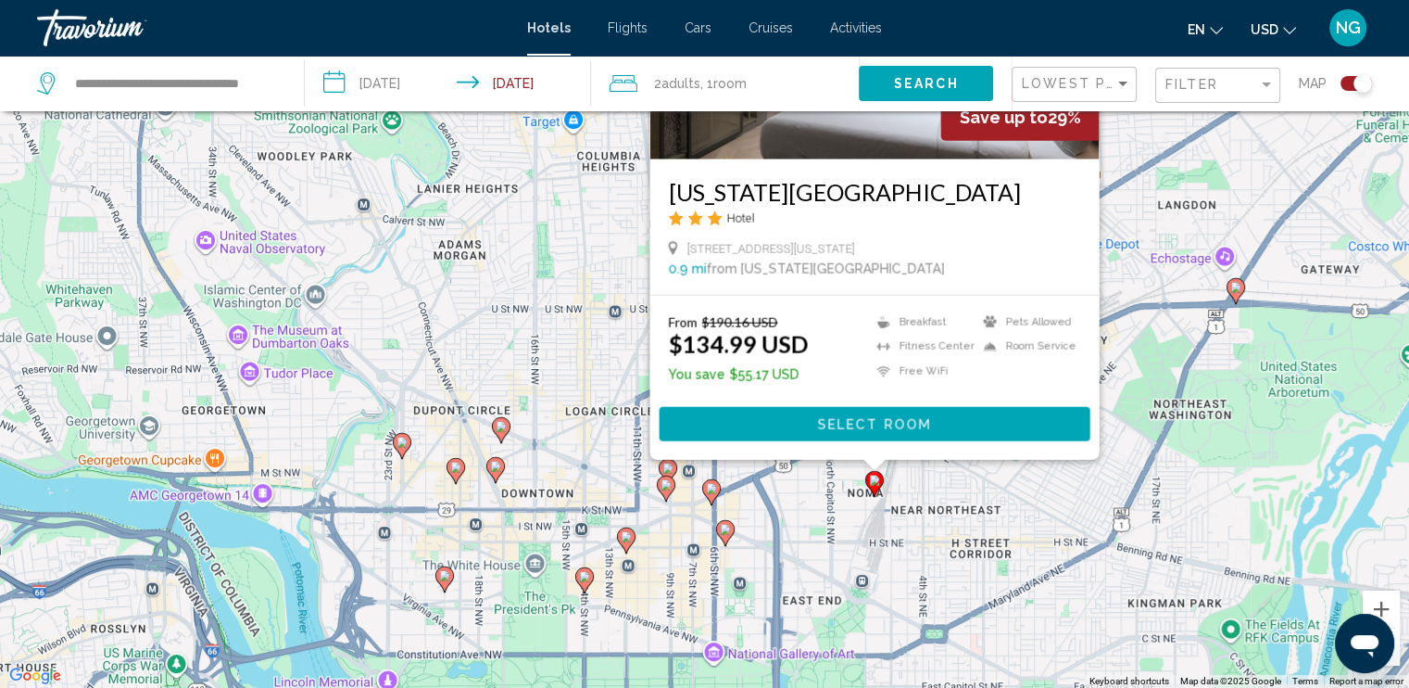
drag, startPoint x: 1069, startPoint y: 449, endPoint x: 1049, endPoint y: 499, distance: 53.2
click at [1049, 499] on div "To activate drag with keyboard, press Alt + Enter. Once in keyboard drag state,…" at bounding box center [704, 344] width 1409 height 688
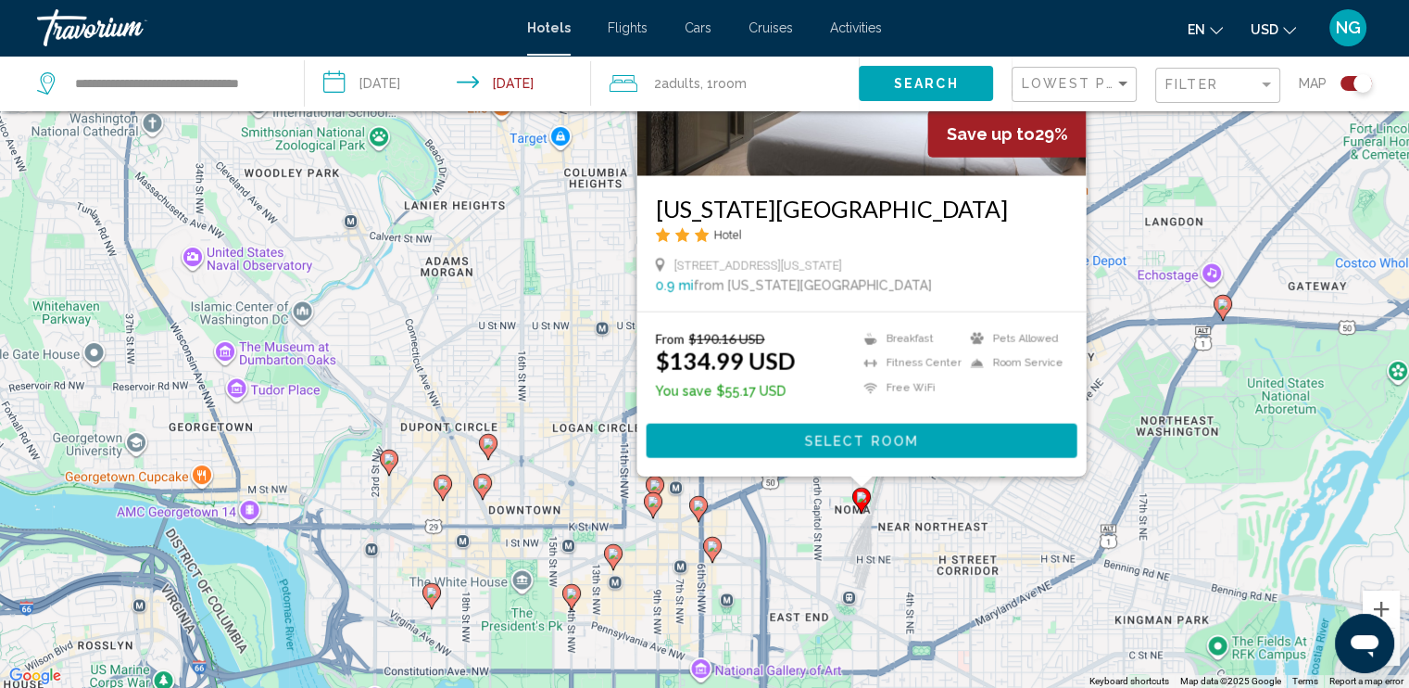
click at [1049, 499] on div "To activate drag with keyboard, press Alt + Enter. Once in keyboard drag state,…" at bounding box center [704, 344] width 1409 height 688
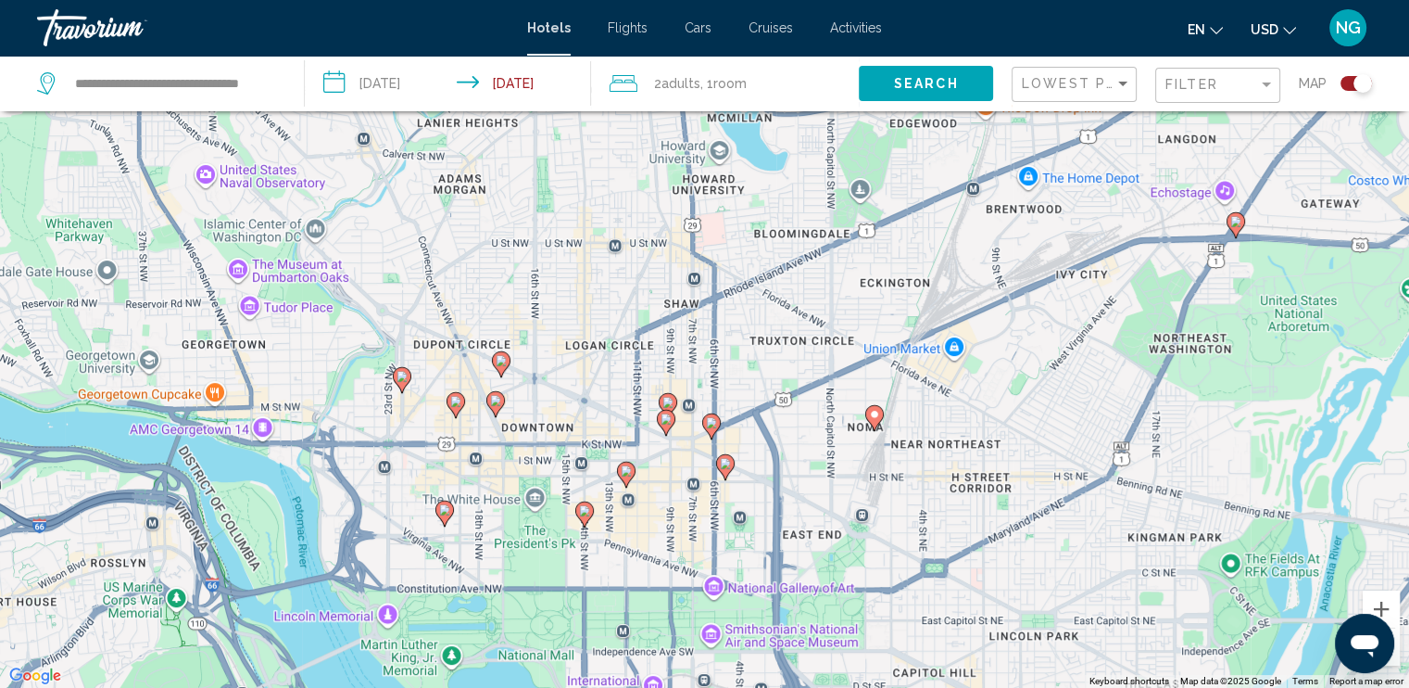
drag, startPoint x: 1038, startPoint y: 373, endPoint x: 1037, endPoint y: 357, distance: 16.7
click at [1037, 357] on div "To activate drag with keyboard, press Alt + Enter. Once in keyboard drag state,…" at bounding box center [704, 344] width 1409 height 688
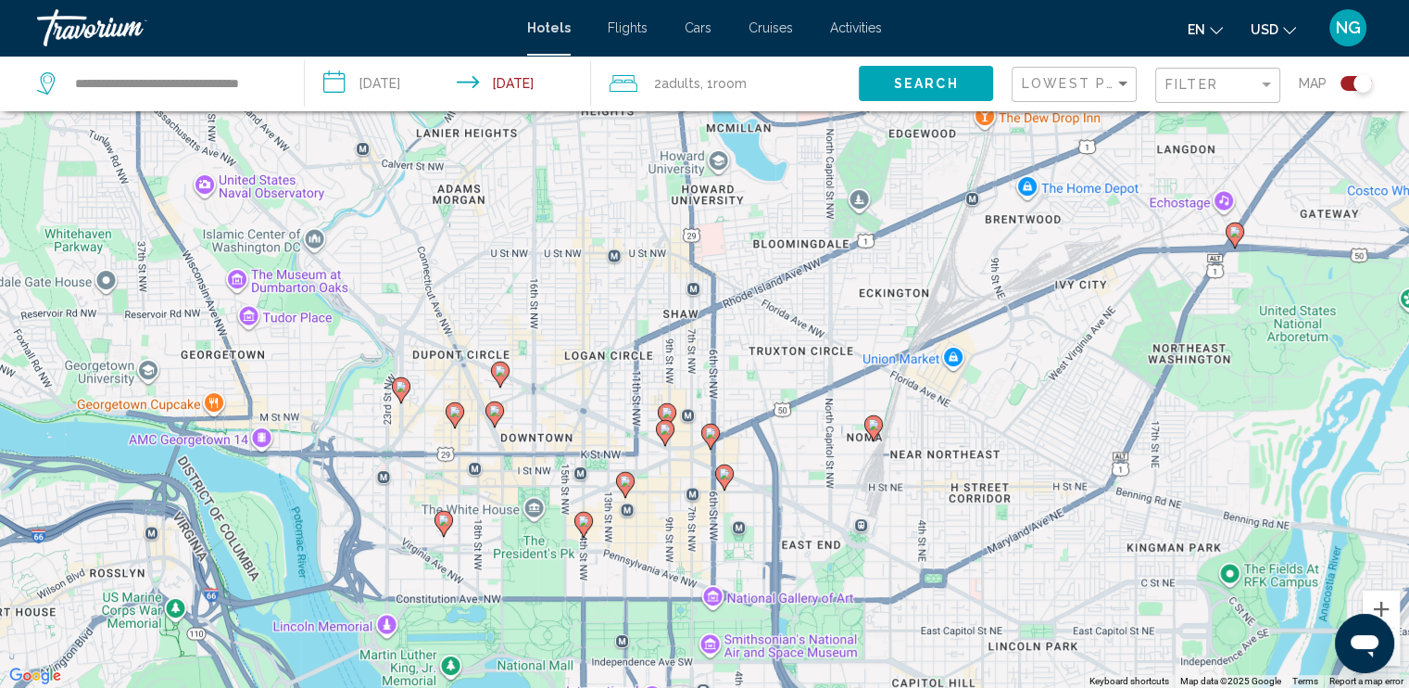
drag, startPoint x: 1082, startPoint y: 357, endPoint x: 1086, endPoint y: 389, distance: 32.6
click at [1086, 389] on div "To activate drag with keyboard, press Alt + Enter. Once in keyboard drag state,…" at bounding box center [704, 344] width 1409 height 688
click at [878, 435] on icon "Main content" at bounding box center [874, 430] width 19 height 26
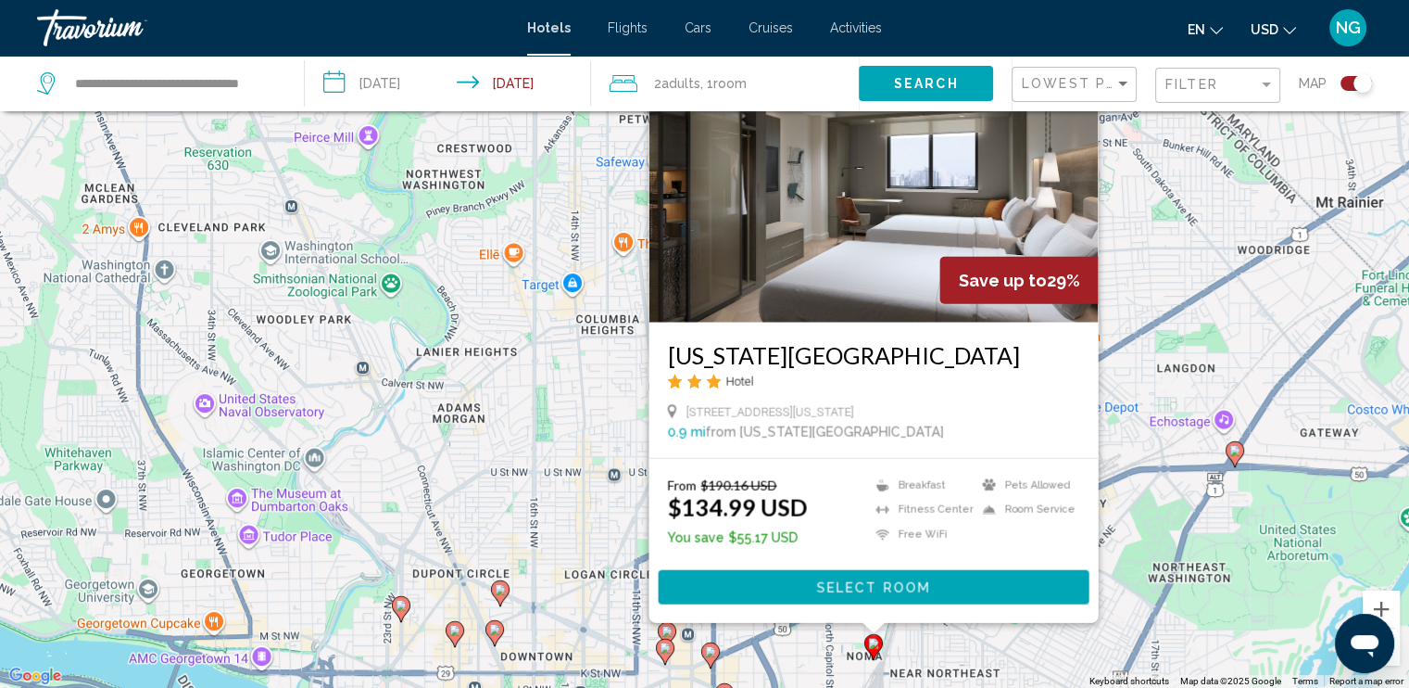
click at [997, 657] on div "To activate drag with keyboard, press Alt + Enter. Once in keyboard drag state,…" at bounding box center [704, 344] width 1409 height 688
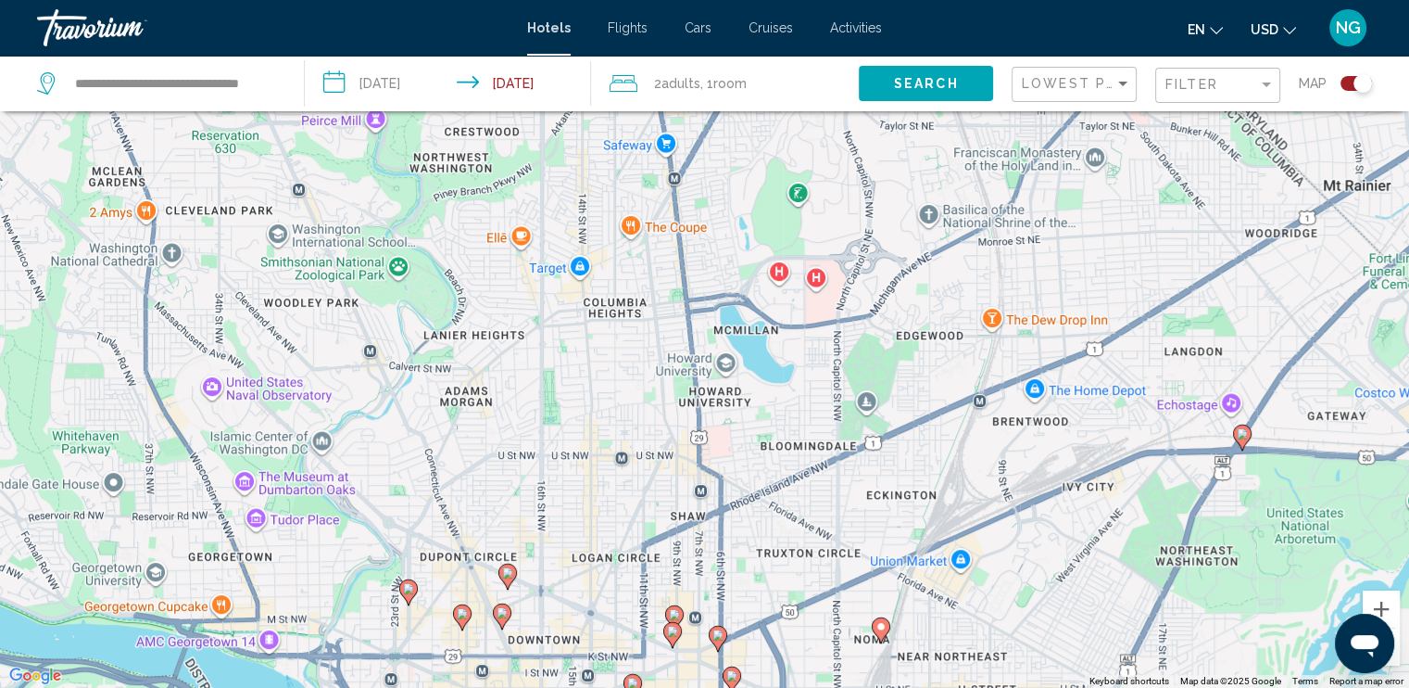
drag, startPoint x: 1003, startPoint y: 643, endPoint x: 1042, endPoint y: 435, distance: 212.1
click at [1042, 435] on div "To activate drag with keyboard, press Alt + Enter. Once in keyboard drag state,…" at bounding box center [704, 344] width 1409 height 688
